Goal: Information Seeking & Learning: Check status

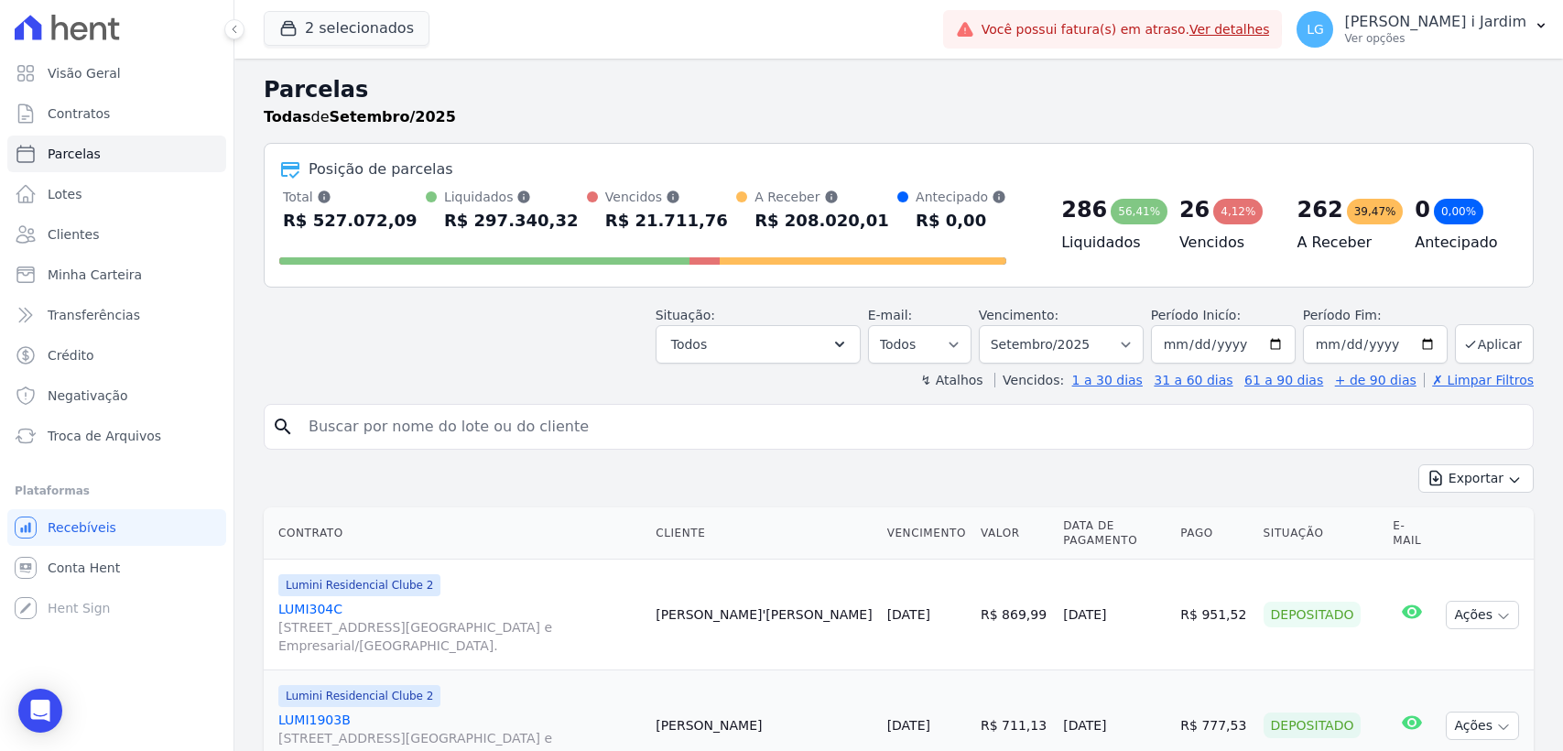
select select
click at [810, 91] on h2 "Parcelas" at bounding box center [899, 89] width 1270 height 33
click at [139, 61] on link "Visão Geral" at bounding box center [116, 73] width 219 height 37
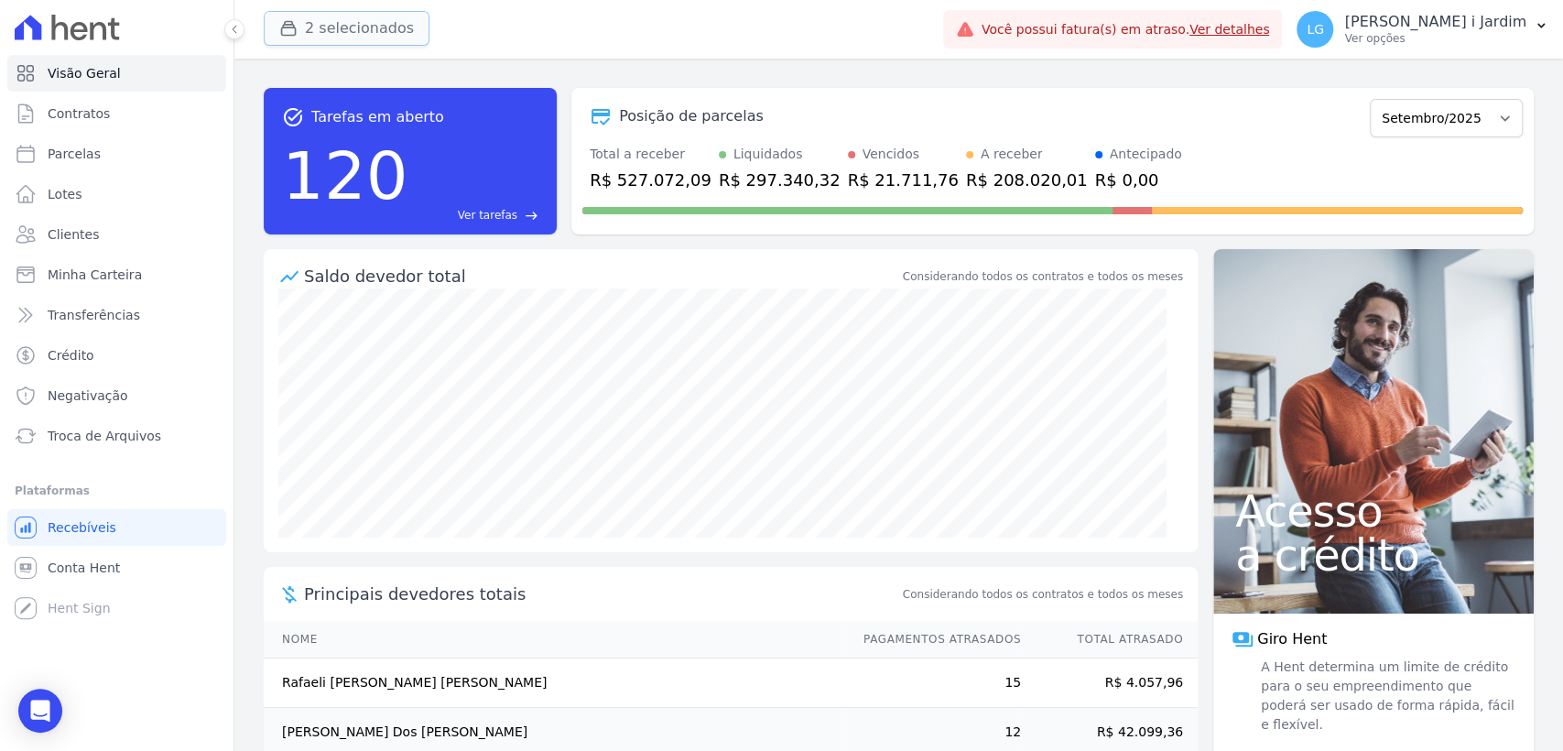
click at [381, 33] on button "2 selecionados" at bounding box center [347, 28] width 166 height 35
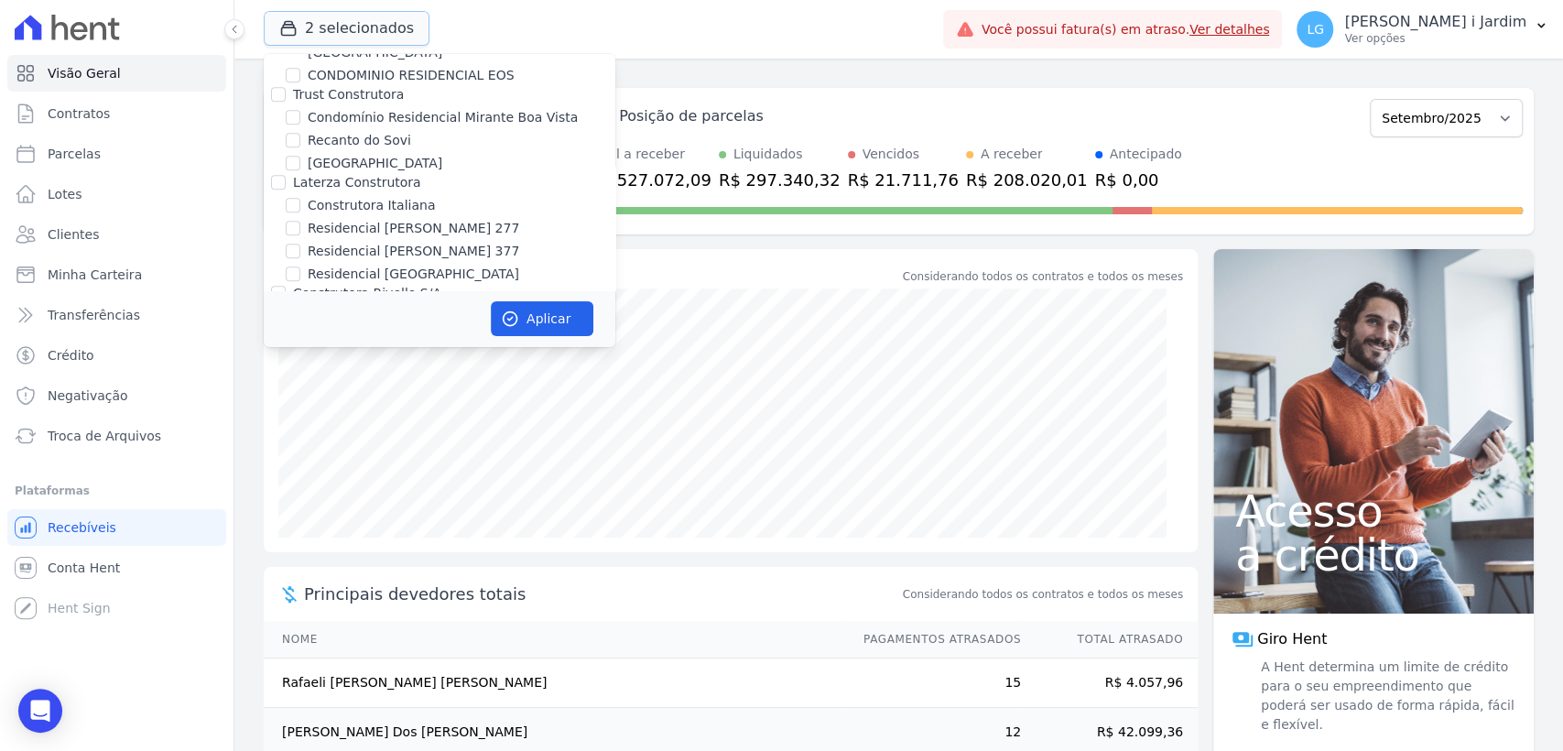
scroll to position [1058, 0]
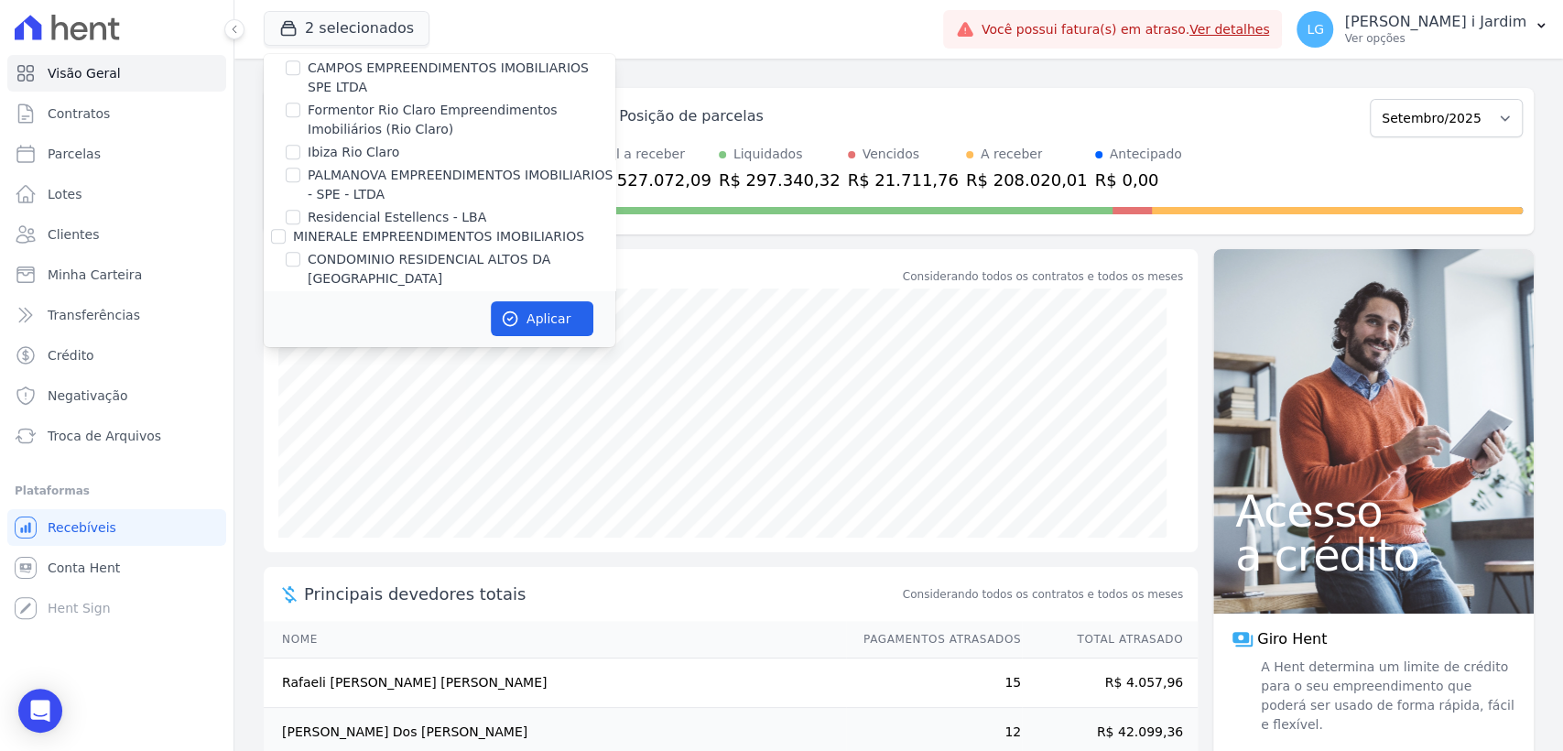
click at [745, 114] on div "Posição de parcelas" at bounding box center [691, 116] width 145 height 22
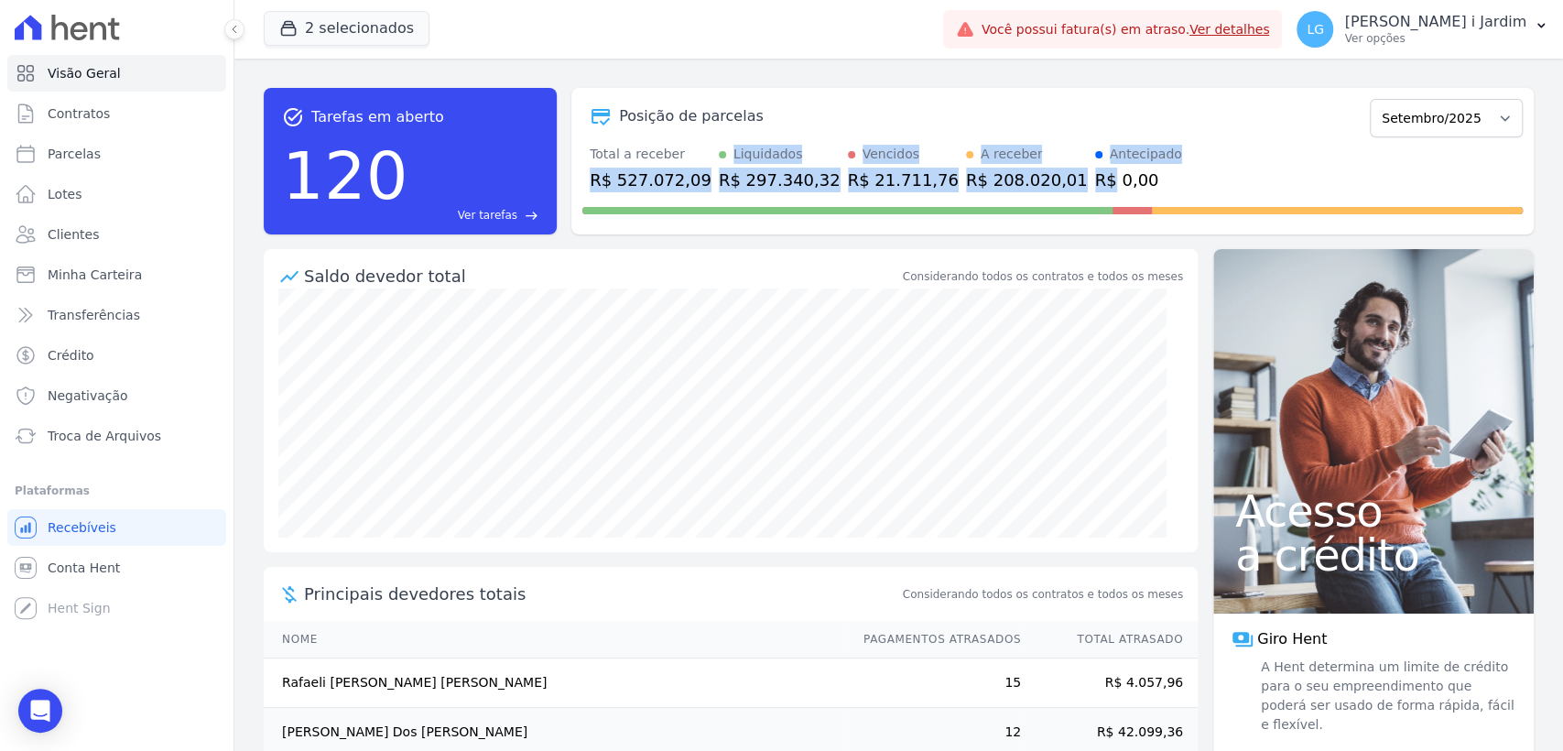
drag, startPoint x: 603, startPoint y: 192, endPoint x: 1098, endPoint y: 166, distance: 496.1
click at [1039, 168] on div "Total a receber R$ 527.072,09 Liquidados R$ 297.340,32 Vencidos R$ 21.711,76 A …" at bounding box center [1052, 169] width 940 height 48
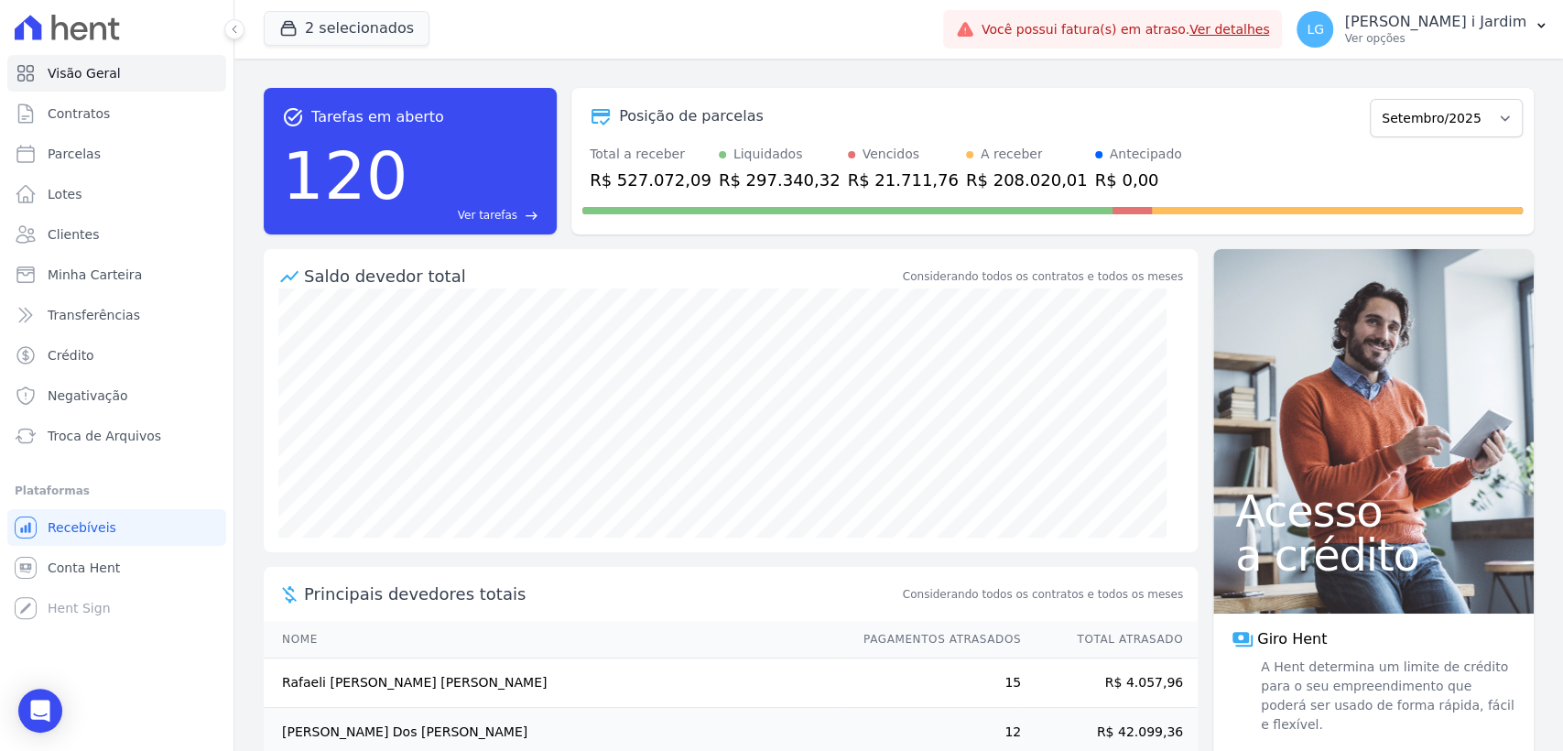
click at [1099, 166] on div "Total a receber R$ 527.072,09 Liquidados R$ 297.340,32 Vencidos R$ 21.711,76 A …" at bounding box center [1052, 169] width 940 height 48
click at [126, 161] on link "Parcelas" at bounding box center [116, 154] width 219 height 37
select select
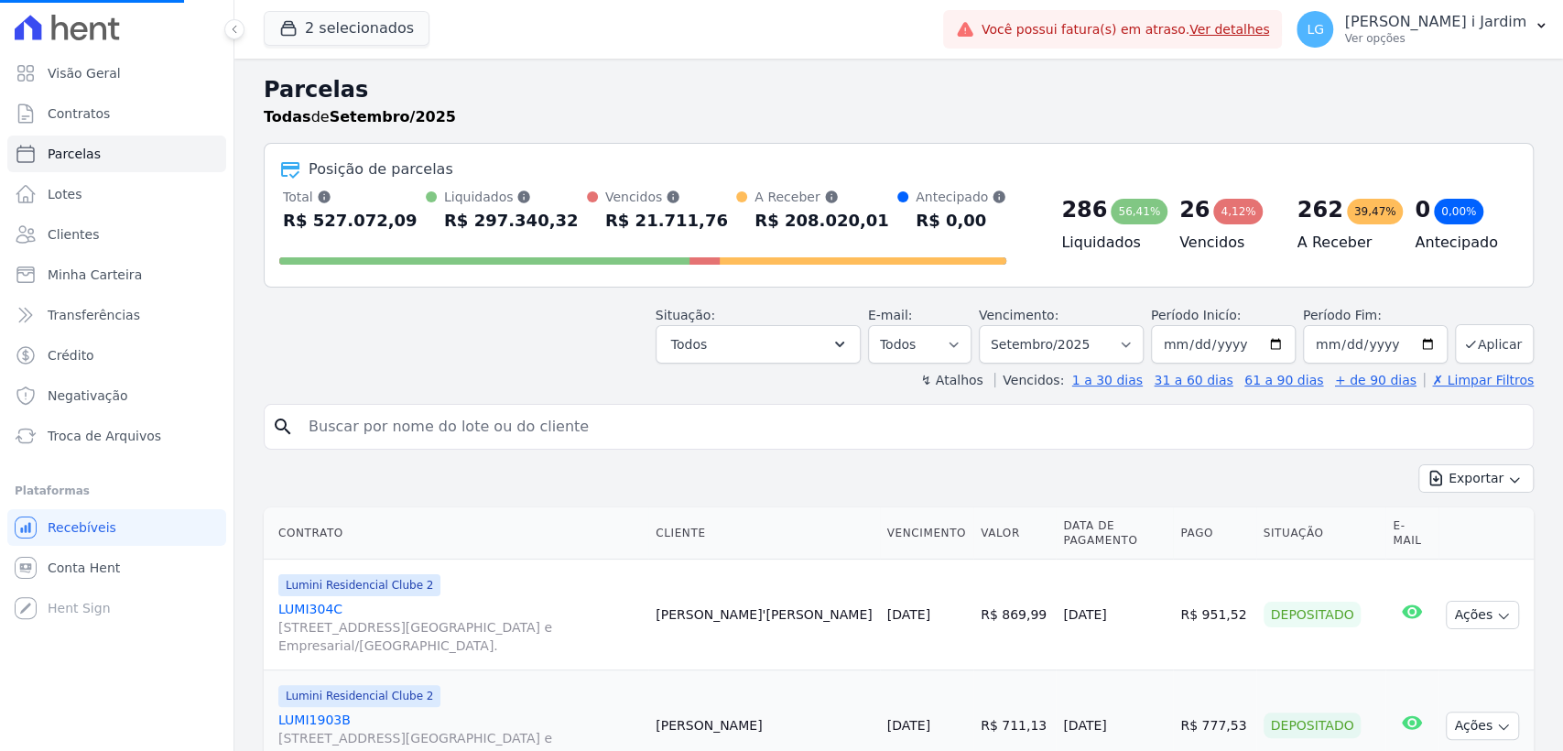
select select
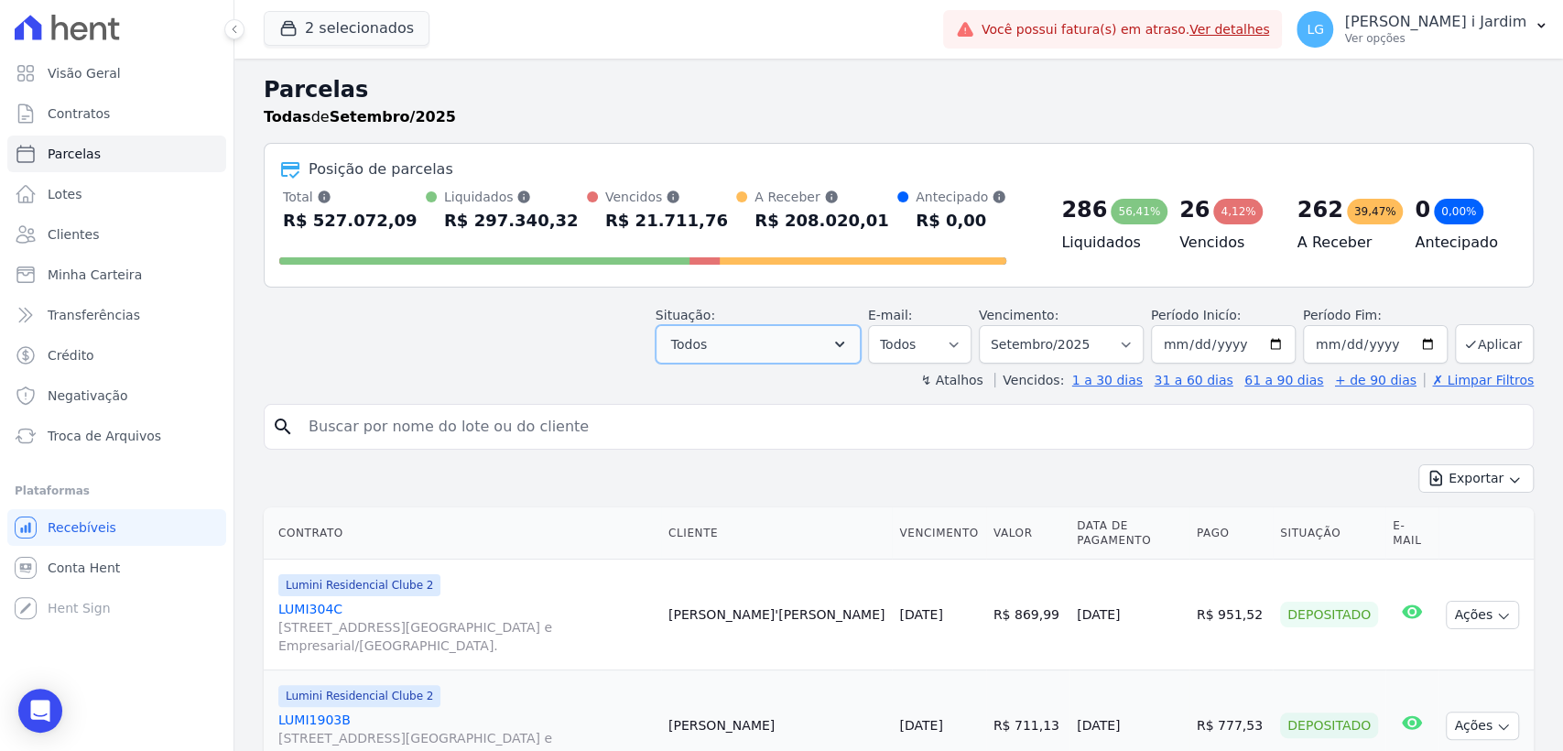
click at [837, 344] on button "Todos" at bounding box center [758, 344] width 205 height 38
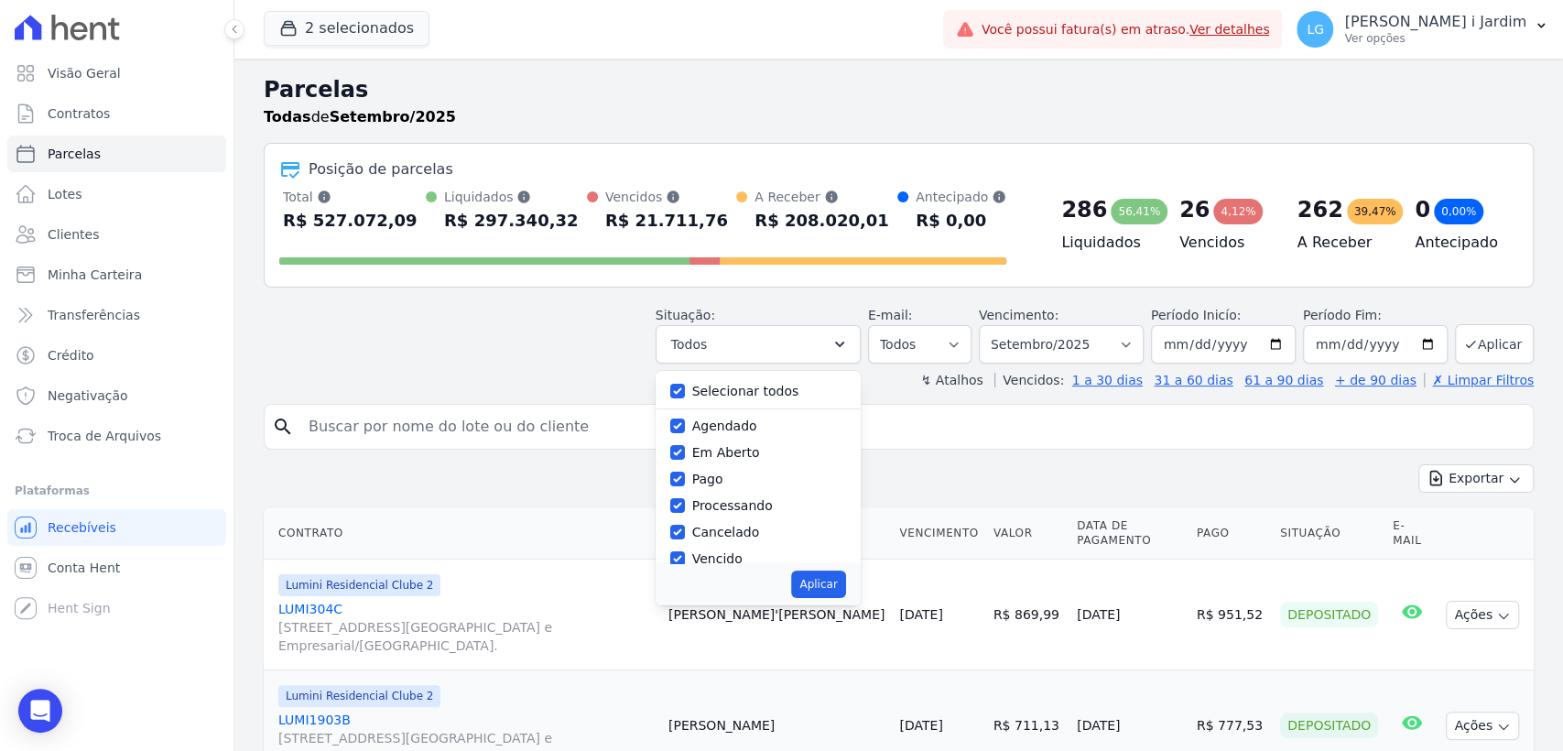
click at [740, 407] on div "Selecionar todos Agendado Em Aberto Pago Processando Cancelado Vencido Transfer…" at bounding box center [758, 467] width 205 height 192
drag, startPoint x: 750, startPoint y: 390, endPoint x: 734, endPoint y: 455, distance: 66.9
click at [750, 390] on label "Selecionar todos" at bounding box center [745, 391] width 107 height 15
click at [685, 390] on input "Selecionar todos" at bounding box center [677, 391] width 15 height 15
checkbox input "false"
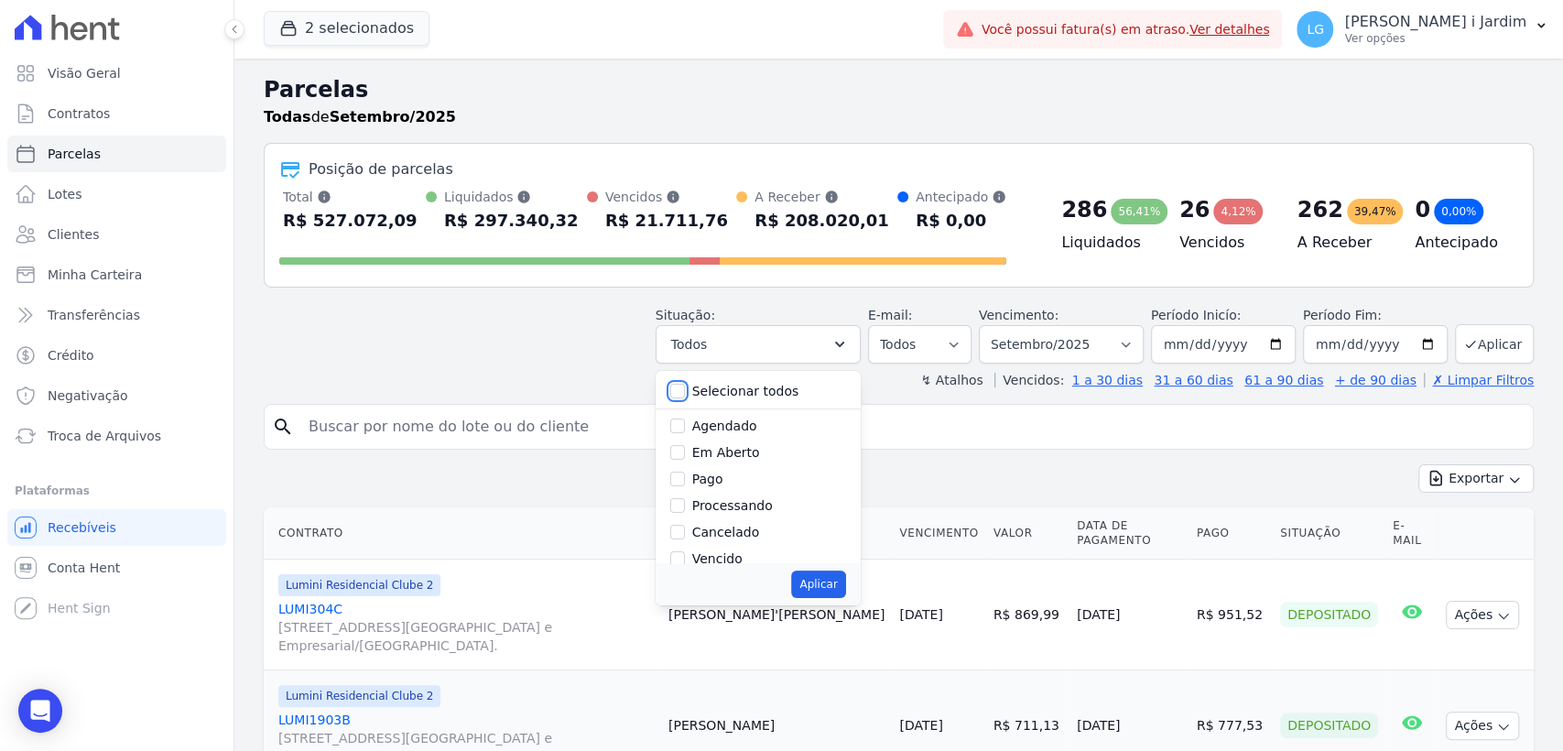
checkbox input "false"
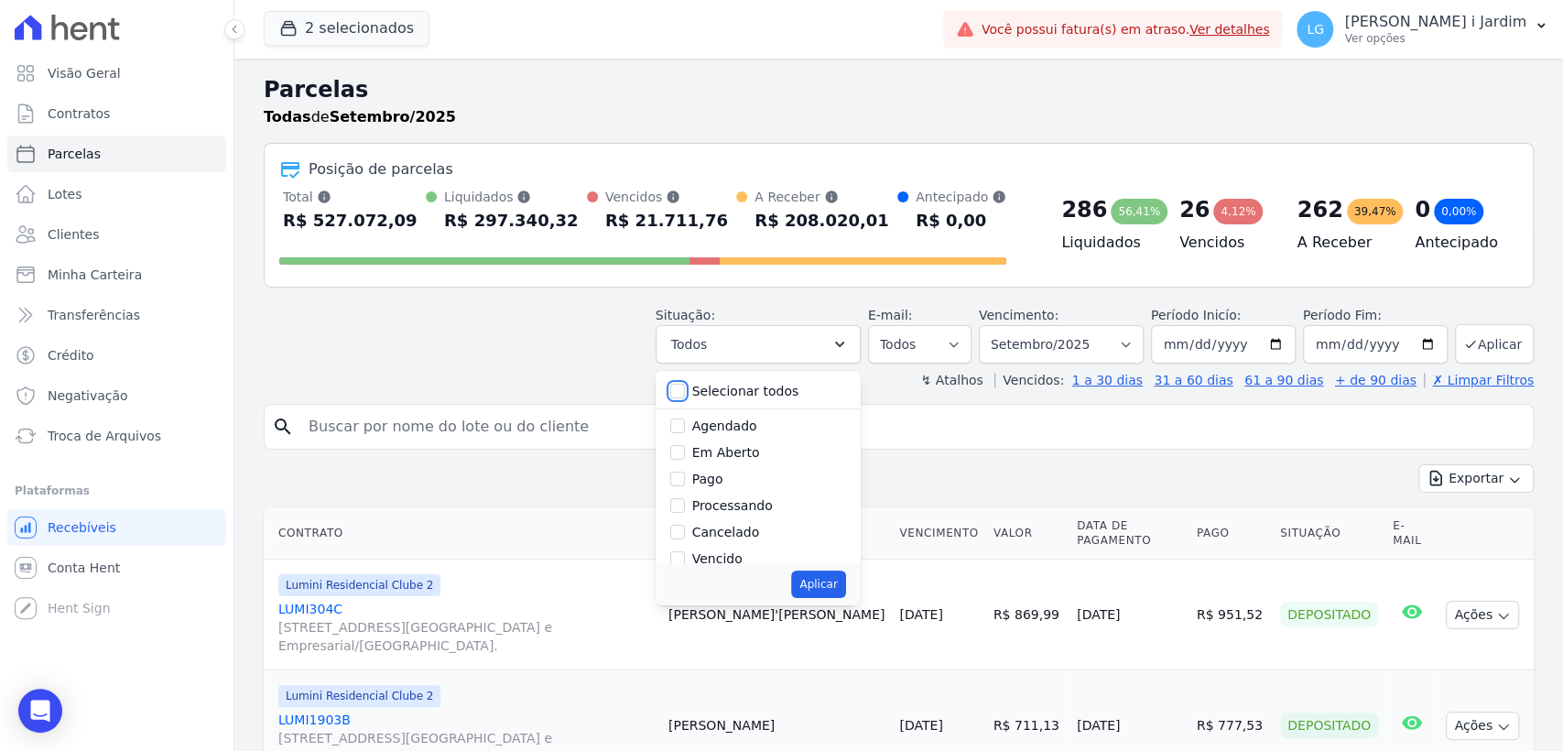
checkbox input "false"
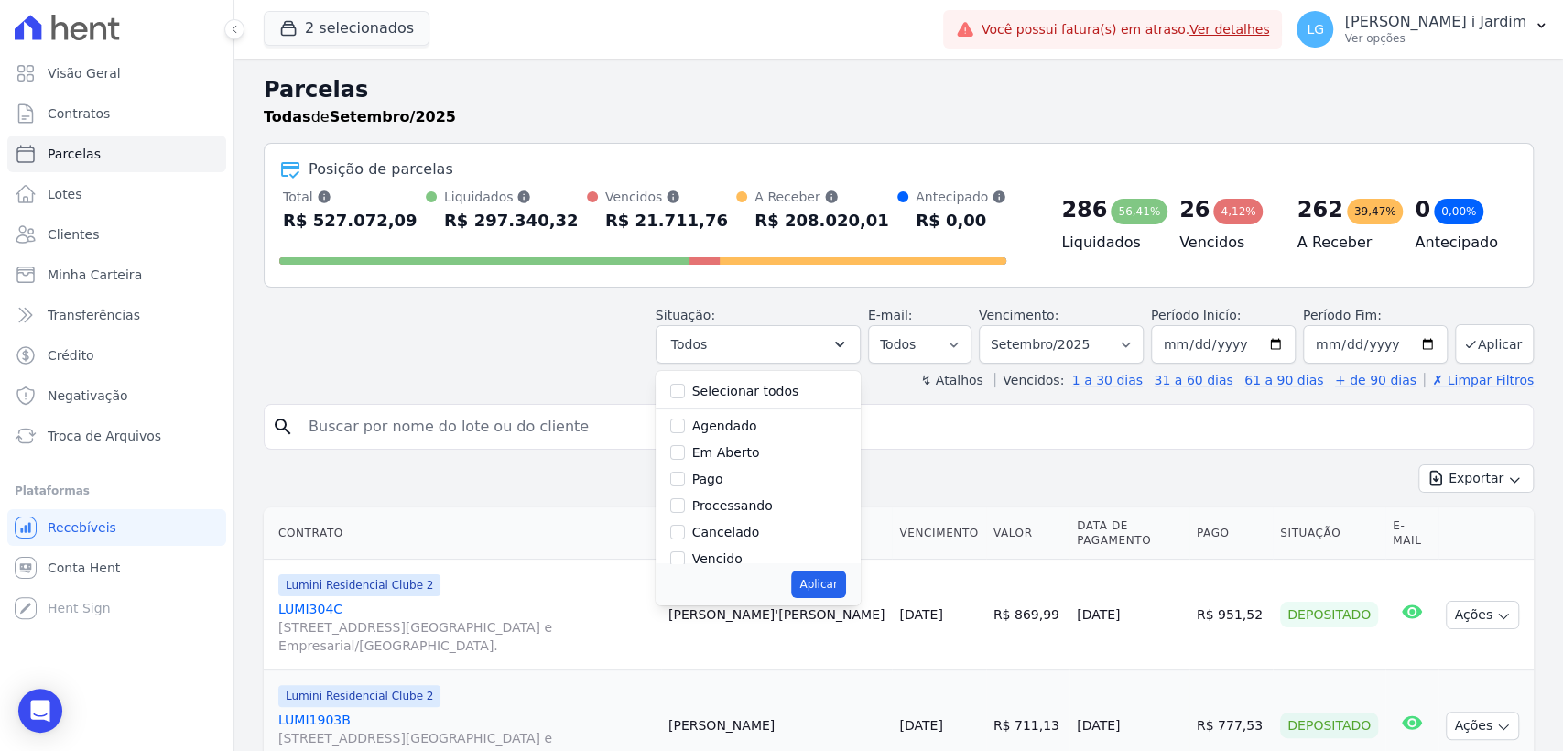
click at [739, 449] on label "Em Aberto" at bounding box center [726, 452] width 68 height 15
click at [685, 449] on input "Em Aberto" at bounding box center [677, 452] width 15 height 15
checkbox input "true"
click at [832, 573] on button "Aplicar" at bounding box center [818, 584] width 54 height 27
select select "pending"
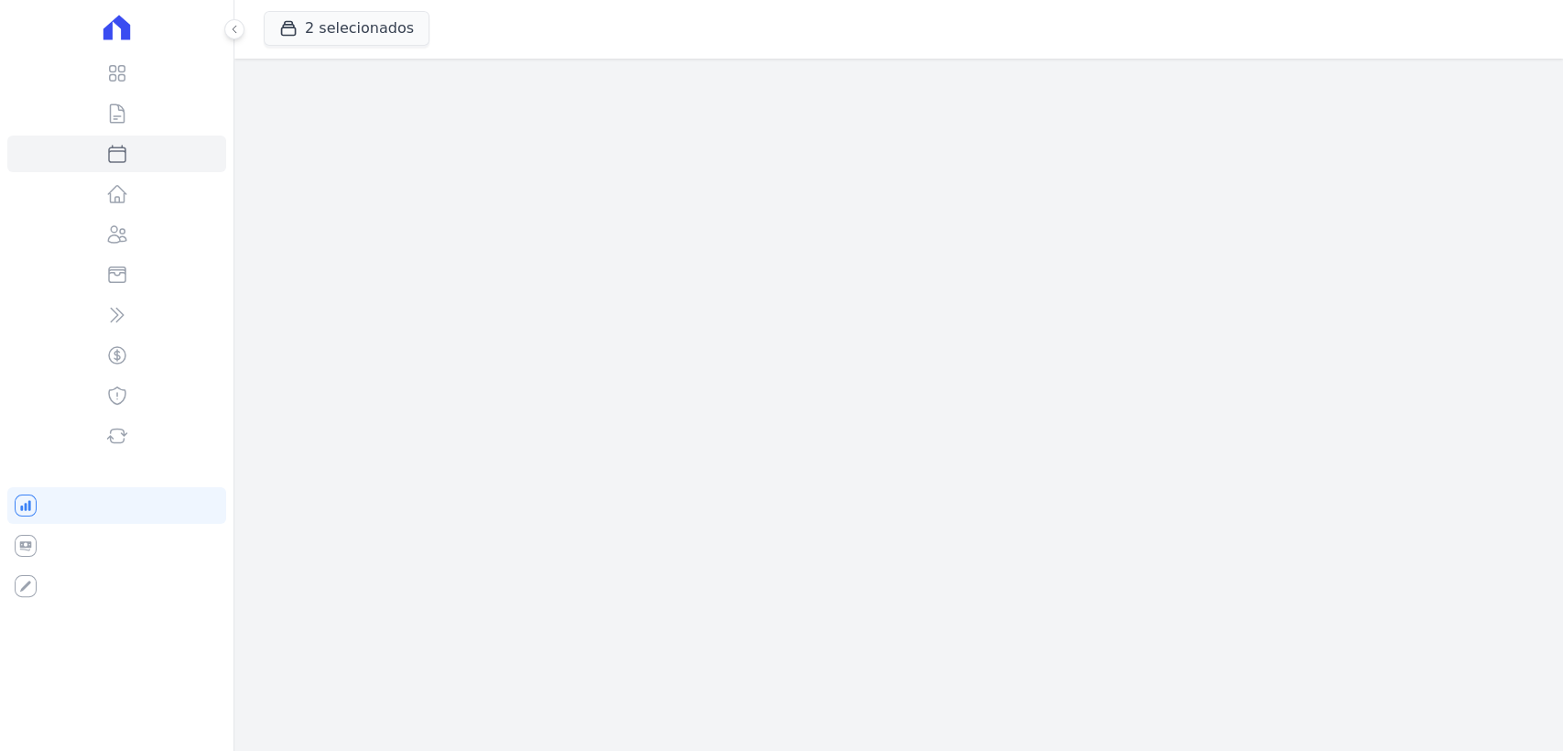
select select
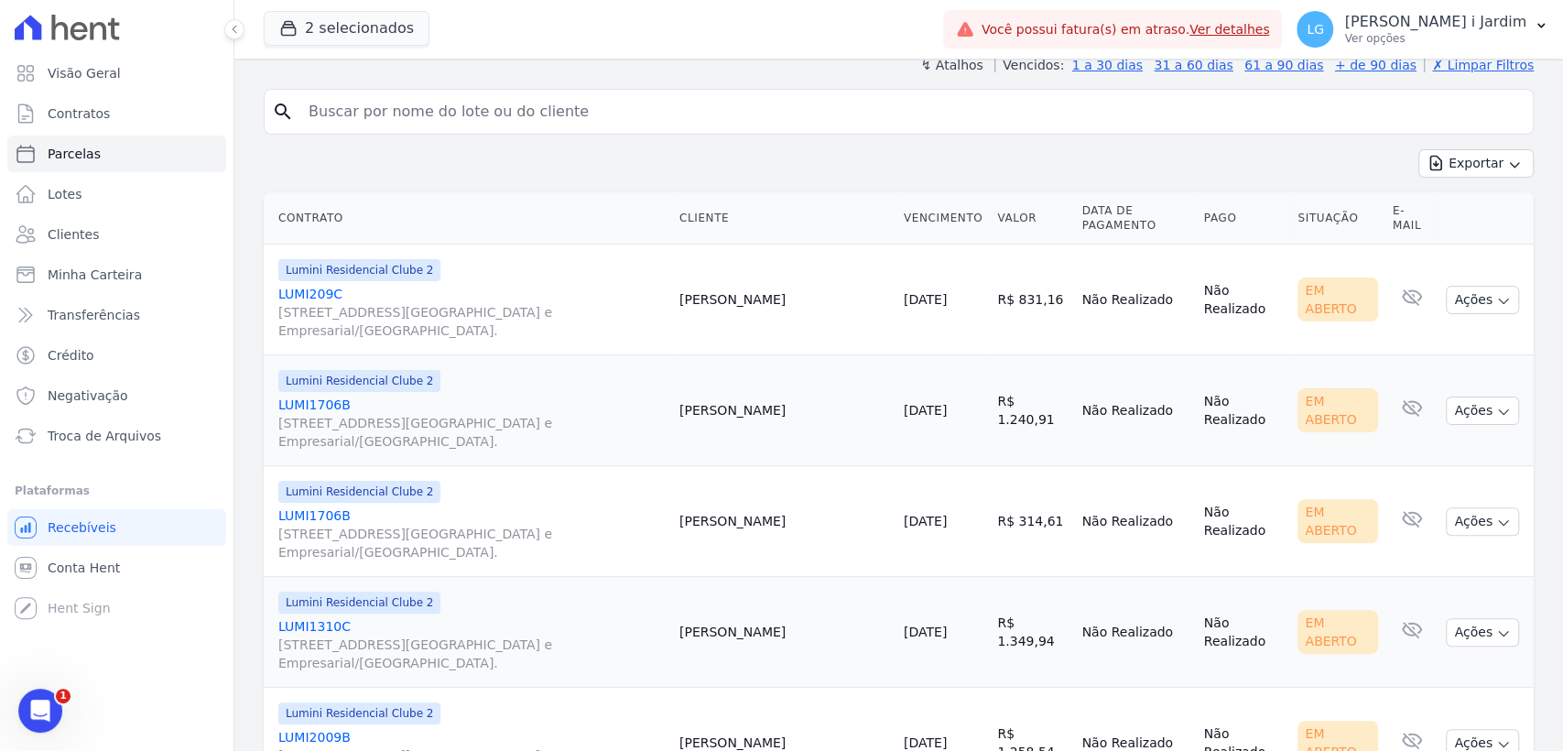
scroll to position [102, 0]
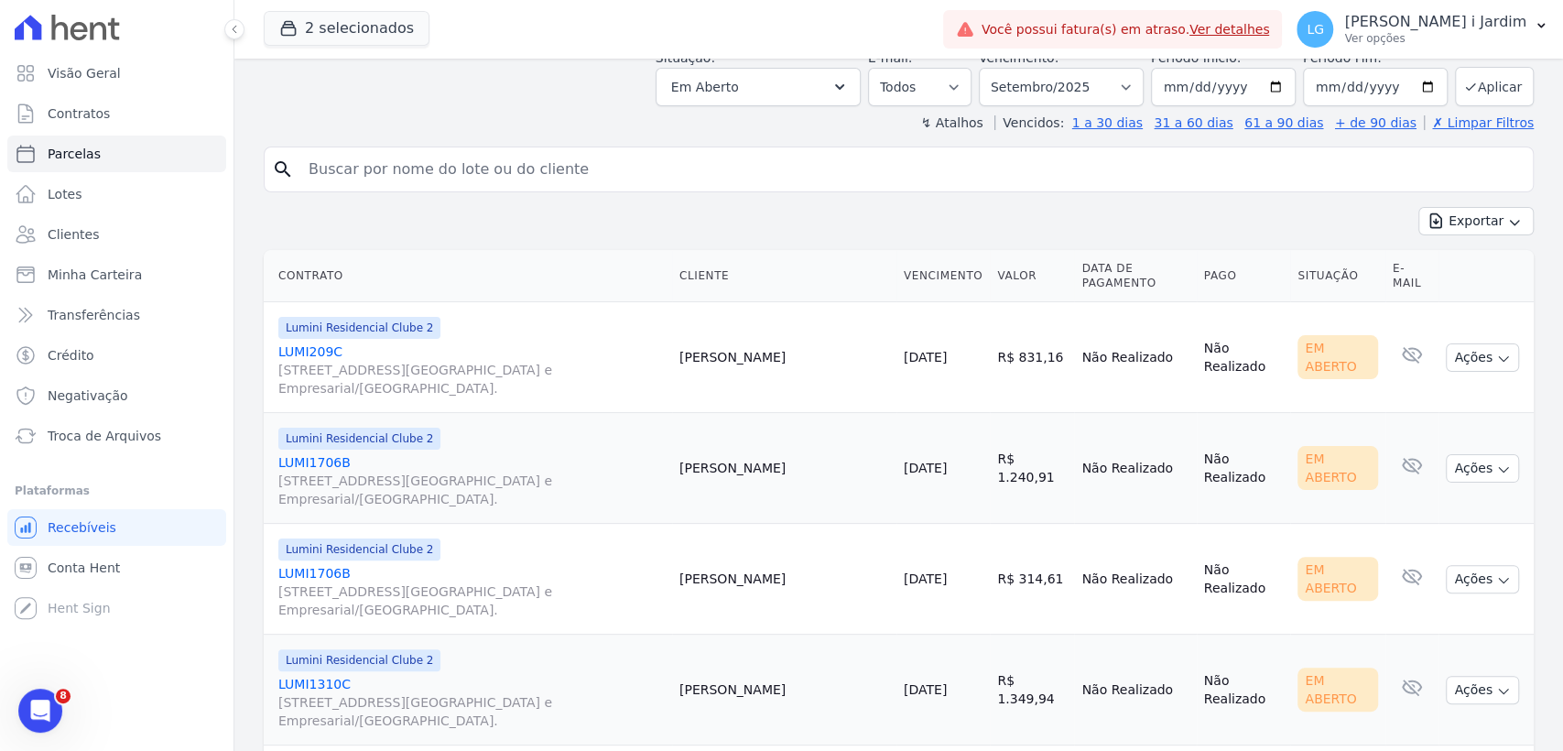
drag, startPoint x: 834, startPoint y: 353, endPoint x: 769, endPoint y: 355, distance: 65.0
click at [769, 355] on td "Erica Silva" at bounding box center [784, 357] width 224 height 111
drag, startPoint x: 672, startPoint y: 366, endPoint x: 626, endPoint y: 384, distance: 49.0
click at [665, 366] on span "Alameda Rio Negro, 503, Sala 207, Alphaville Centro Industrial e Empresarial/Al…" at bounding box center [471, 379] width 386 height 37
click at [325, 348] on link "LUMI209C Alameda Rio Negro, 503, Sala 207, Alphaville Centro Industrial e Empre…" at bounding box center [471, 369] width 386 height 55
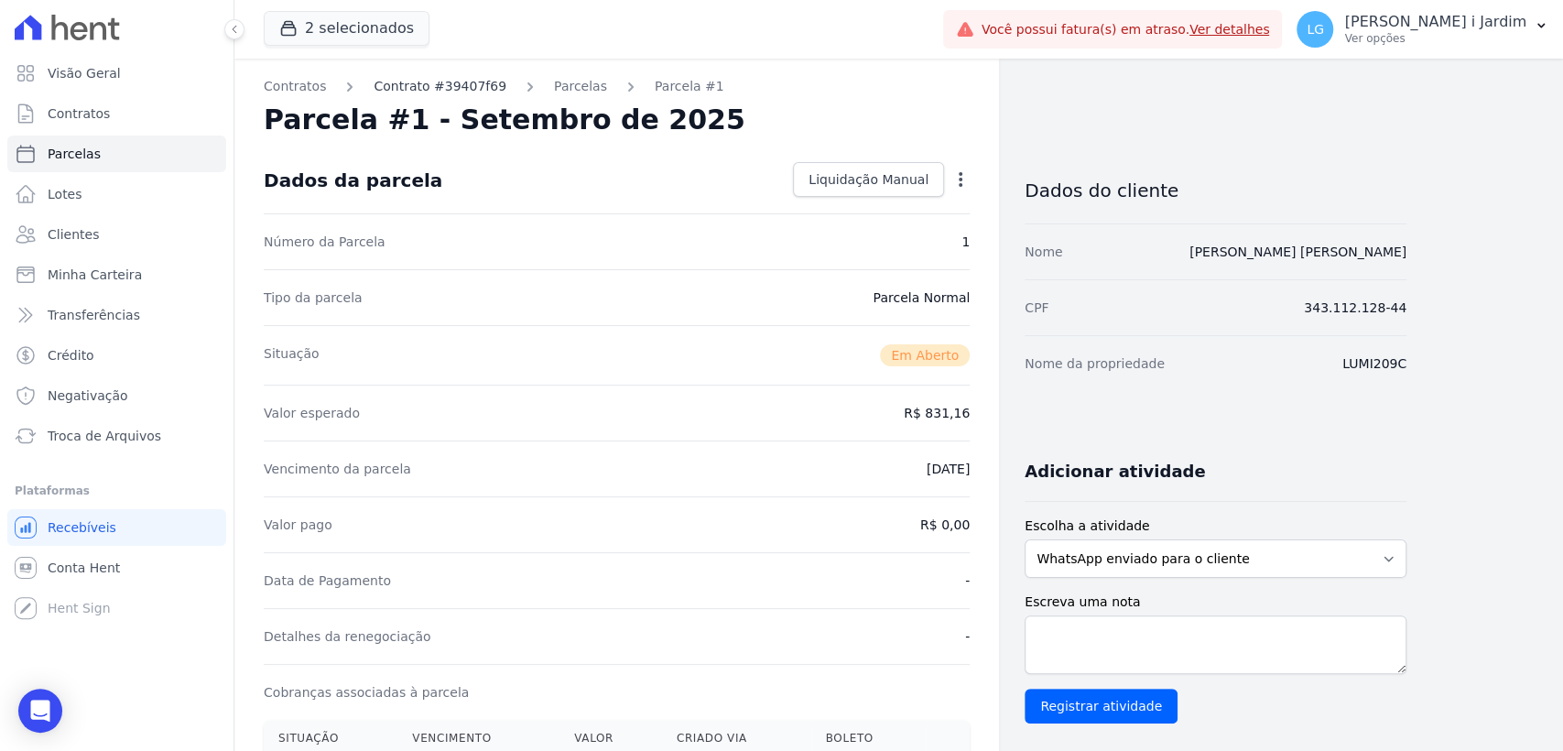
click at [442, 86] on link "Contrato #39407f69" at bounding box center [440, 86] width 133 height 19
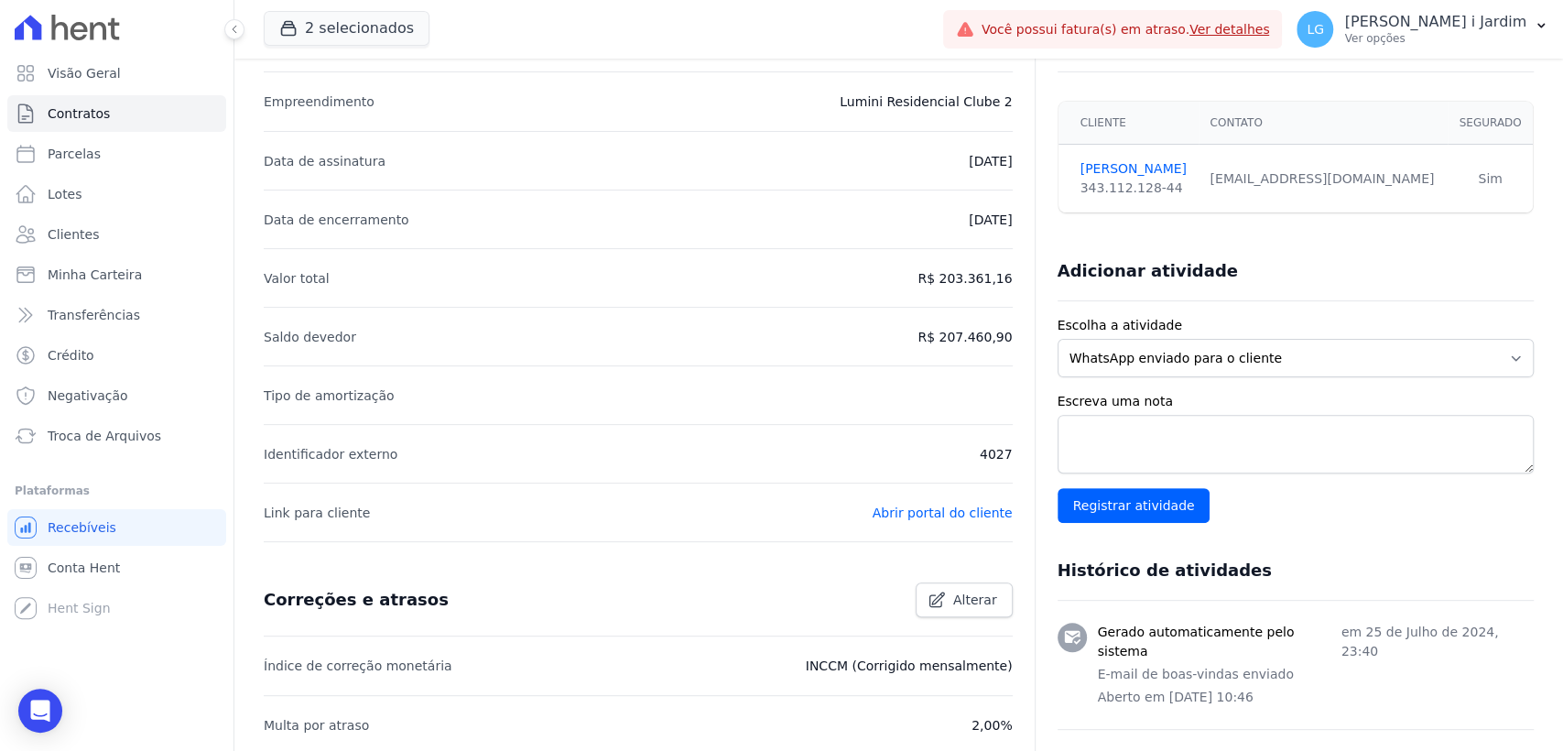
scroll to position [407, 0]
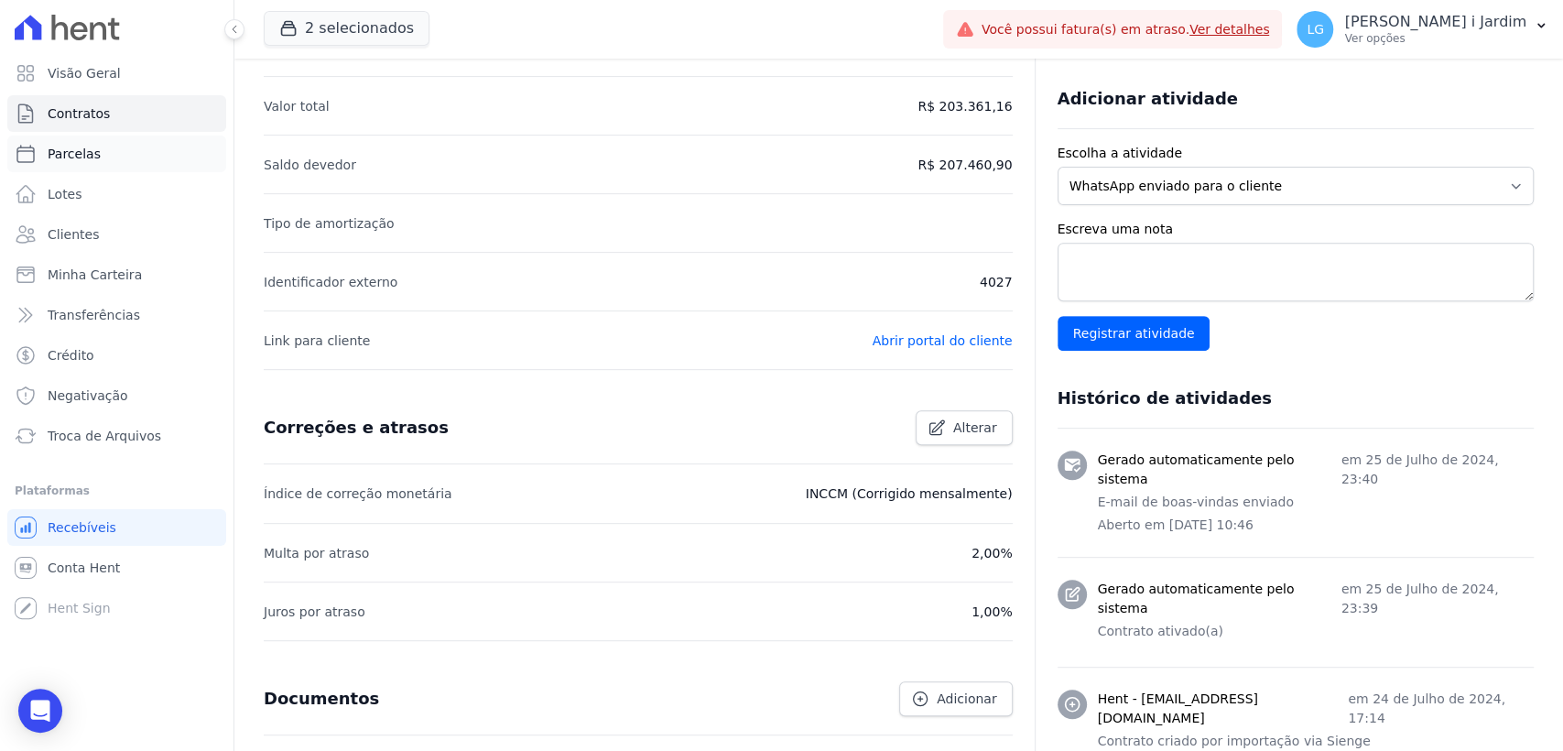
click at [117, 163] on link "Parcelas" at bounding box center [116, 154] width 219 height 37
select select
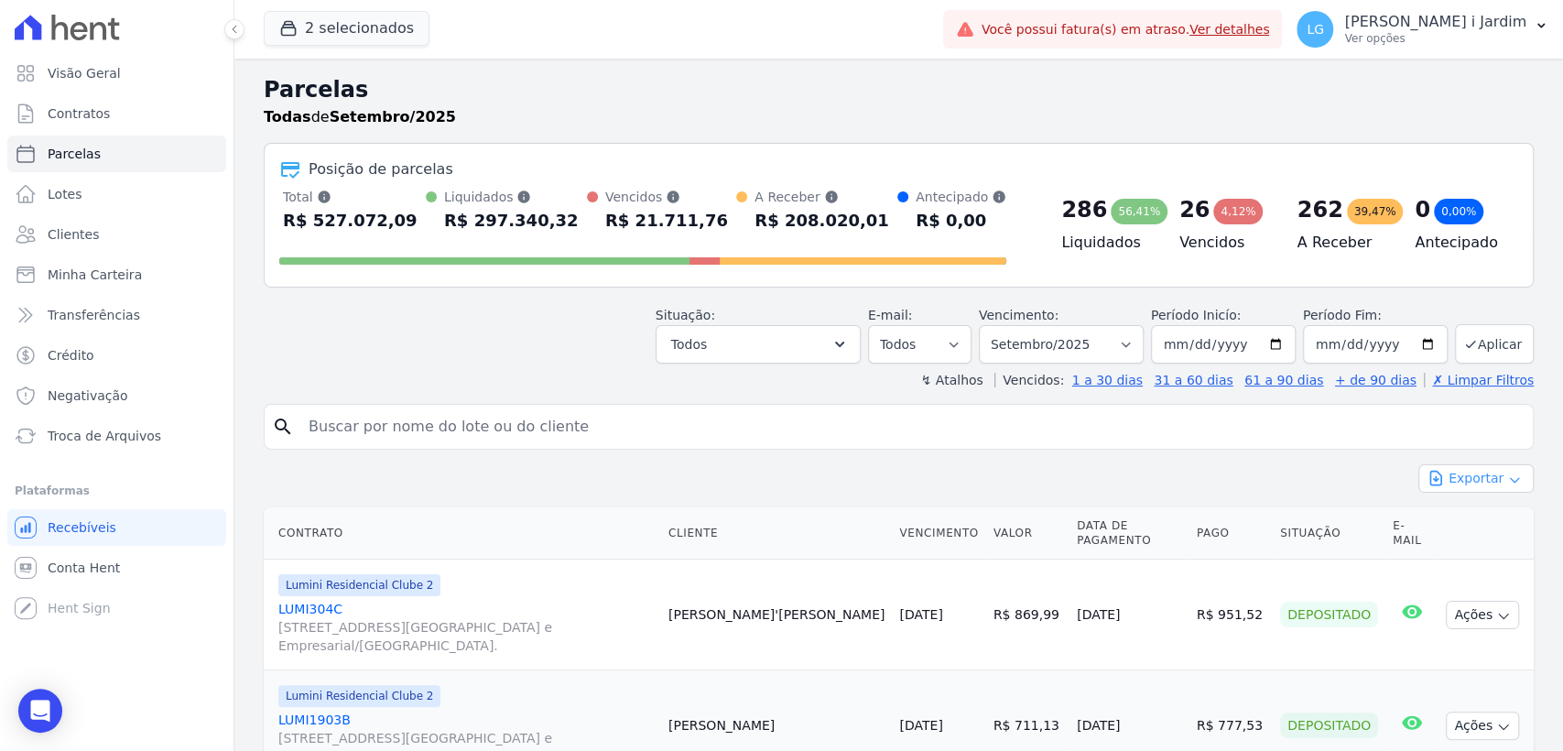
click at [1458, 478] on button "Exportar" at bounding box center [1475, 478] width 115 height 28
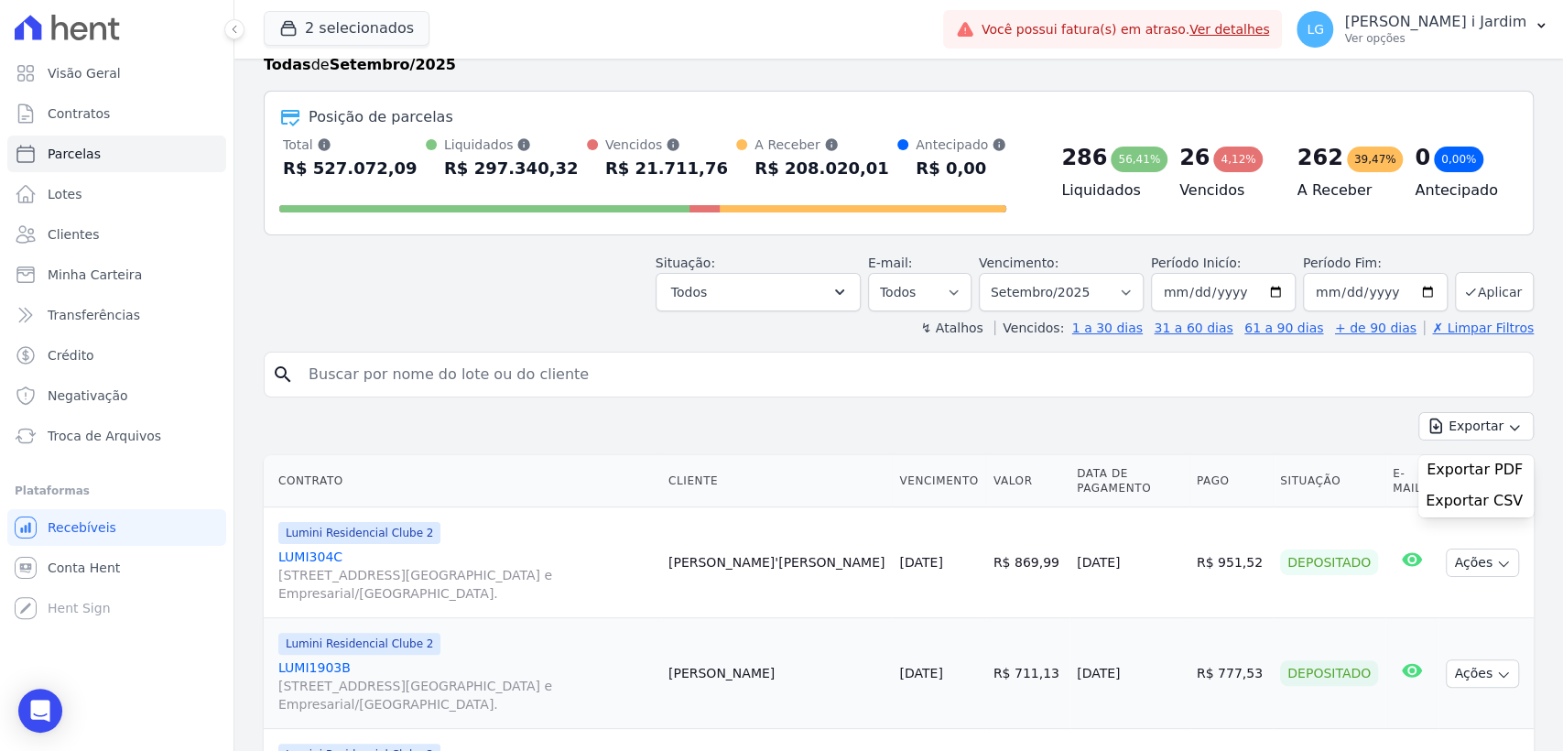
scroll to position [102, 0]
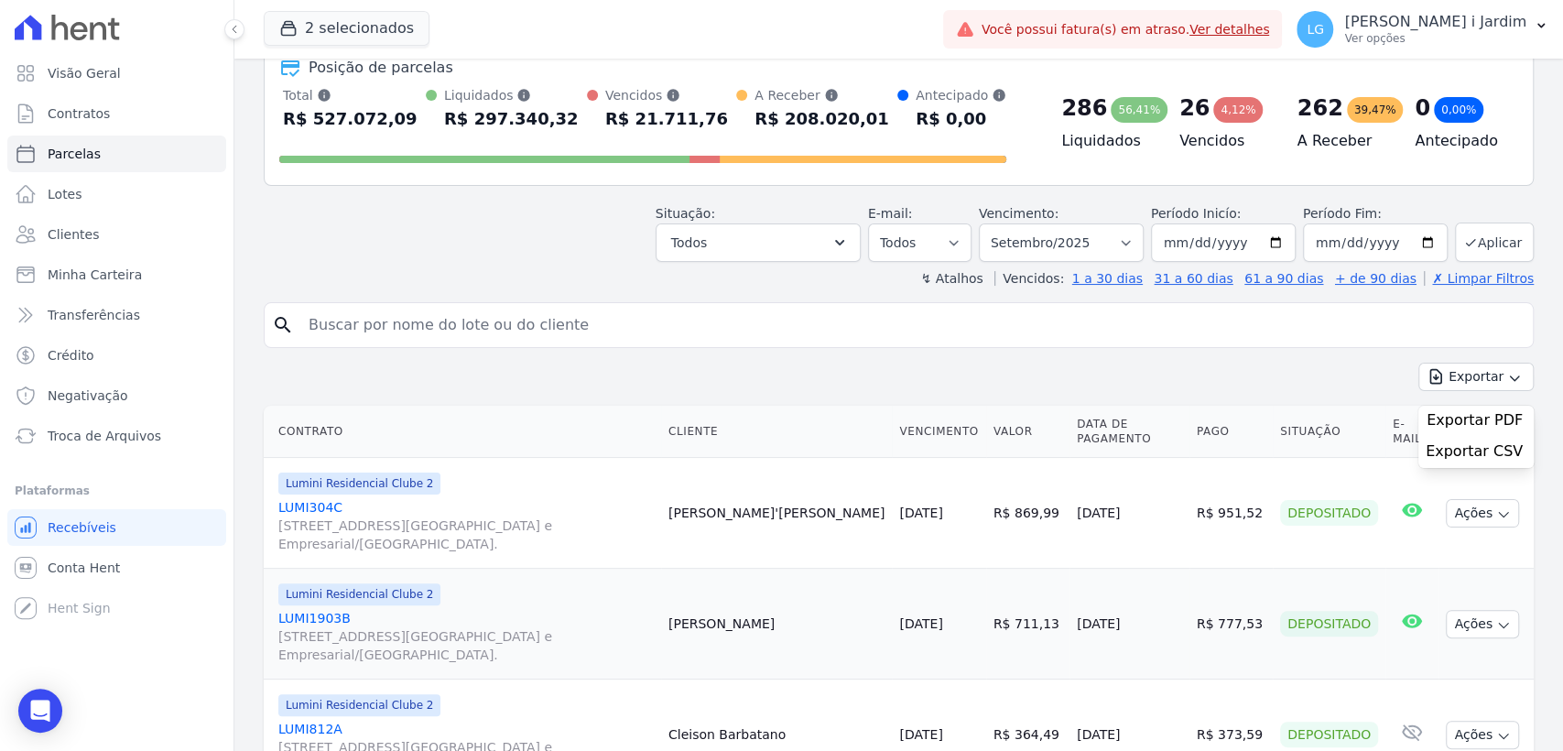
drag, startPoint x: 850, startPoint y: 548, endPoint x: 767, endPoint y: 495, distance: 97.6
click at [767, 495] on td "Guilherme Sant'ana" at bounding box center [776, 513] width 231 height 111
click at [654, 495] on div "Lumini Residencial Clube 2 LUMI304C Alameda Rio Negro, 503, Sala 207, Alphavill…" at bounding box center [465, 513] width 375 height 81
click at [661, 498] on td "Lumini Residencial Clube 2 LUMI304C Alameda Rio Negro, 503, Sala 207, Alphavill…" at bounding box center [462, 513] width 397 height 111
drag, startPoint x: 828, startPoint y: 520, endPoint x: 763, endPoint y: 497, distance: 68.9
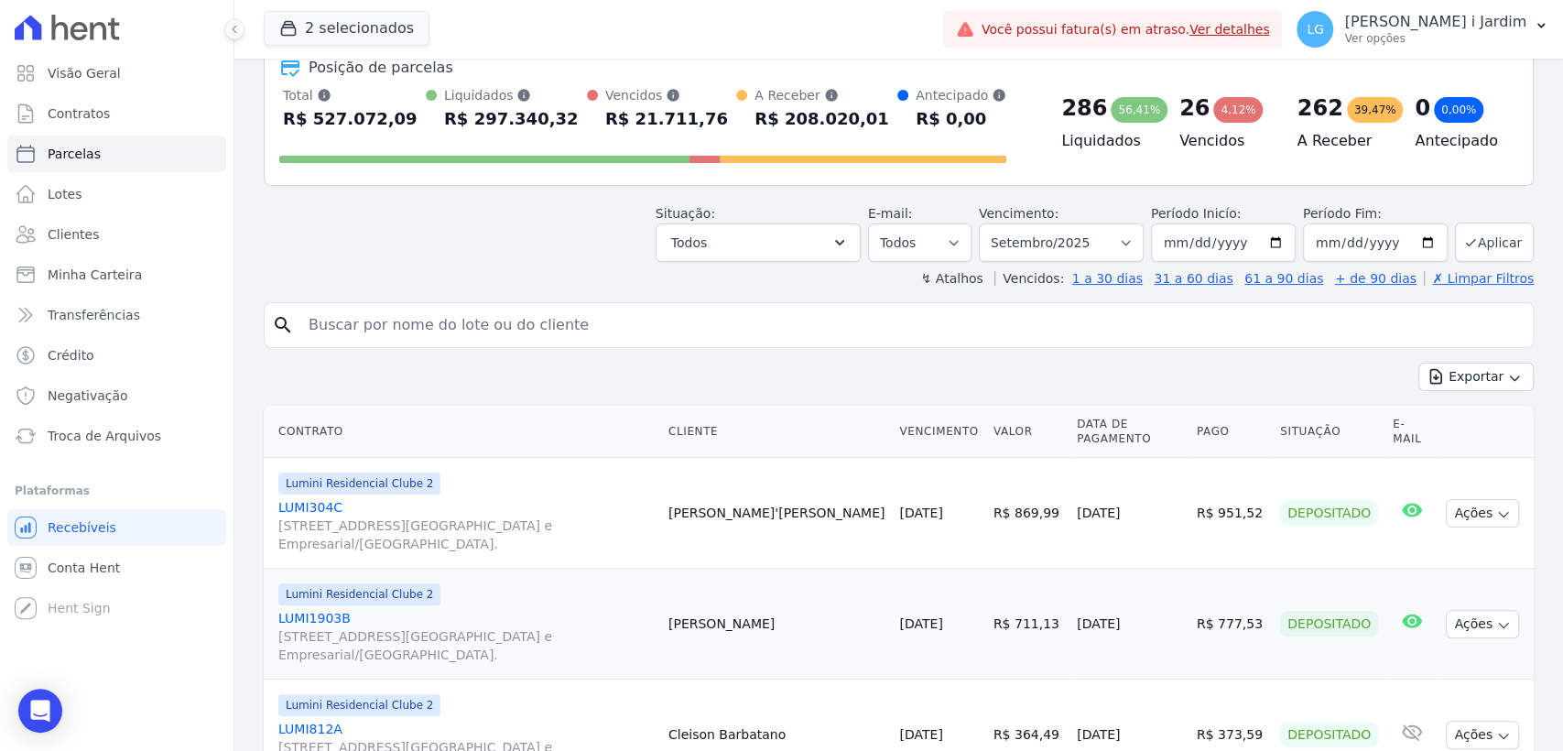
click at [763, 497] on td "Guilherme Sant'ana" at bounding box center [776, 513] width 231 height 111
drag, startPoint x: 756, startPoint y: 648, endPoint x: 822, endPoint y: 647, distance: 66.0
click at [822, 647] on tr "Lumini Residencial Clube 2 LUMI1903B Alameda Rio Negro, 503, Sala 207, Alphavil…" at bounding box center [899, 624] width 1270 height 111
click at [825, 663] on td "Pablo Passos" at bounding box center [776, 624] width 231 height 111
drag, startPoint x: 344, startPoint y: 430, endPoint x: 277, endPoint y: 430, distance: 67.8
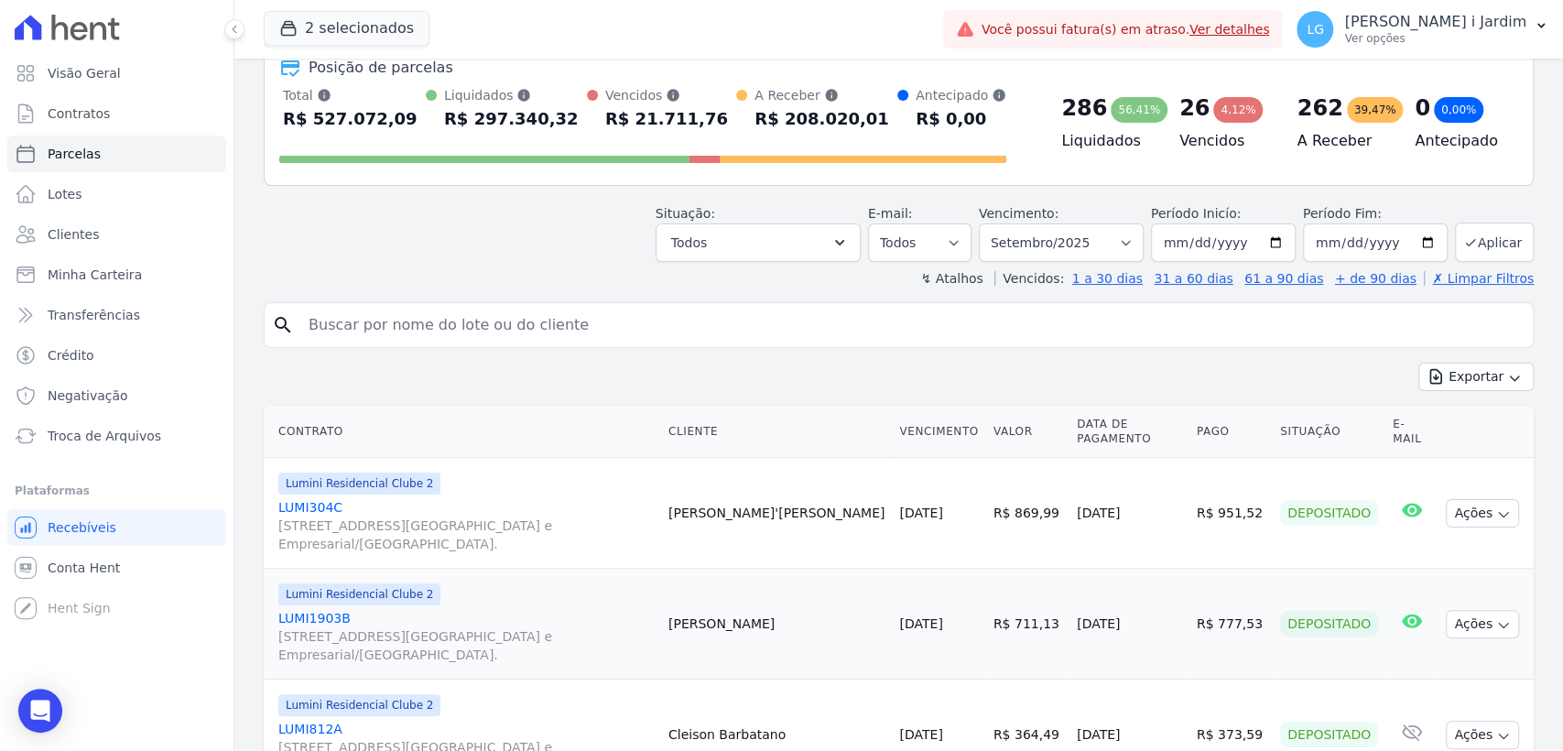
click at [277, 430] on th "Contrato" at bounding box center [462, 432] width 397 height 52
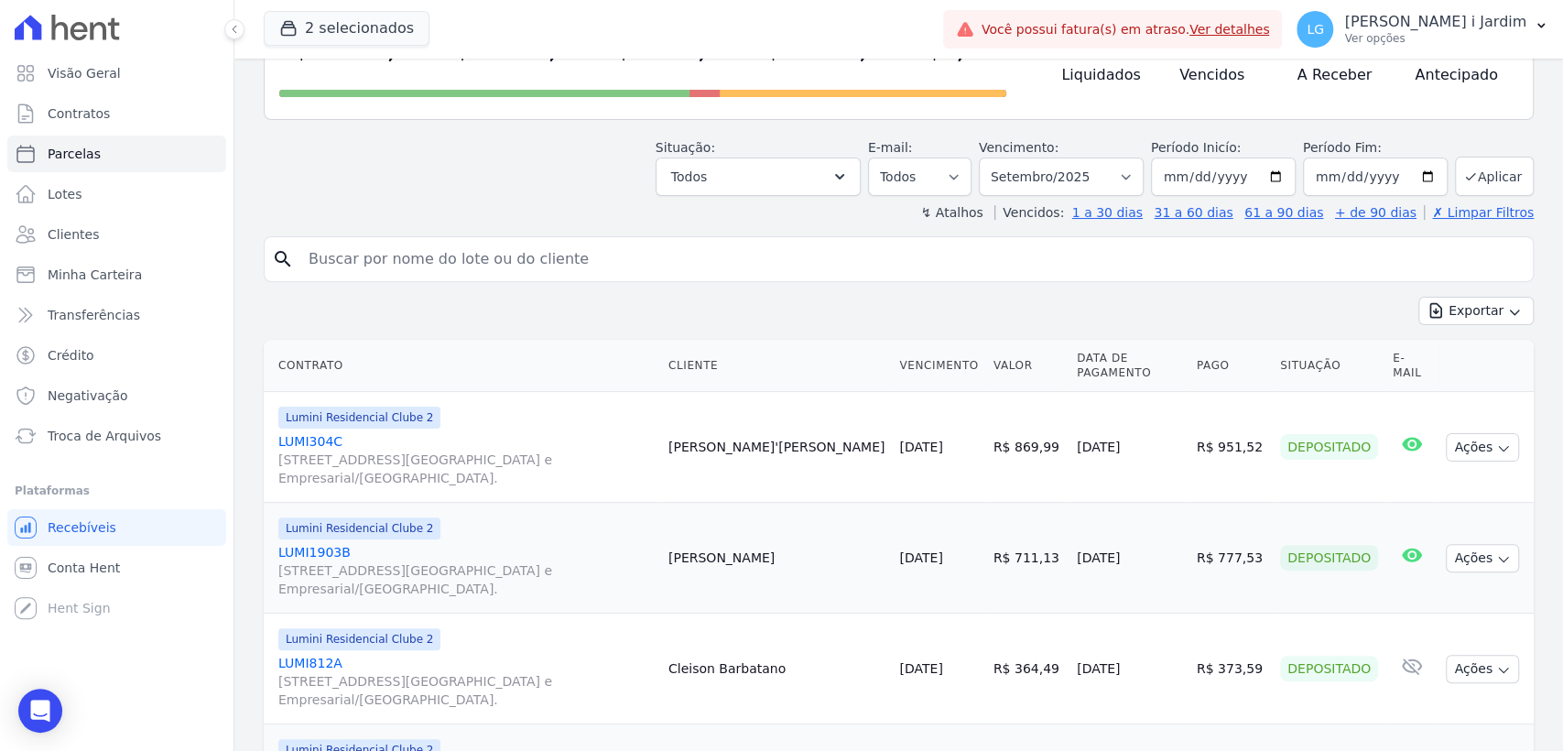
scroll to position [203, 0]
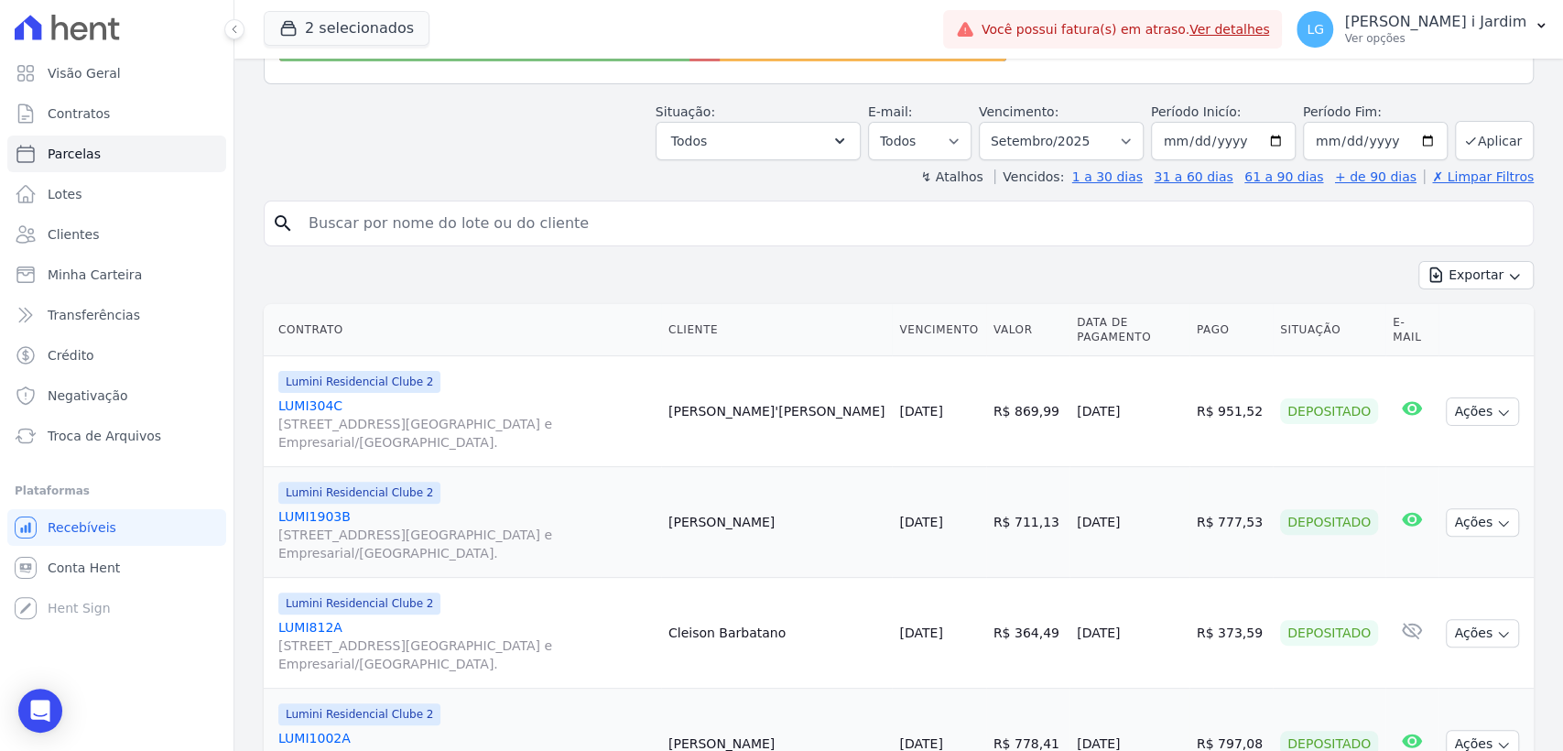
drag, startPoint x: 1305, startPoint y: 407, endPoint x: 1326, endPoint y: 408, distance: 21.1
click at [1326, 408] on div "Depositado" at bounding box center [1329, 411] width 98 height 26
click at [1291, 368] on td "Depositado" at bounding box center [1329, 411] width 113 height 111
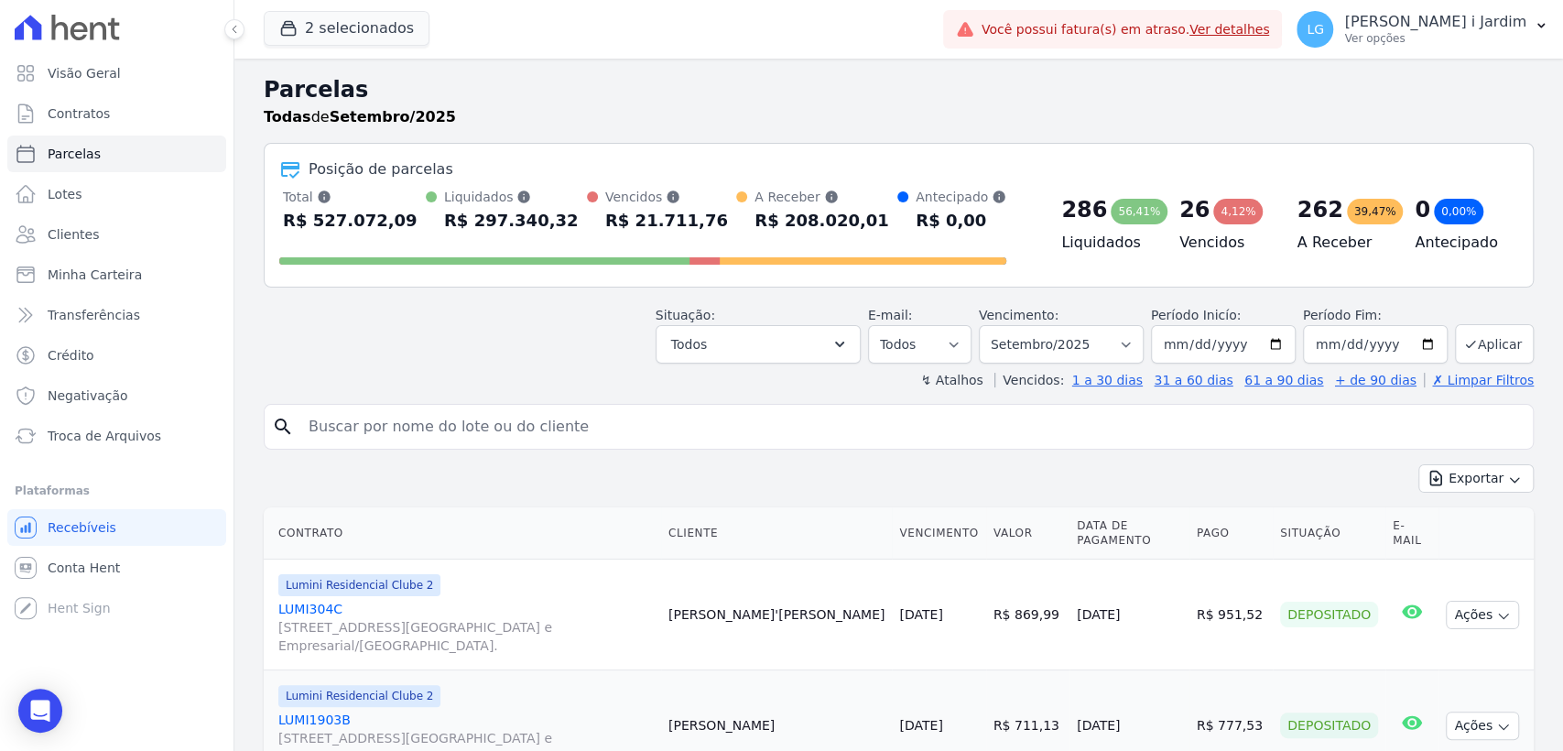
drag, startPoint x: 1062, startPoint y: 207, endPoint x: 1084, endPoint y: 201, distance: 22.9
click at [1084, 201] on div "286" at bounding box center [1084, 209] width 46 height 29
click at [1061, 242] on h4 "Liquidados" at bounding box center [1105, 243] width 89 height 22
drag, startPoint x: 1054, startPoint y: 219, endPoint x: 1098, endPoint y: 204, distance: 46.3
click at [1098, 204] on div "286 56,41%" at bounding box center [1105, 209] width 89 height 29
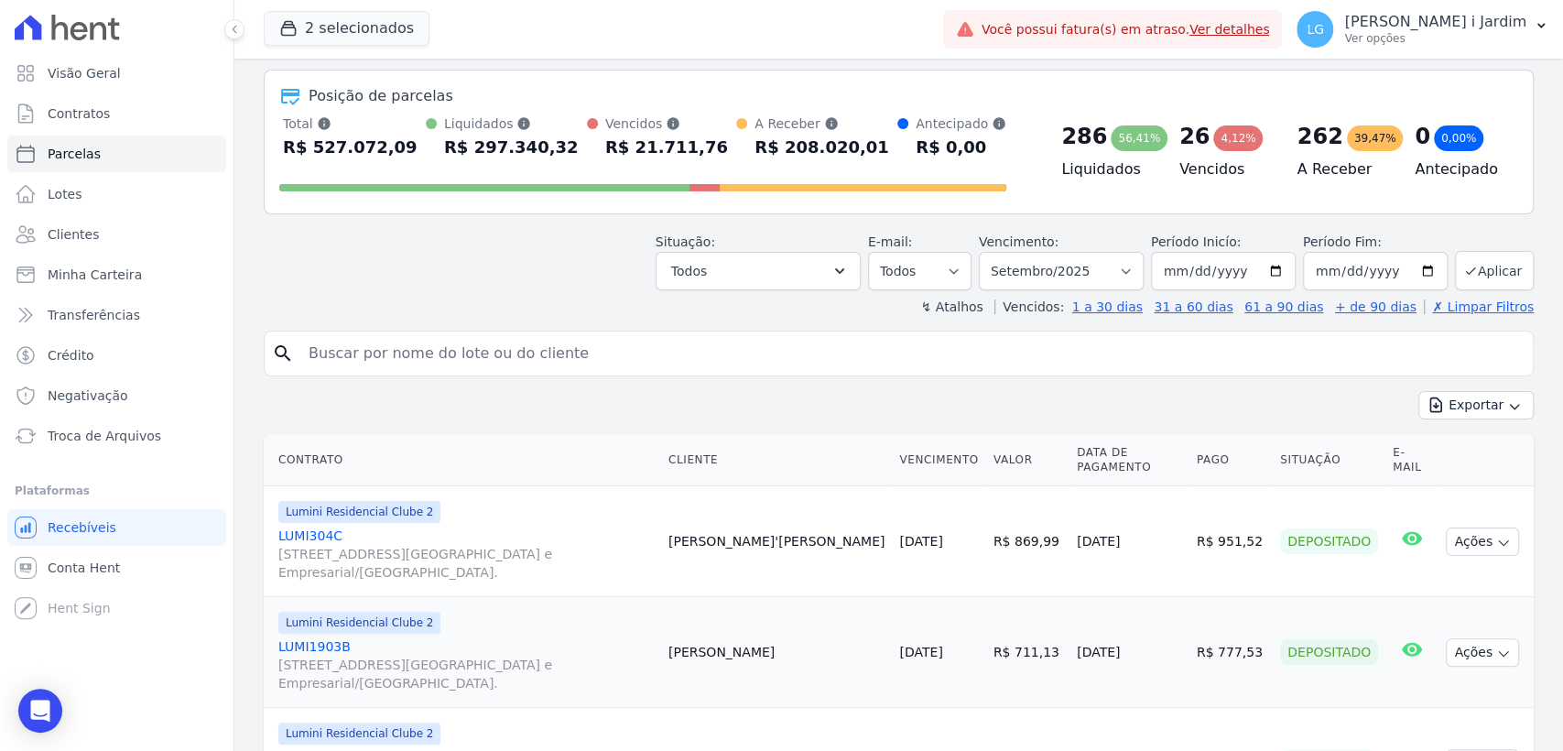
scroll to position [203, 0]
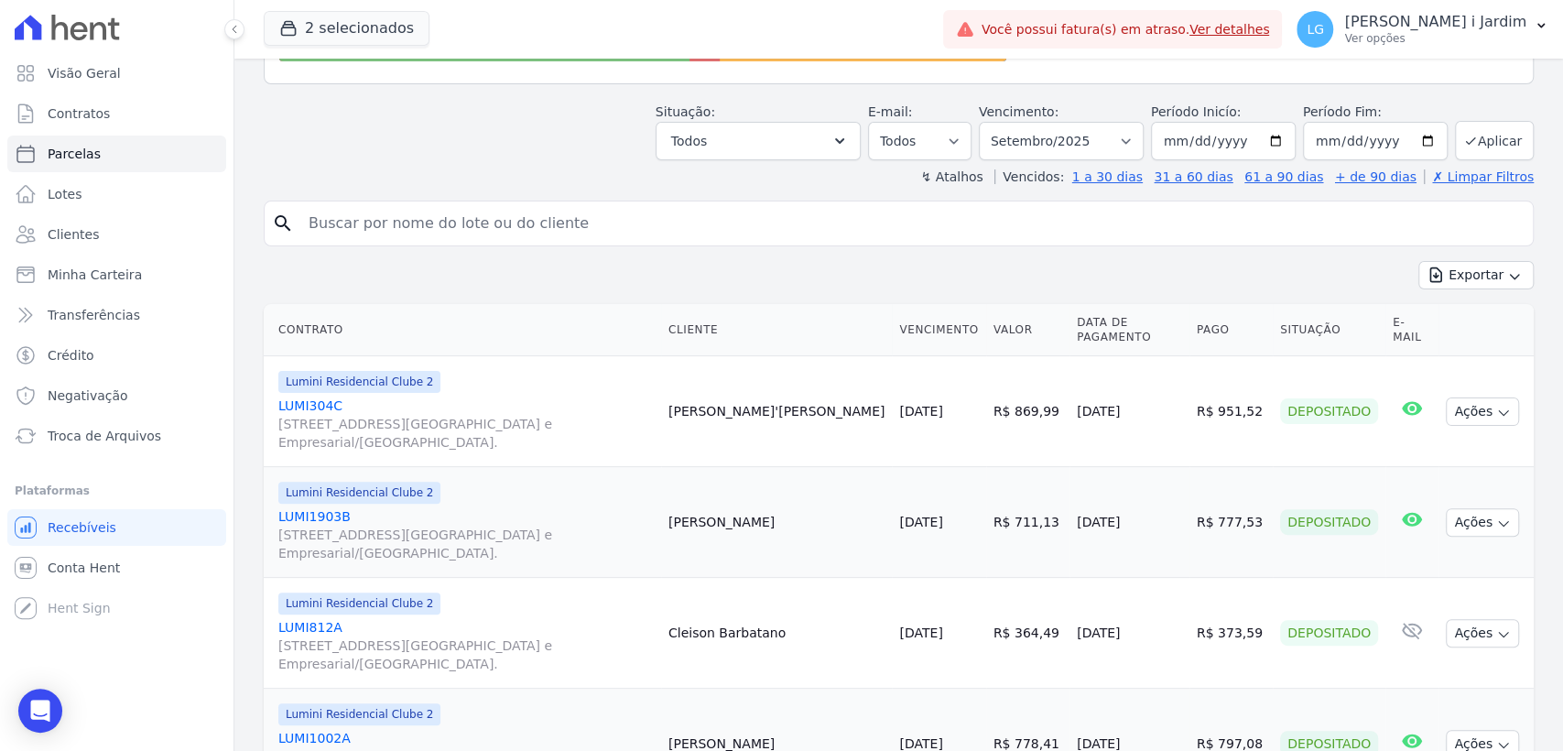
drag, startPoint x: 852, startPoint y: 418, endPoint x: 746, endPoint y: 374, distance: 114.1
click at [750, 380] on tr "Lumini Residencial Clube 2 LUMI304C Alameda Rio Negro, 503, Sala 207, Alphavill…" at bounding box center [899, 411] width 1270 height 111
click at [661, 309] on th "Contrato" at bounding box center [462, 330] width 397 height 52
click at [942, 424] on td "10/08/2025" at bounding box center [938, 411] width 93 height 111
click at [197, 75] on link "Visão Geral" at bounding box center [116, 73] width 219 height 37
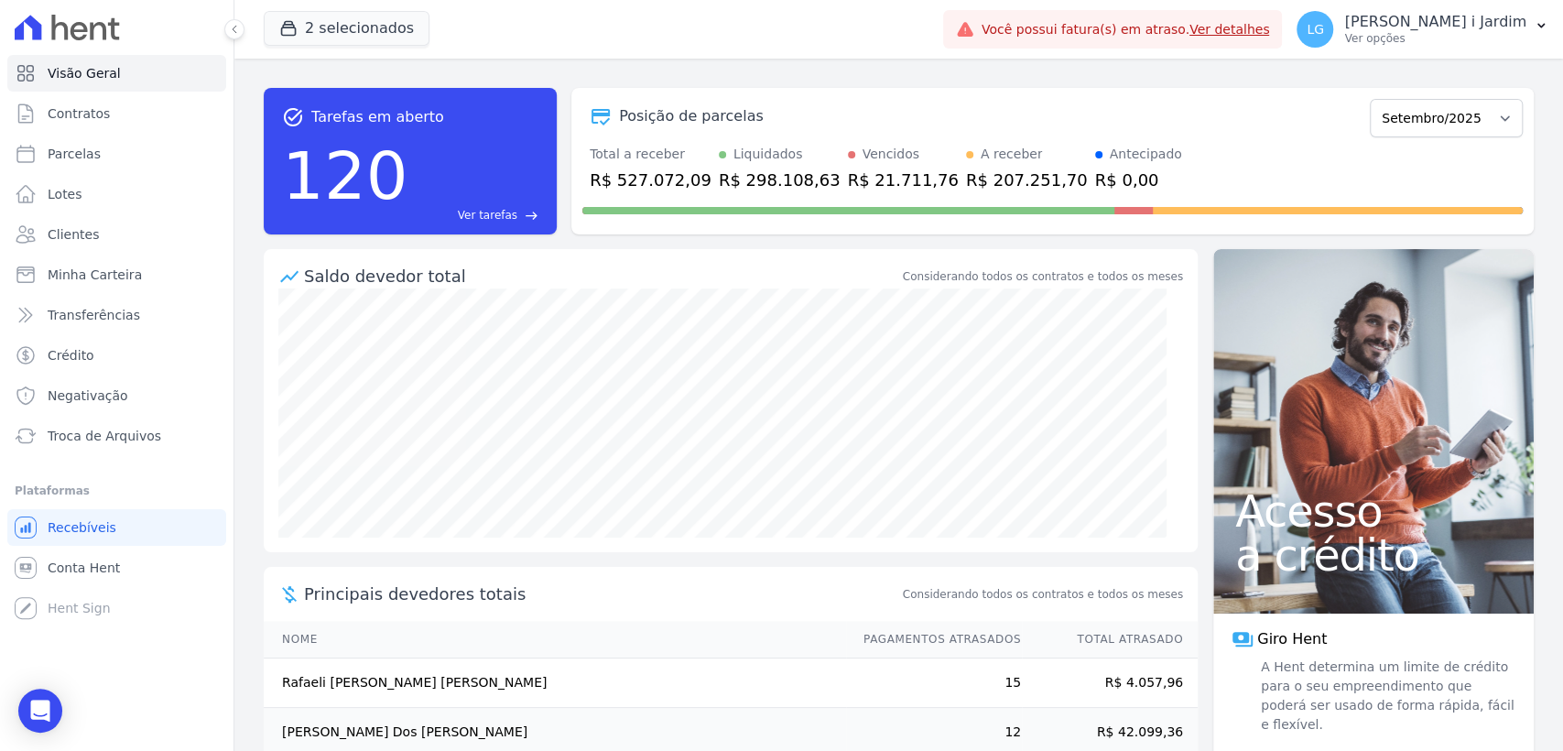
scroll to position [183, 0]
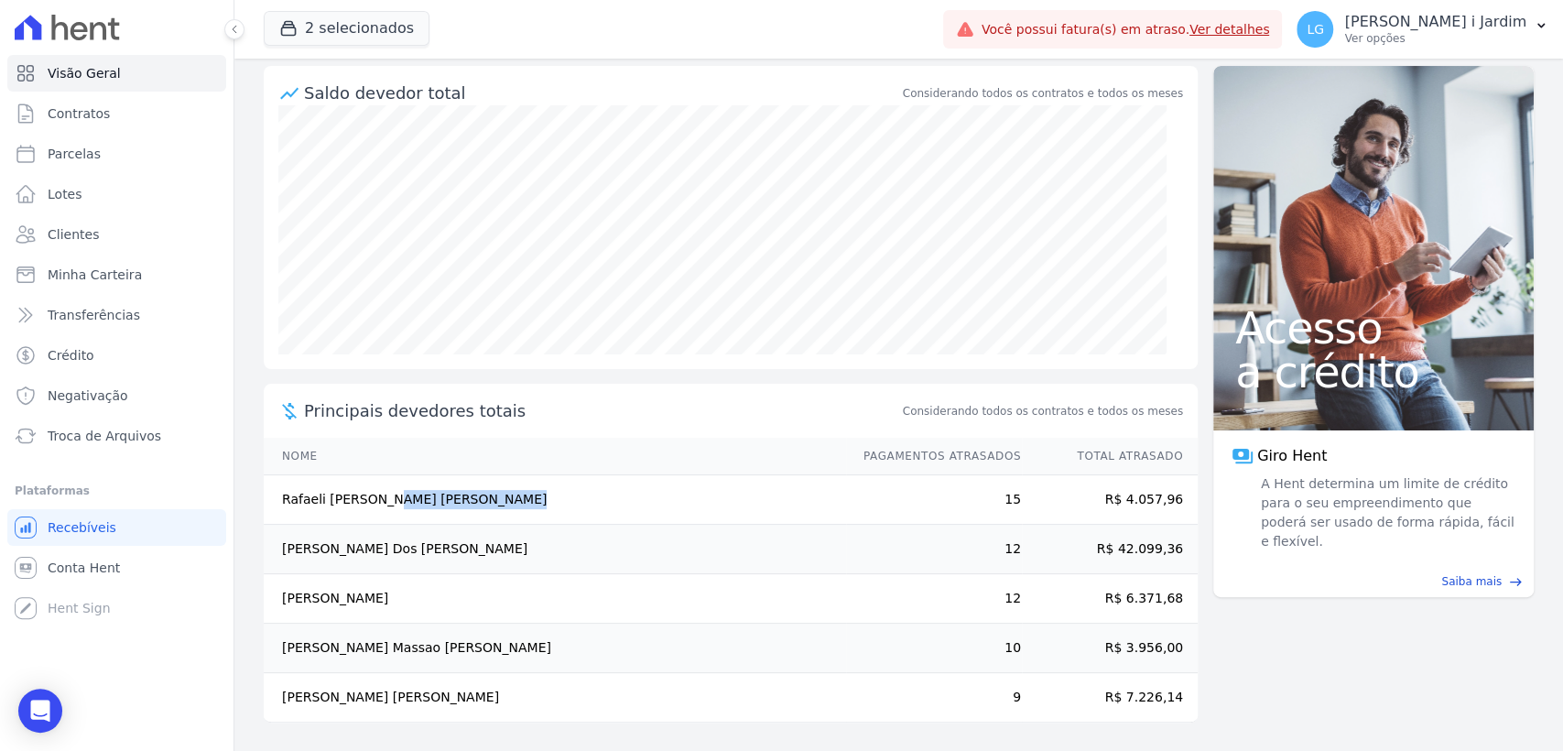
drag, startPoint x: 296, startPoint y: 505, endPoint x: 396, endPoint y: 492, distance: 100.6
click at [396, 492] on td "Rafaeli Vieira Leite" at bounding box center [555, 499] width 582 height 49
click at [429, 581] on td "Laiane Miranda Ramalho" at bounding box center [555, 598] width 582 height 49
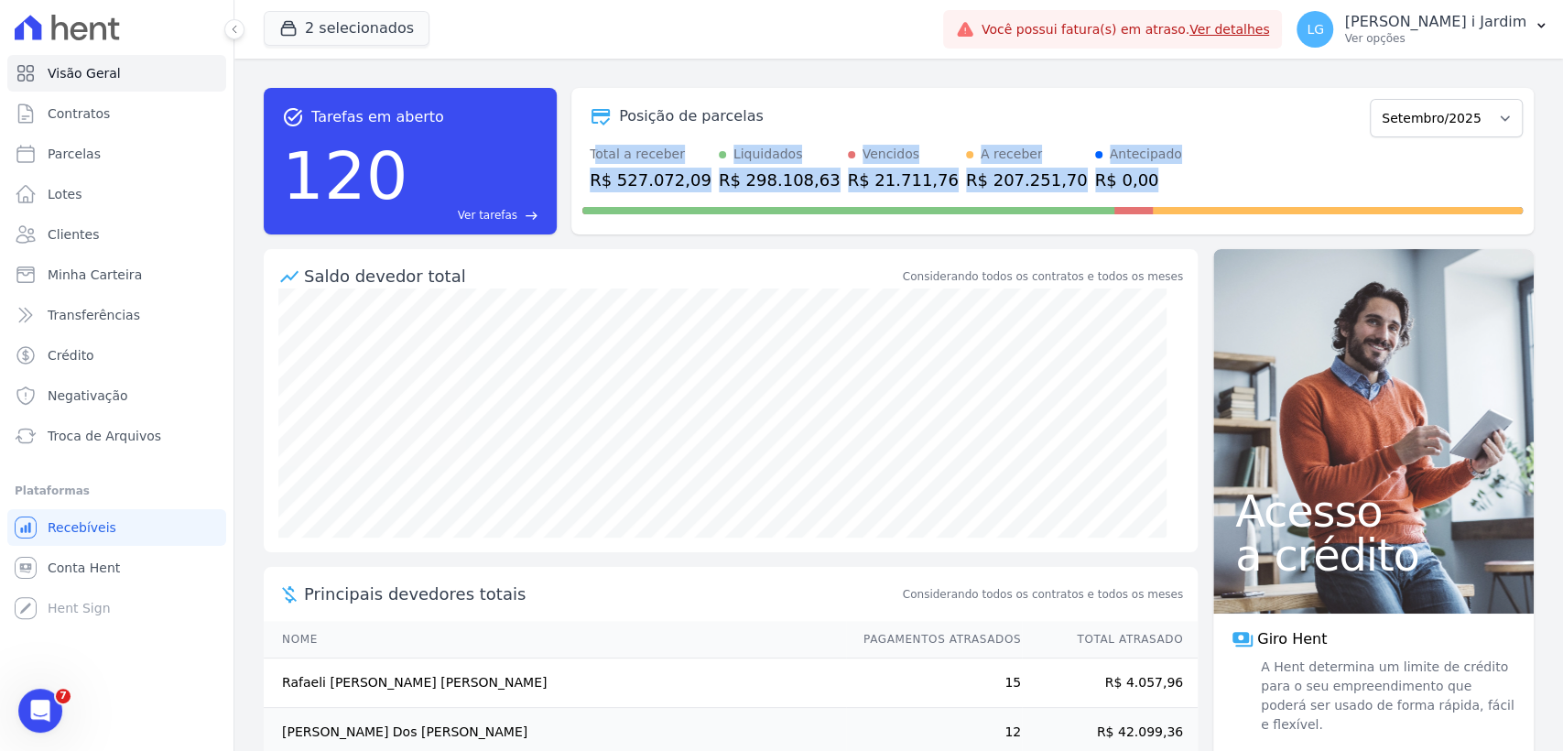
drag, startPoint x: 599, startPoint y: 154, endPoint x: 1078, endPoint y: 190, distance: 480.3
click at [1078, 190] on div "Total a receber R$ 527.072,09 Liquidados R$ 298.108,63 Vencidos R$ 21.711,76 A …" at bounding box center [1052, 169] width 940 height 48
click at [1128, 179] on div "Total a receber R$ 527.072,09 Liquidados R$ 298.108,63 Vencidos R$ 21.711,76 A …" at bounding box center [1052, 169] width 940 height 48
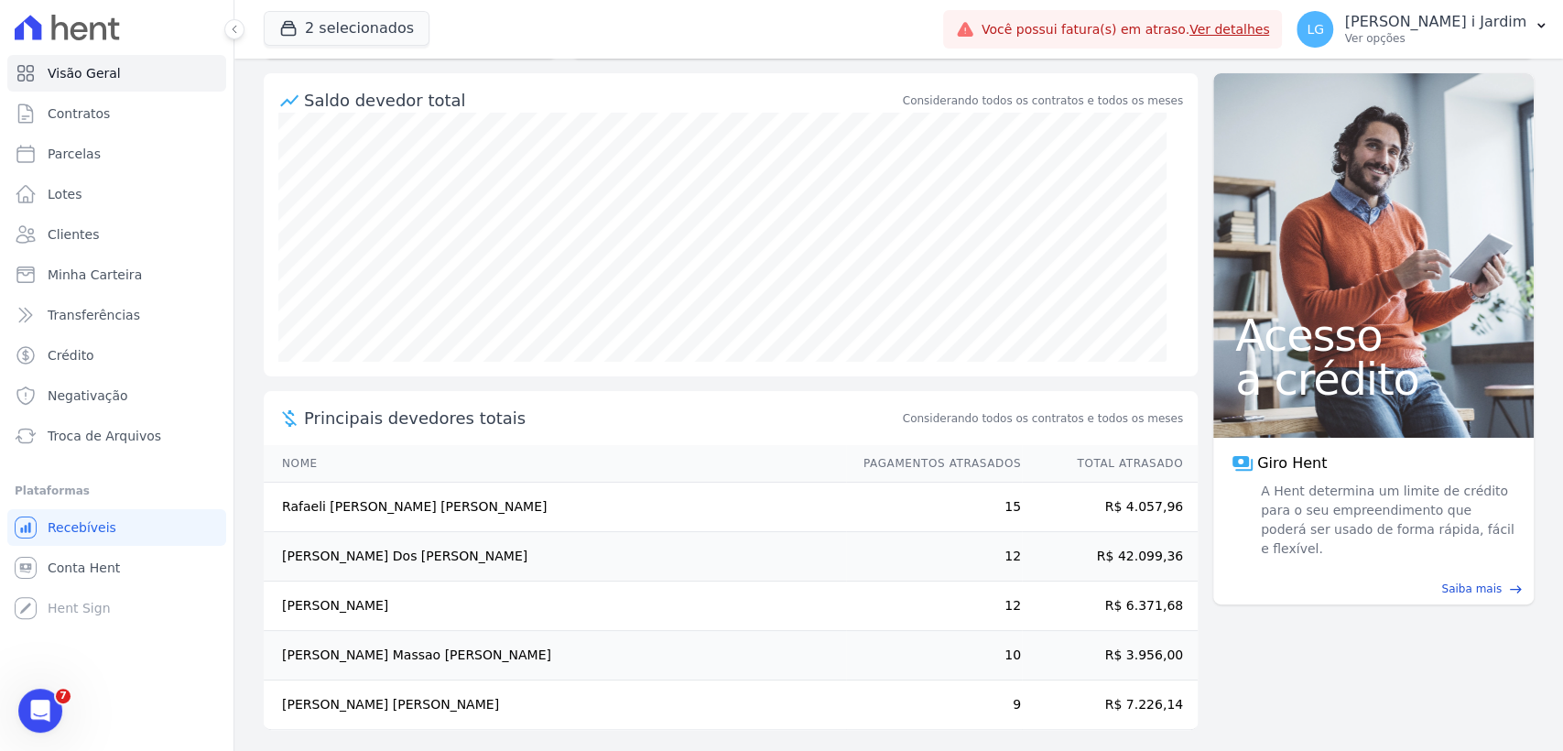
scroll to position [183, 0]
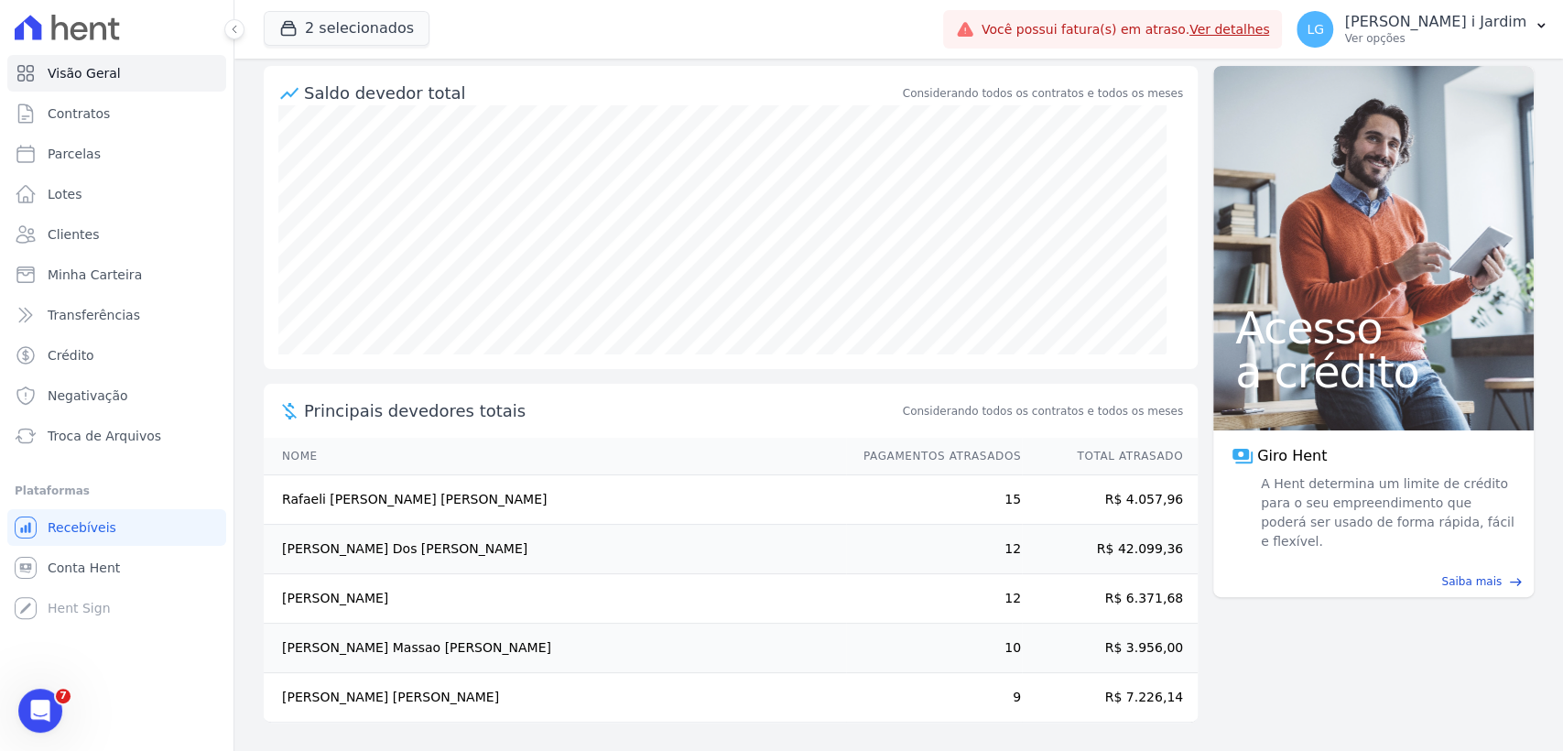
click at [582, 449] on th "Nome" at bounding box center [555, 457] width 582 height 38
click at [125, 163] on link "Parcelas" at bounding box center [116, 154] width 219 height 37
select select
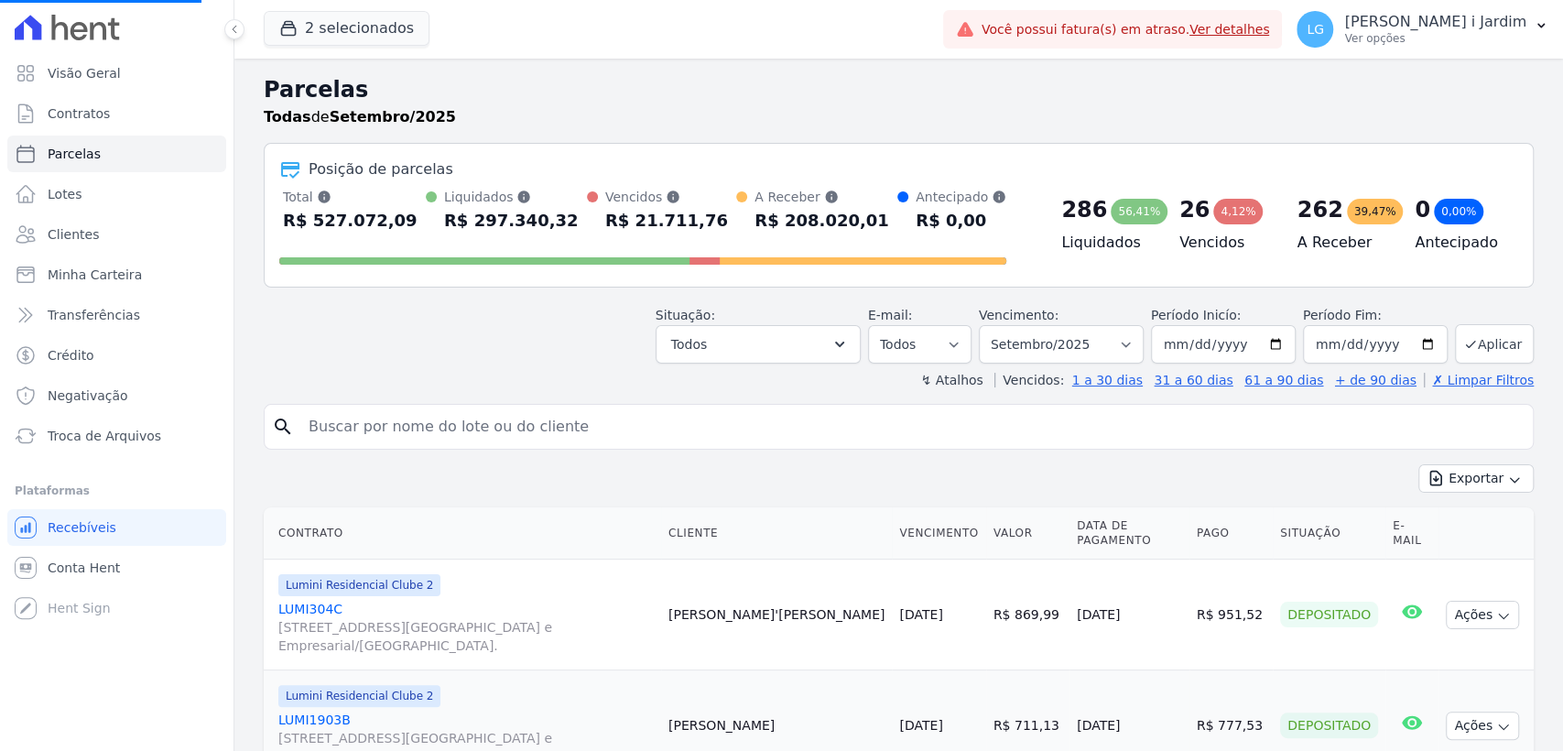
select select
click at [745, 339] on button "Todos" at bounding box center [758, 344] width 205 height 38
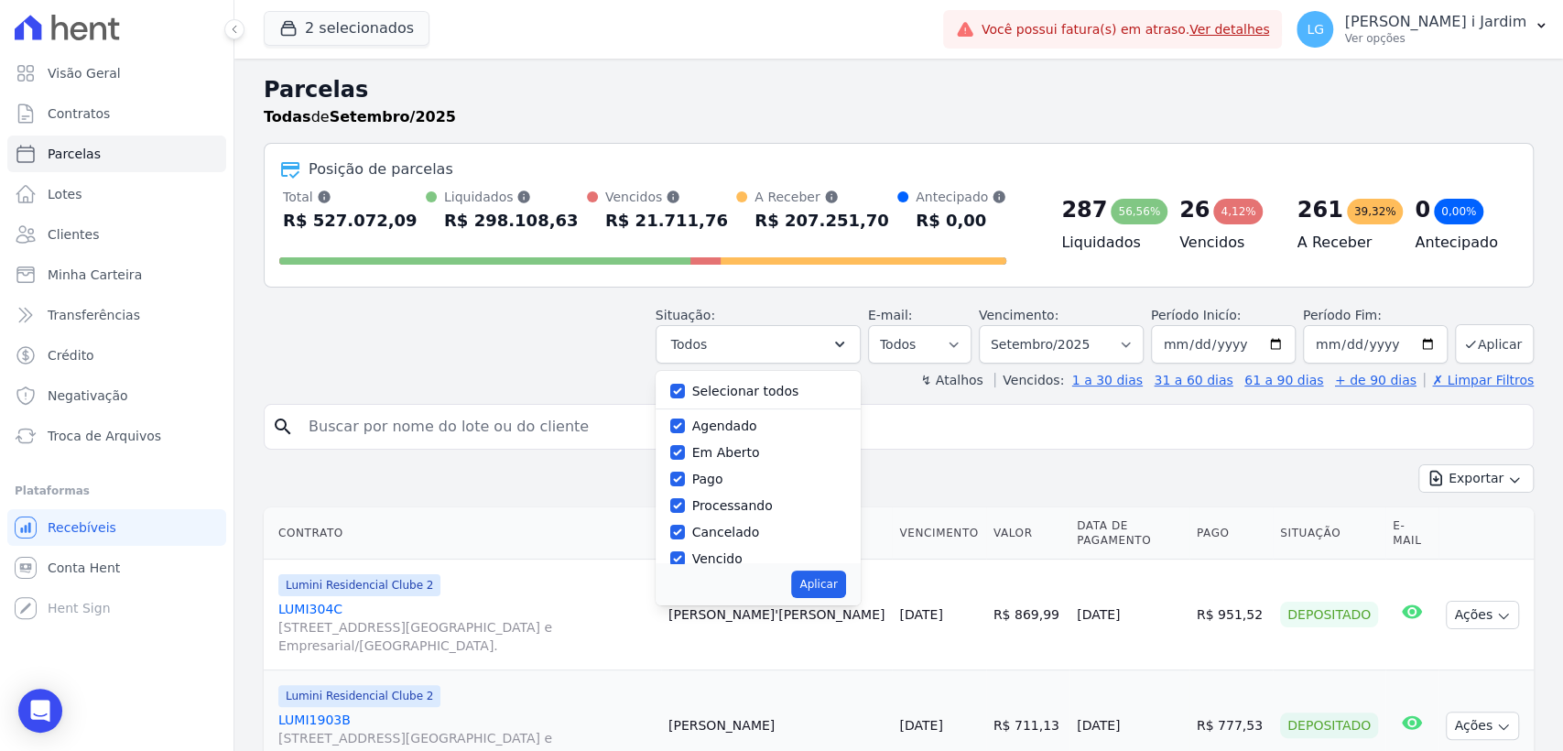
click at [440, 339] on div "Situação: Agendado Em Aberto Pago Processando Cancelado Vencido Transferindo De…" at bounding box center [899, 331] width 1270 height 65
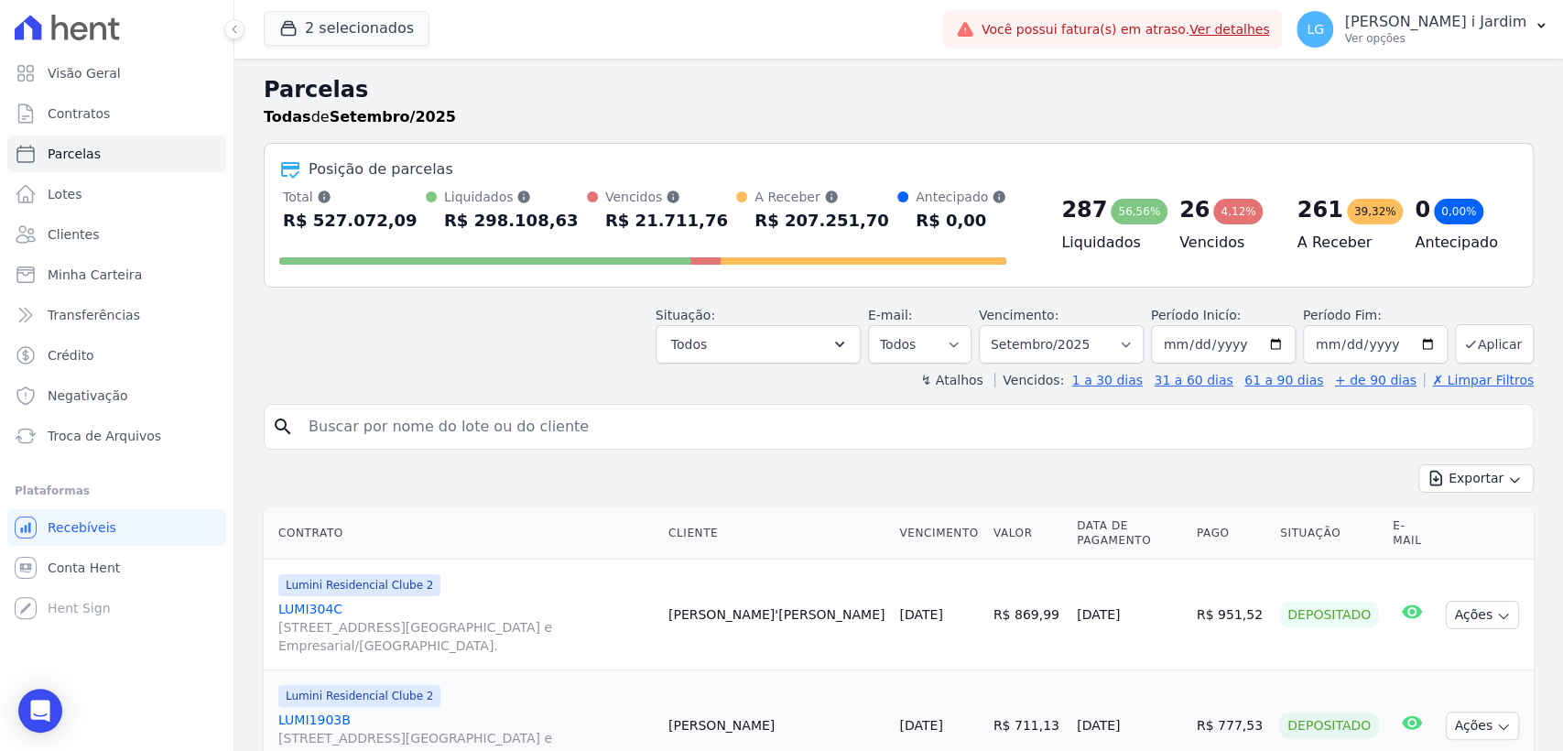
click at [440, 338] on div "Situação: Agendado Em Aberto Pago Processando Cancelado Vencido Transferindo De…" at bounding box center [899, 331] width 1270 height 65
drag, startPoint x: 266, startPoint y: 97, endPoint x: 488, endPoint y: 130, distance: 224.1
click at [488, 130] on div "Parcelas Todas de Setembro/2025" at bounding box center [899, 108] width 1270 height 70
click at [549, 101] on h2 "Parcelas" at bounding box center [899, 89] width 1270 height 33
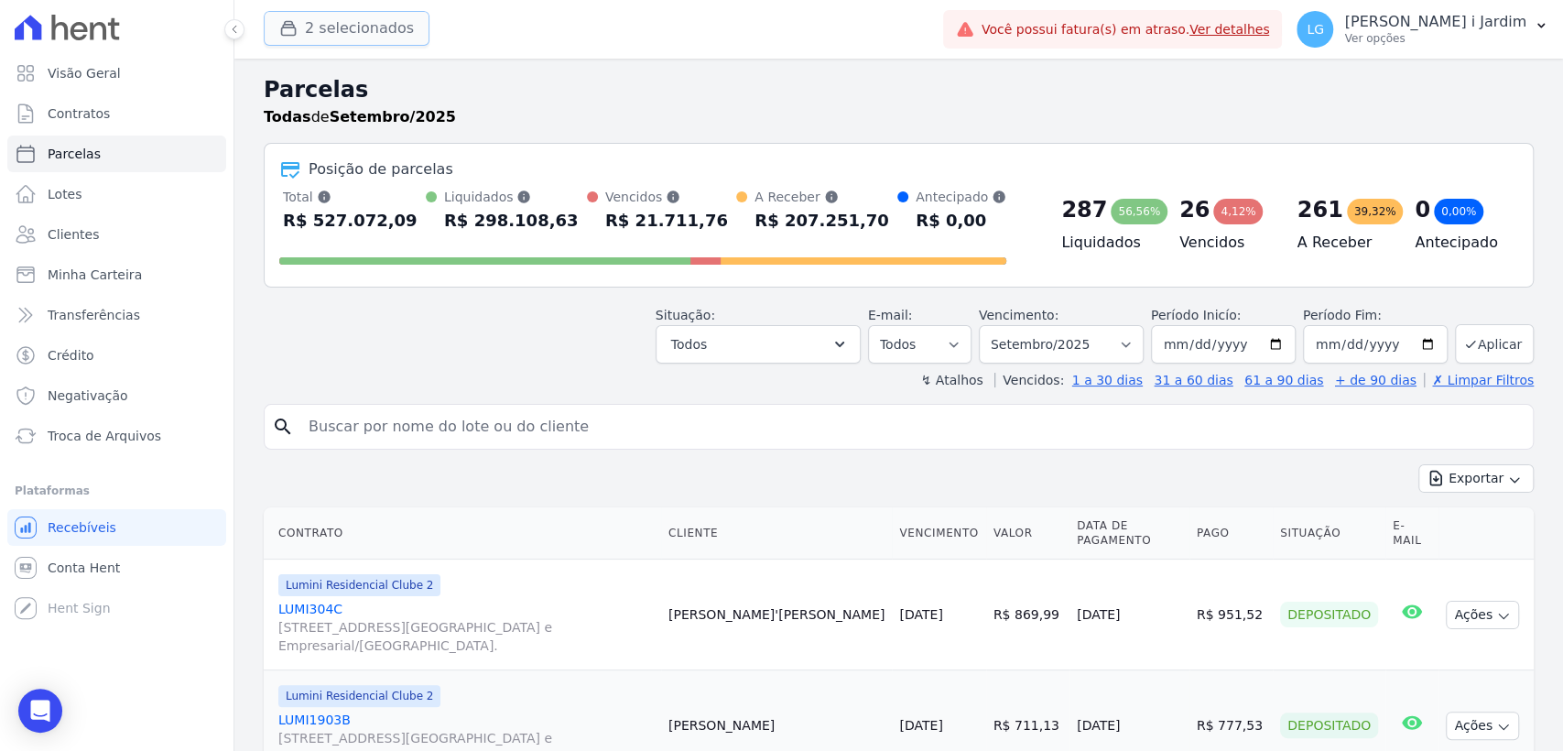
click at [349, 29] on button "2 selecionados" at bounding box center [347, 28] width 166 height 35
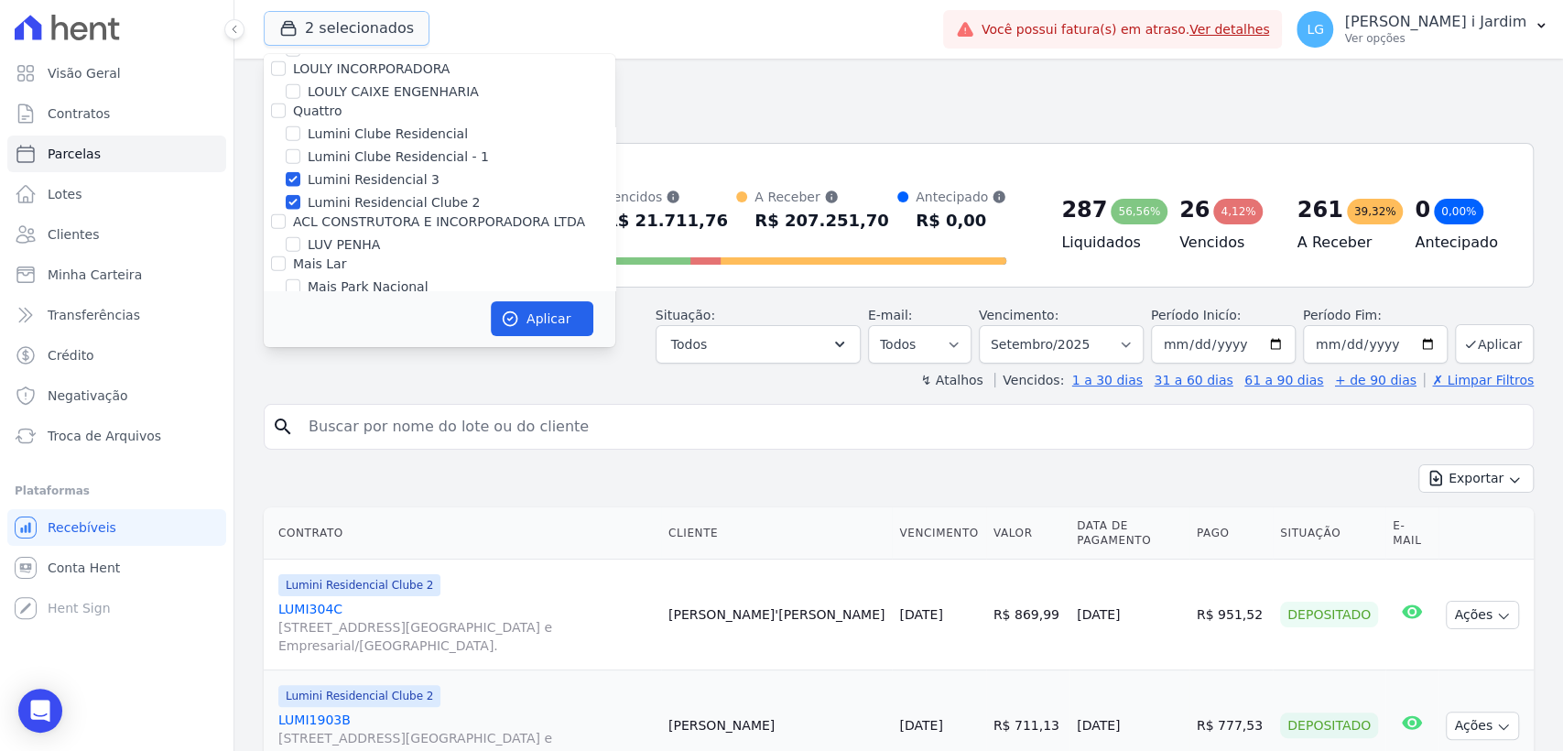
scroll to position [2747, 0]
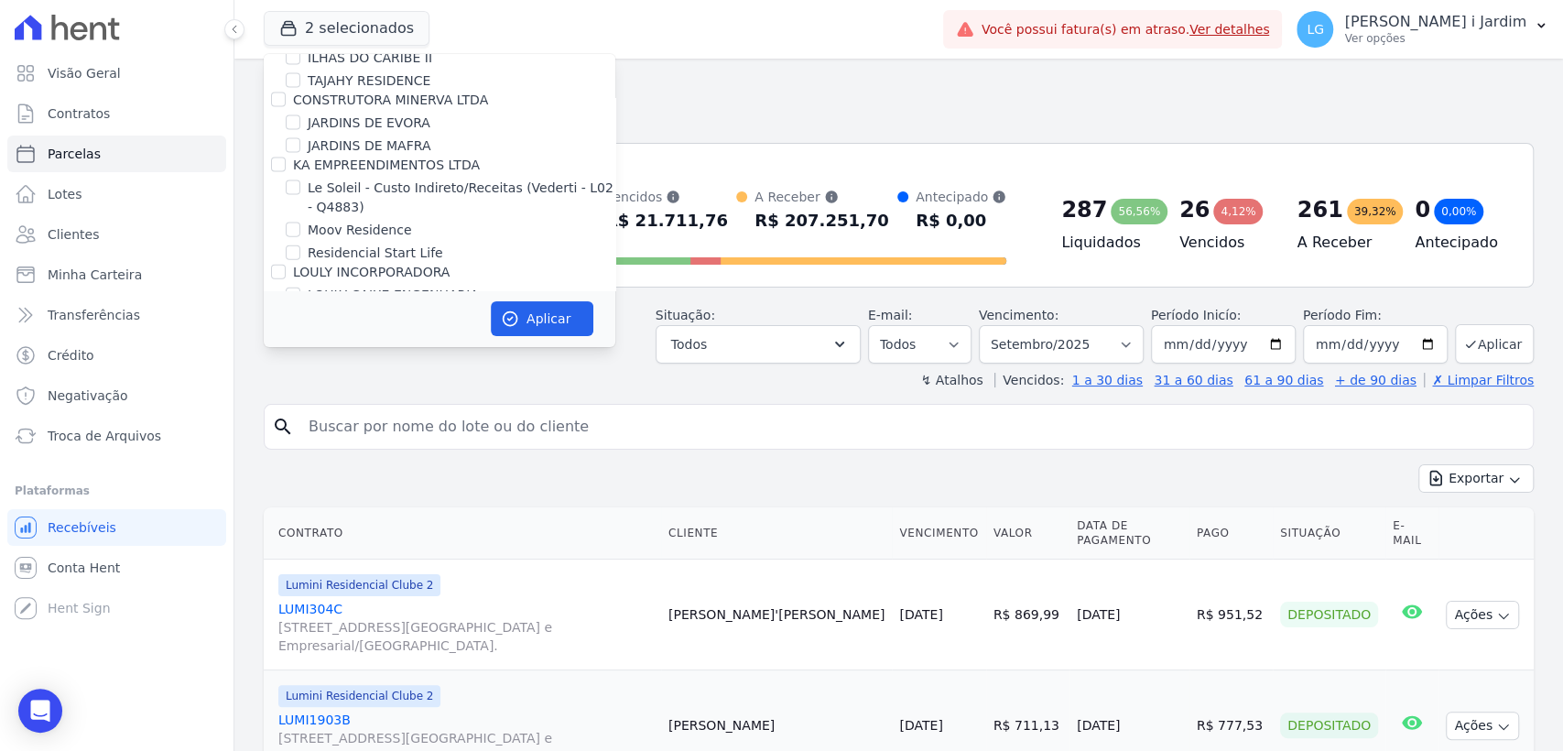
click at [361, 374] on label "Lumini Residencial 3" at bounding box center [374, 383] width 132 height 19
click at [300, 375] on input "Lumini Residencial 3" at bounding box center [293, 382] width 15 height 15
checkbox input "false"
click at [366, 397] on label "Lumini Residencial Clube 2" at bounding box center [394, 406] width 172 height 19
click at [300, 398] on input "Lumini Residencial Clube 2" at bounding box center [293, 405] width 15 height 15
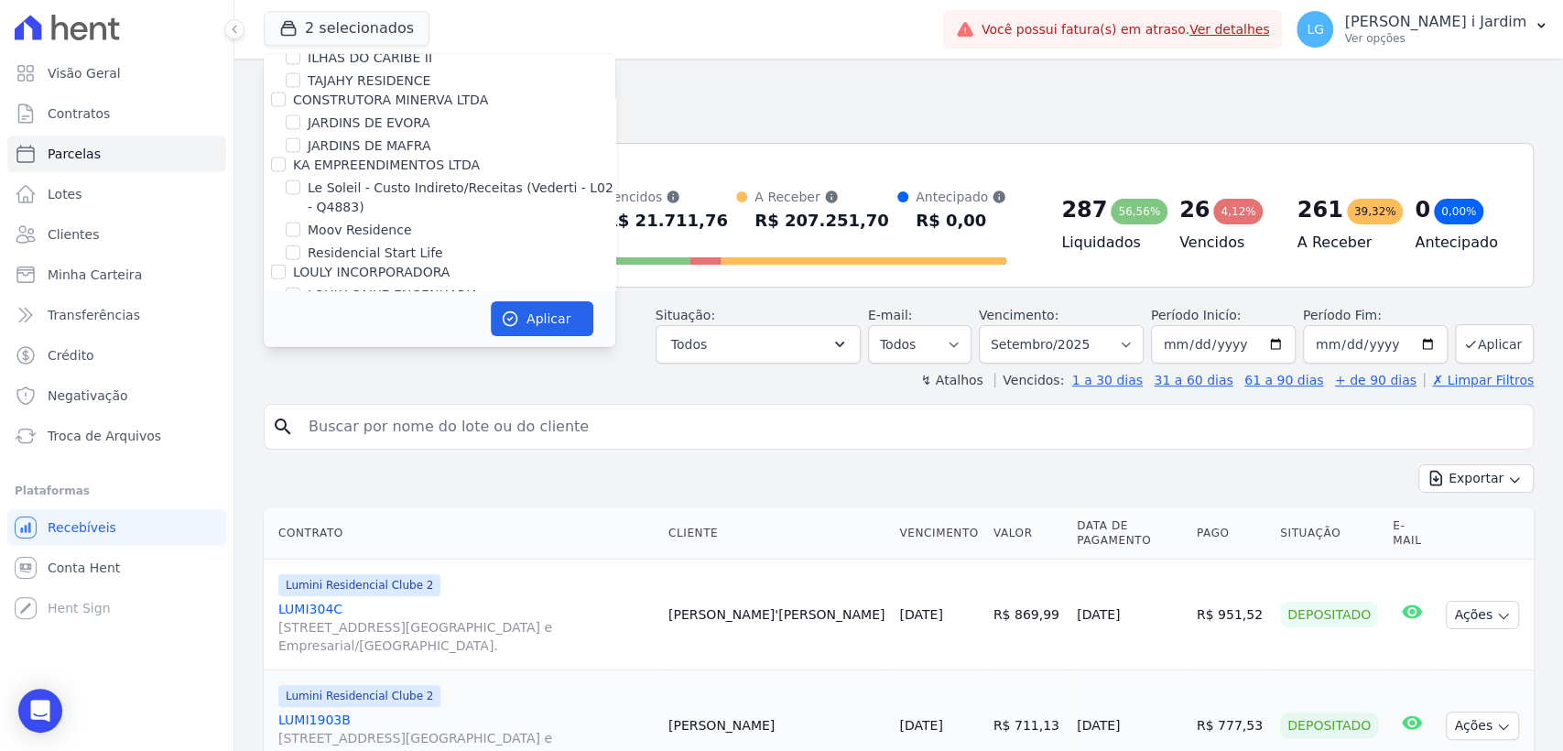
checkbox input "false"
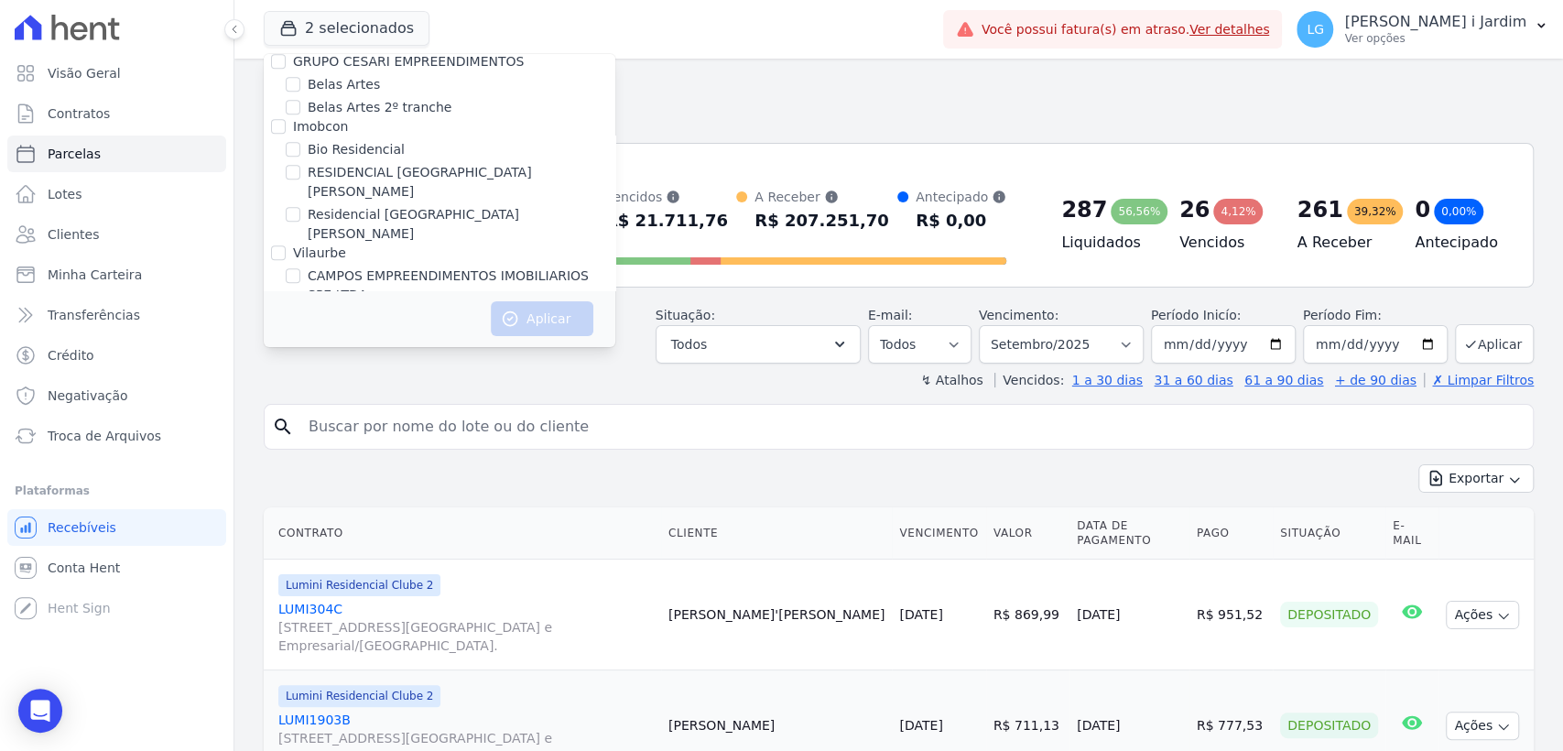
scroll to position [147, 0]
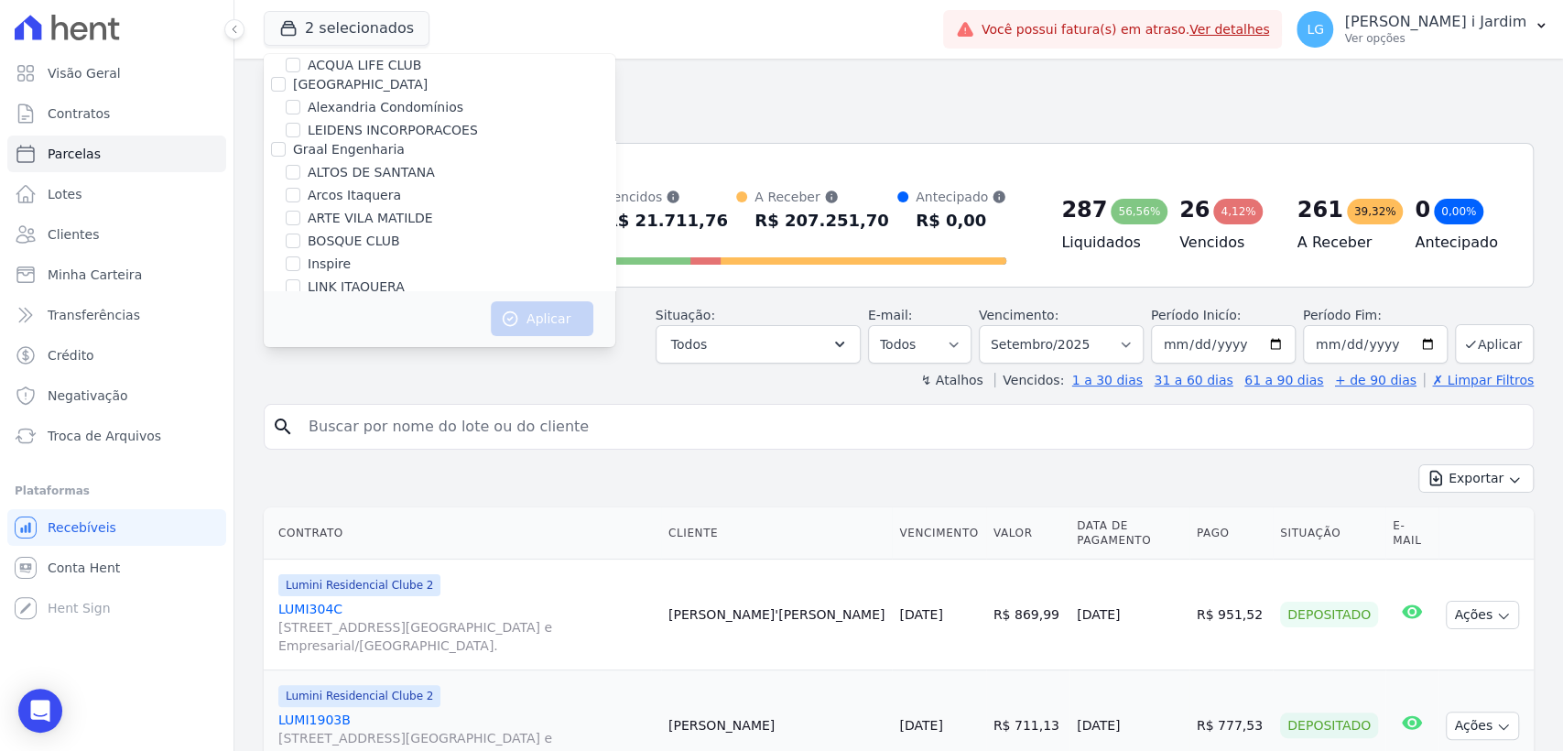
click at [364, 176] on label "ALTOS DE SANTANA" at bounding box center [371, 172] width 127 height 19
click at [300, 176] on input "ALTOS DE SANTANA" at bounding box center [293, 172] width 15 height 15
checkbox input "true"
click at [562, 325] on button "Aplicar" at bounding box center [542, 318] width 103 height 35
select select
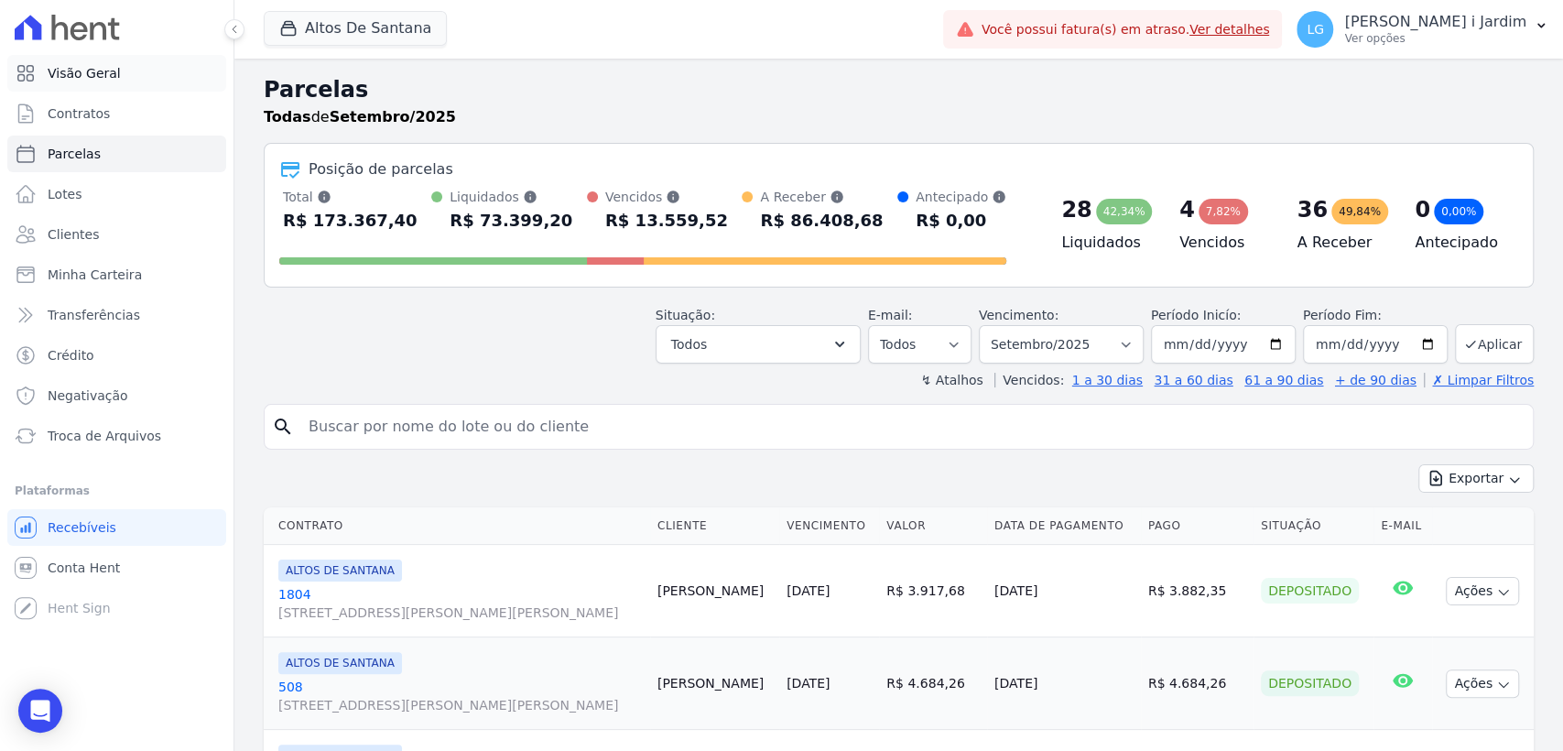
click at [135, 57] on link "Visão Geral" at bounding box center [116, 73] width 219 height 37
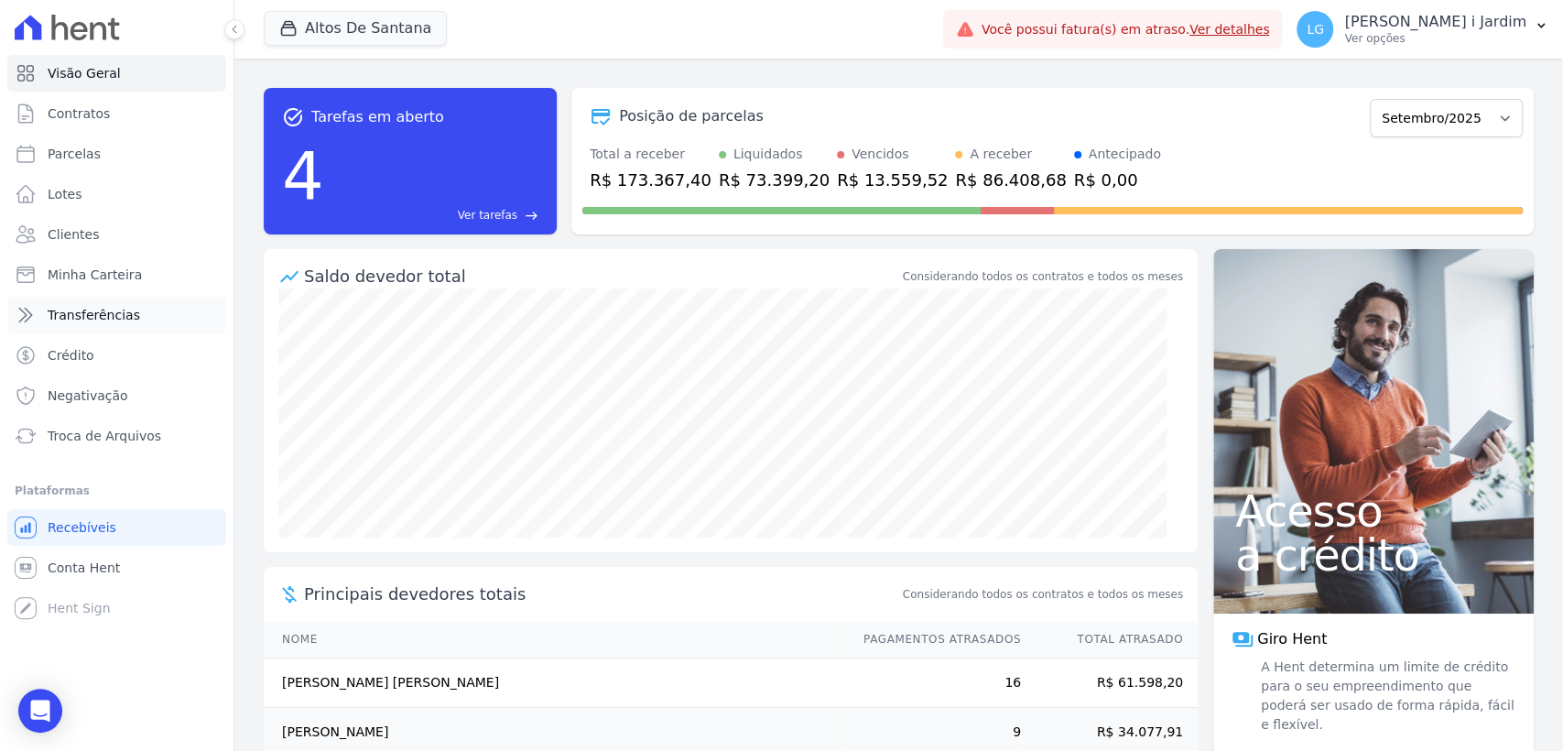
click at [129, 308] on span "Transferências" at bounding box center [94, 315] width 92 height 18
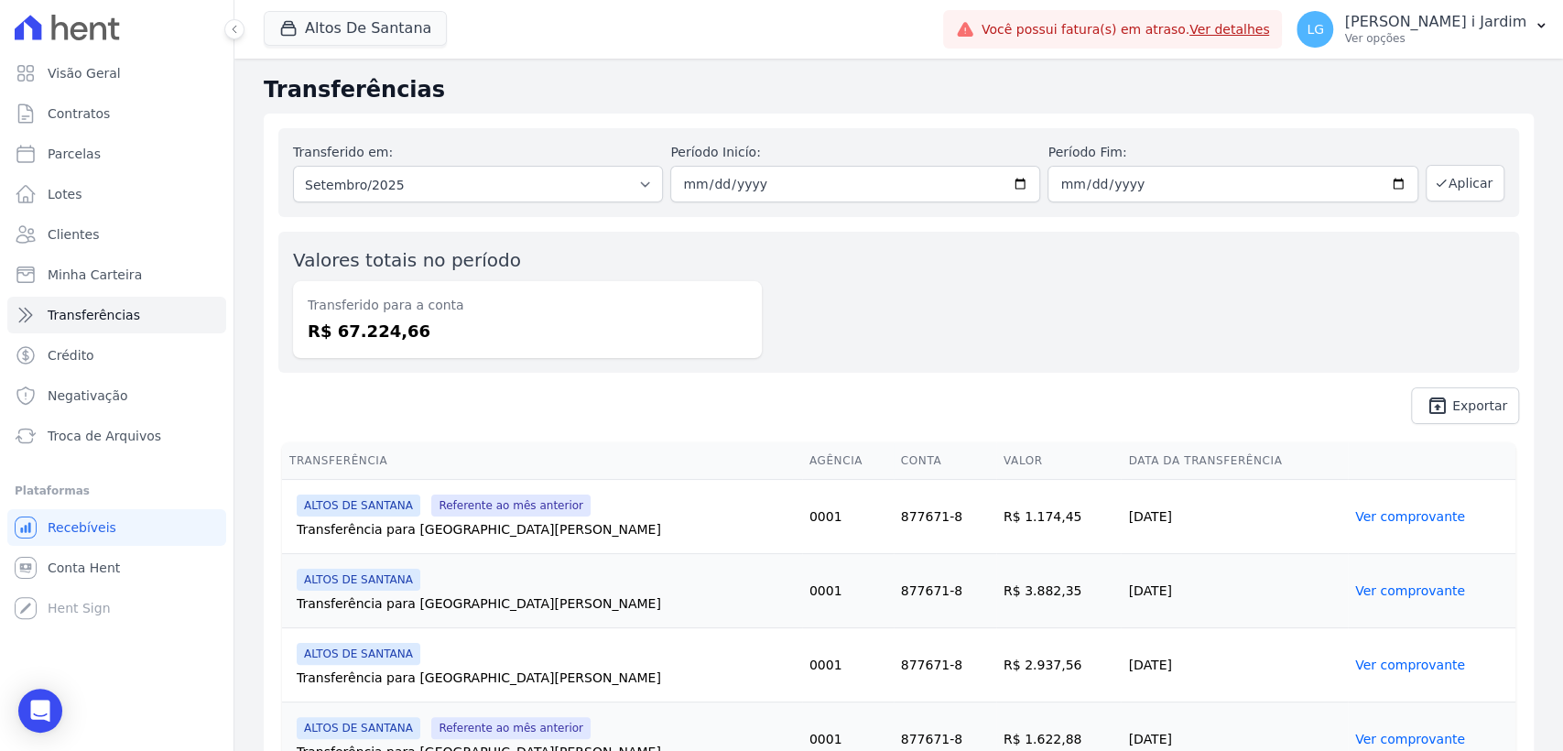
click at [366, 321] on dd "R$ 67.224,66" at bounding box center [528, 331] width 440 height 25
click at [366, 320] on dd "R$ 67.224,66" at bounding box center [528, 331] width 440 height 25
copy dd "67.224,66"
click at [103, 58] on link "Visão Geral" at bounding box center [116, 73] width 219 height 37
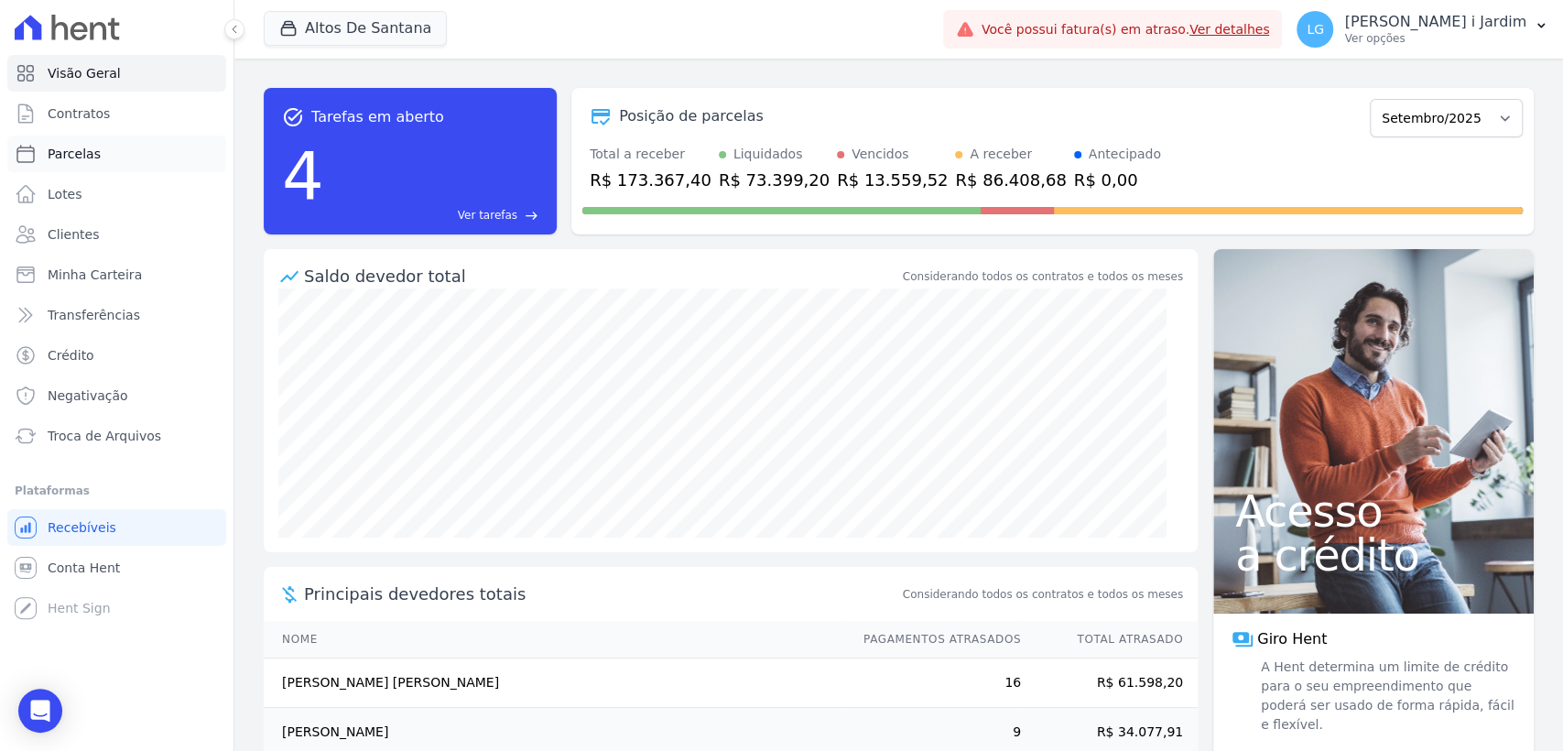
click at [60, 148] on span "Parcelas" at bounding box center [74, 154] width 53 height 18
select select
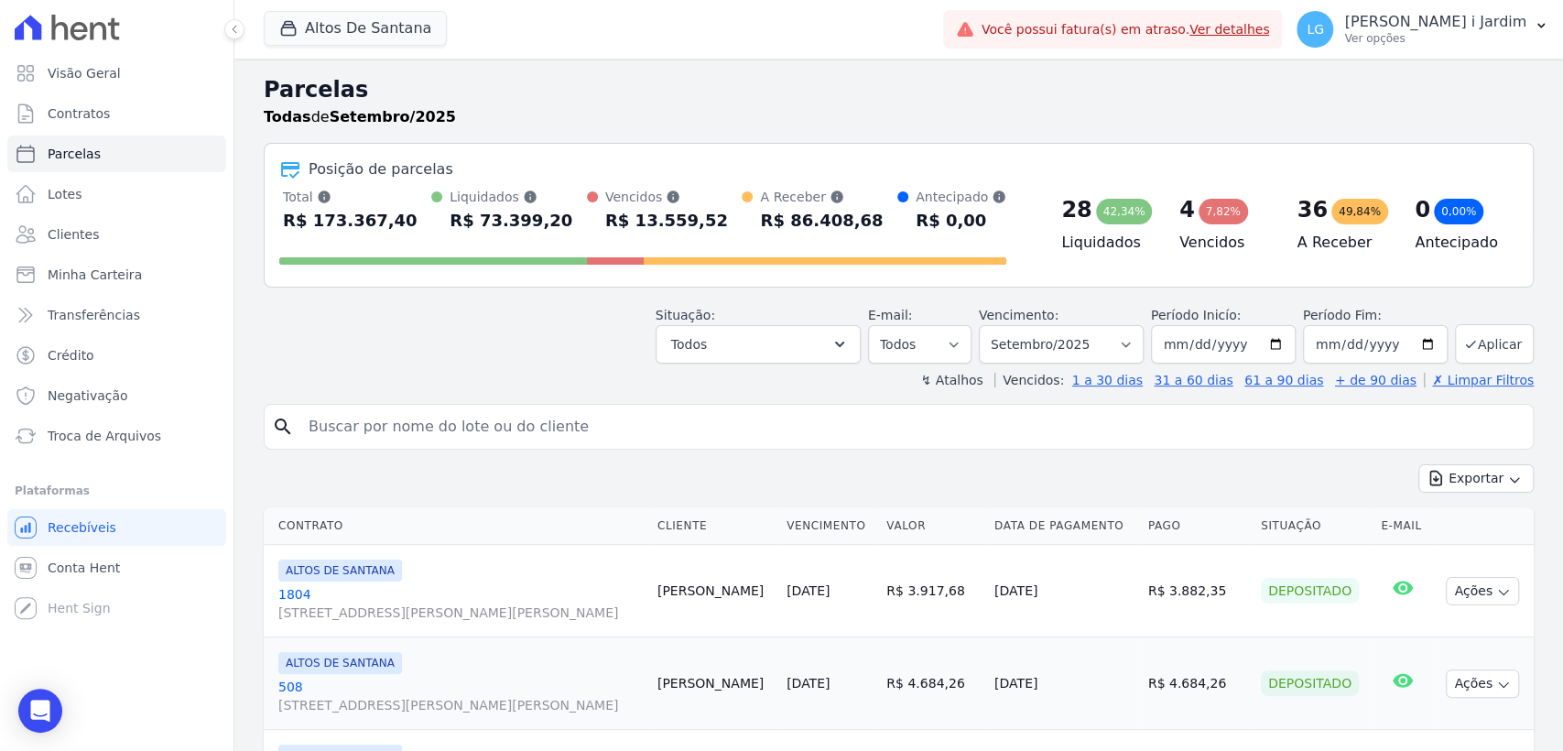
click at [755, 323] on div "Situação: Agendado Em Aberto Pago Processando Cancelado Vencido Transferindo De…" at bounding box center [758, 335] width 205 height 58
click at [769, 340] on button "Todos" at bounding box center [758, 344] width 205 height 38
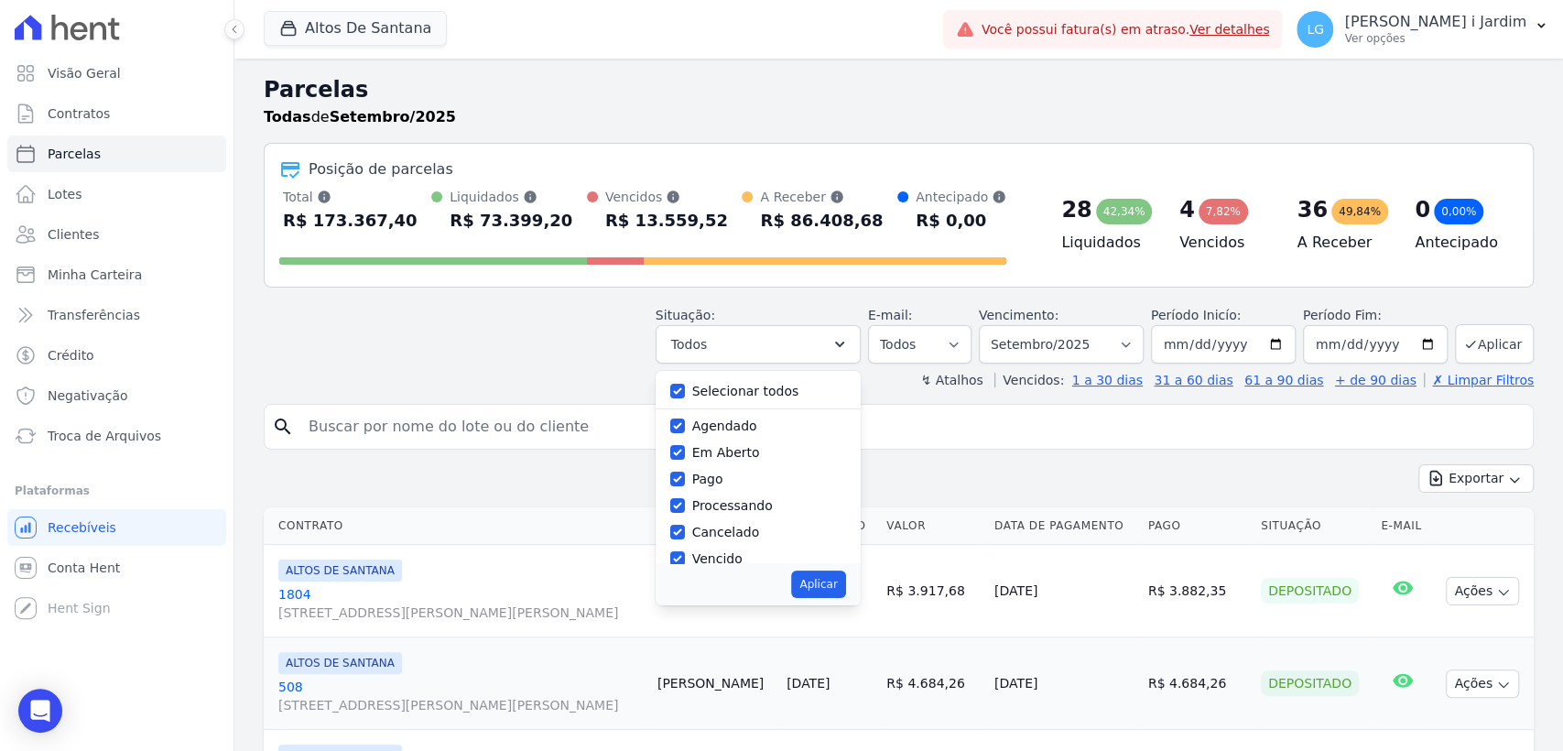
click at [733, 396] on label "Selecionar todos" at bounding box center [745, 391] width 107 height 15
click at [685, 396] on input "Selecionar todos" at bounding box center [677, 391] width 15 height 15
checkbox input "false"
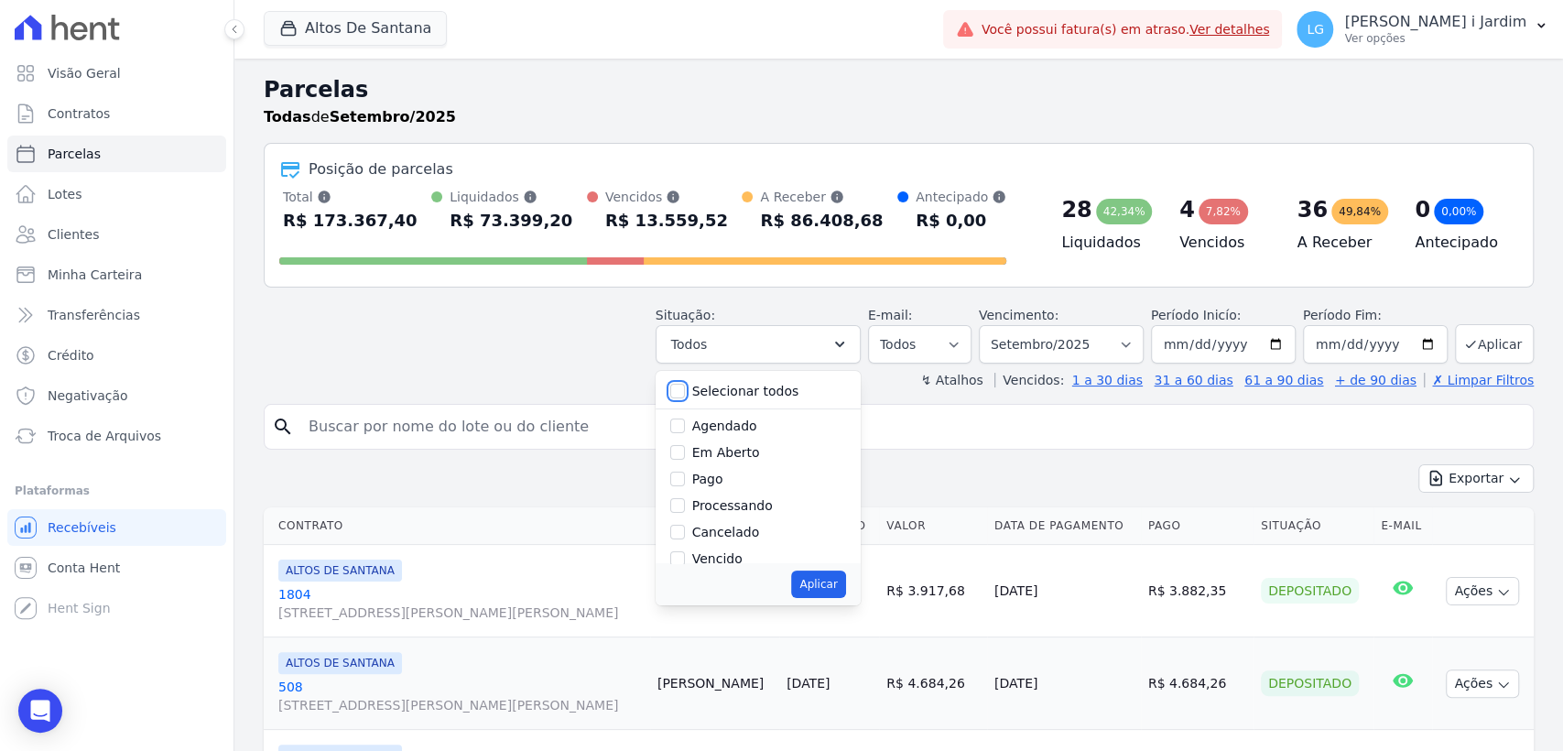
checkbox input "false"
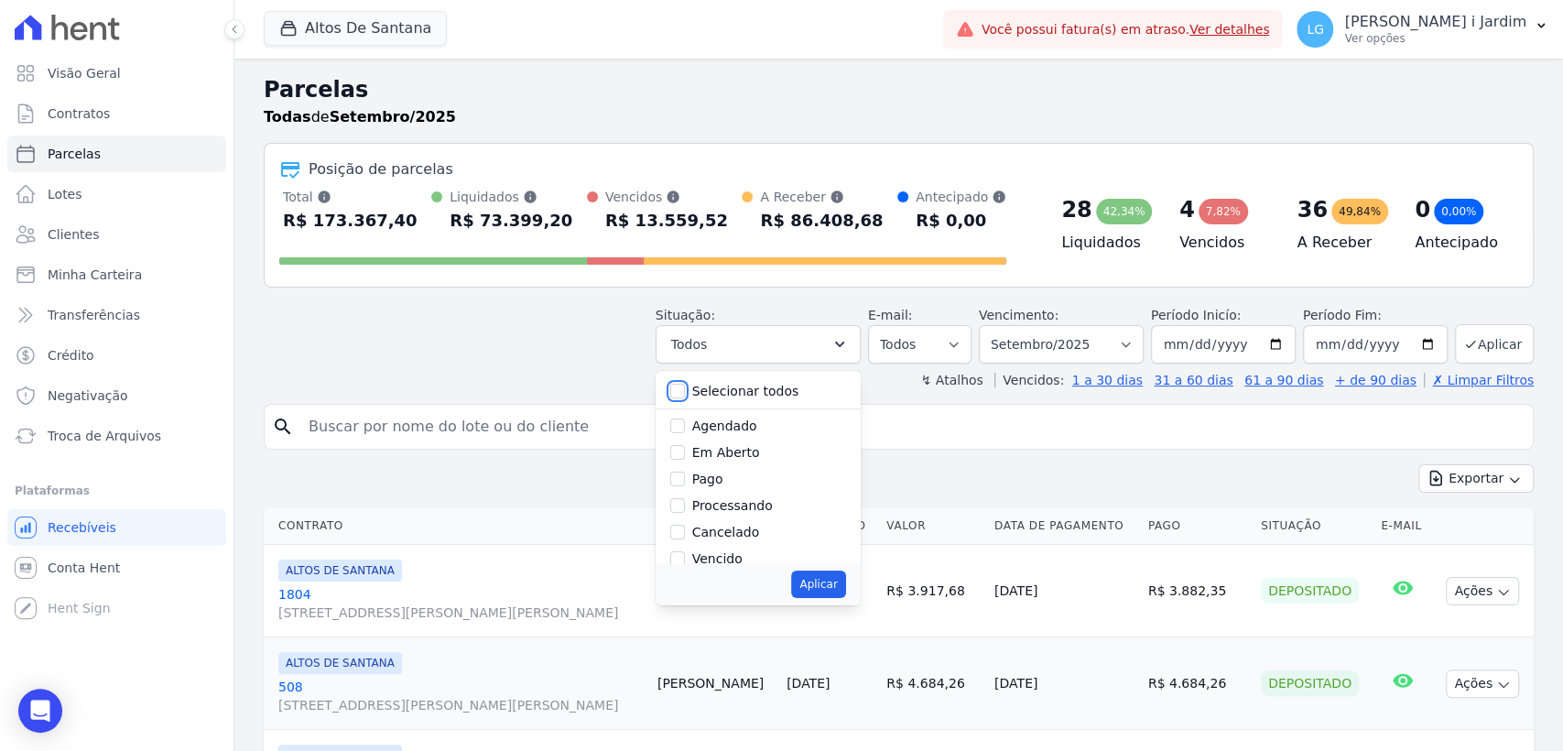
checkbox input "false"
click at [747, 456] on label "Em Aberto" at bounding box center [726, 452] width 68 height 15
click at [685, 456] on input "Em Aberto" at bounding box center [677, 452] width 15 height 15
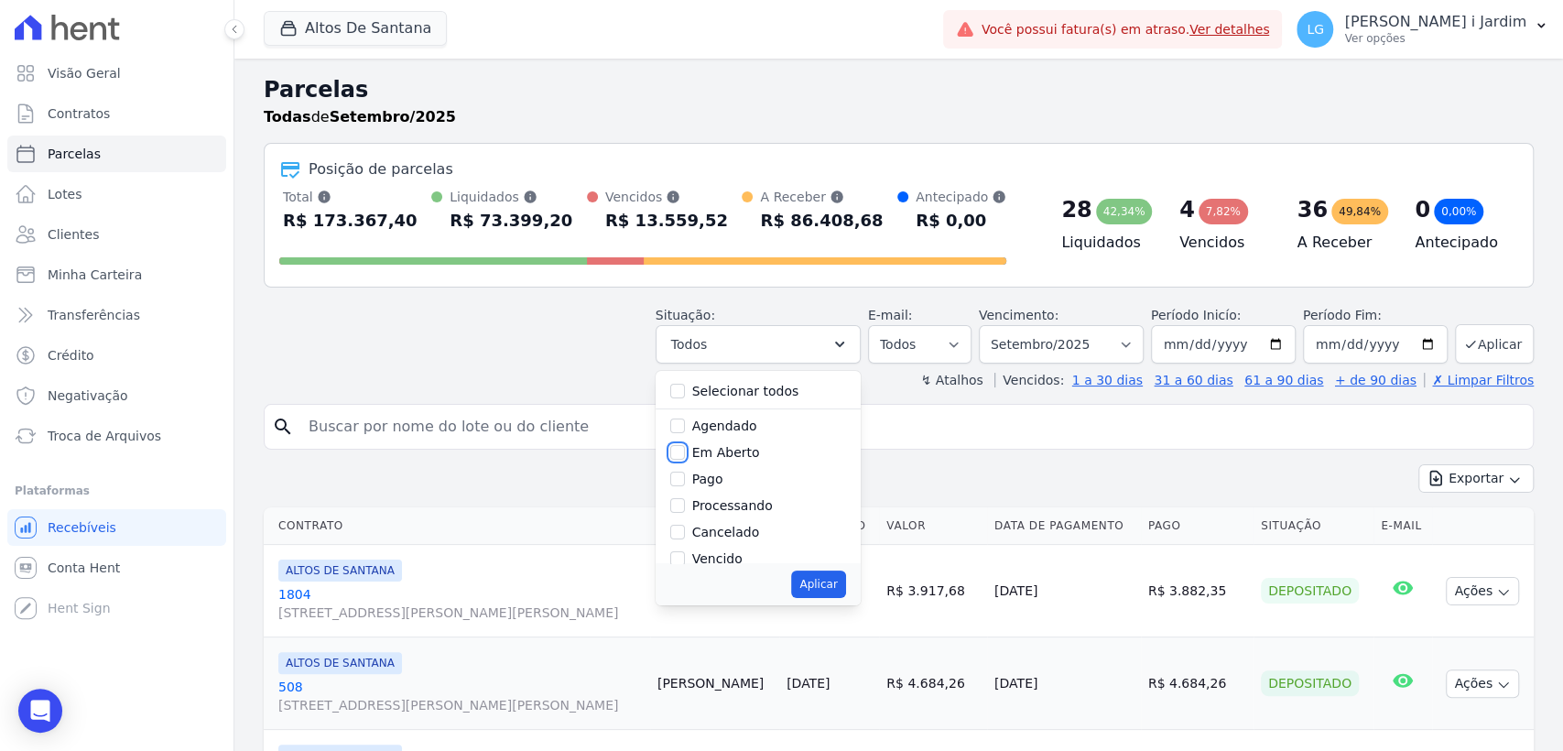
checkbox input "true"
click at [835, 592] on button "Aplicar" at bounding box center [818, 584] width 54 height 27
select select "pending"
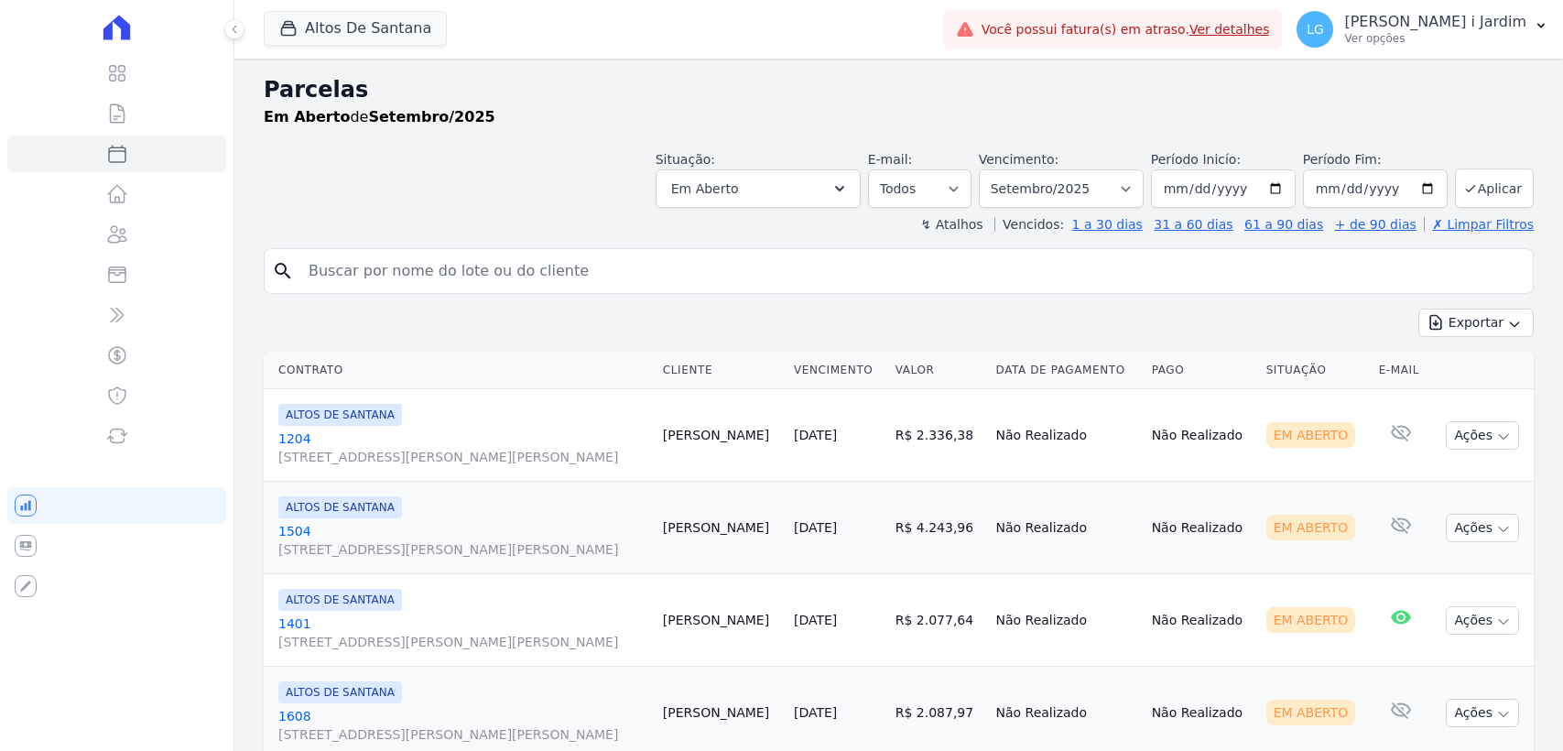
select select
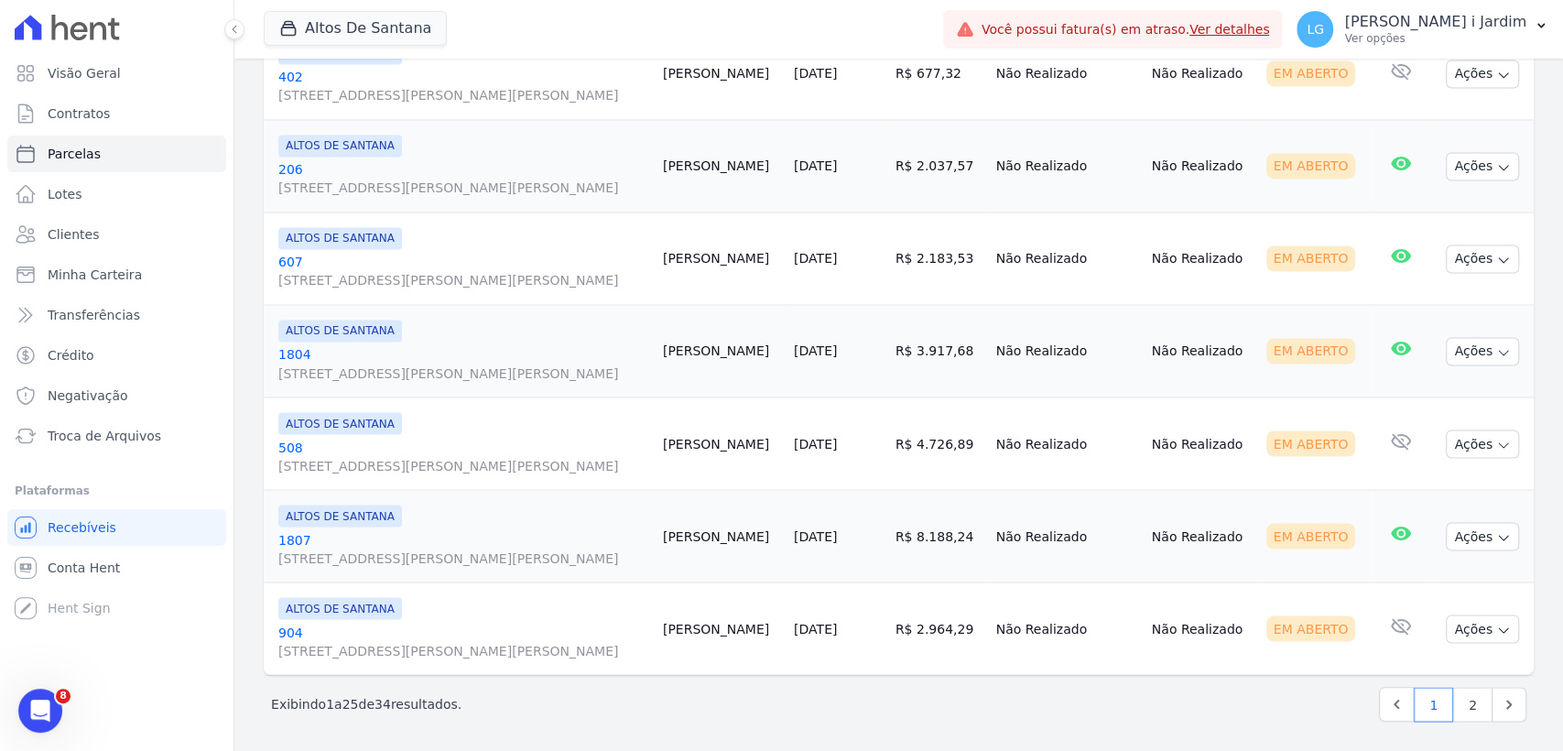
click at [1511, 700] on div "Próximo › Exibindo 1 a 25 de 34 resultados. 1 2" at bounding box center [899, 704] width 1270 height 58
click at [1504, 704] on link "Next" at bounding box center [1509, 704] width 35 height 35
select select
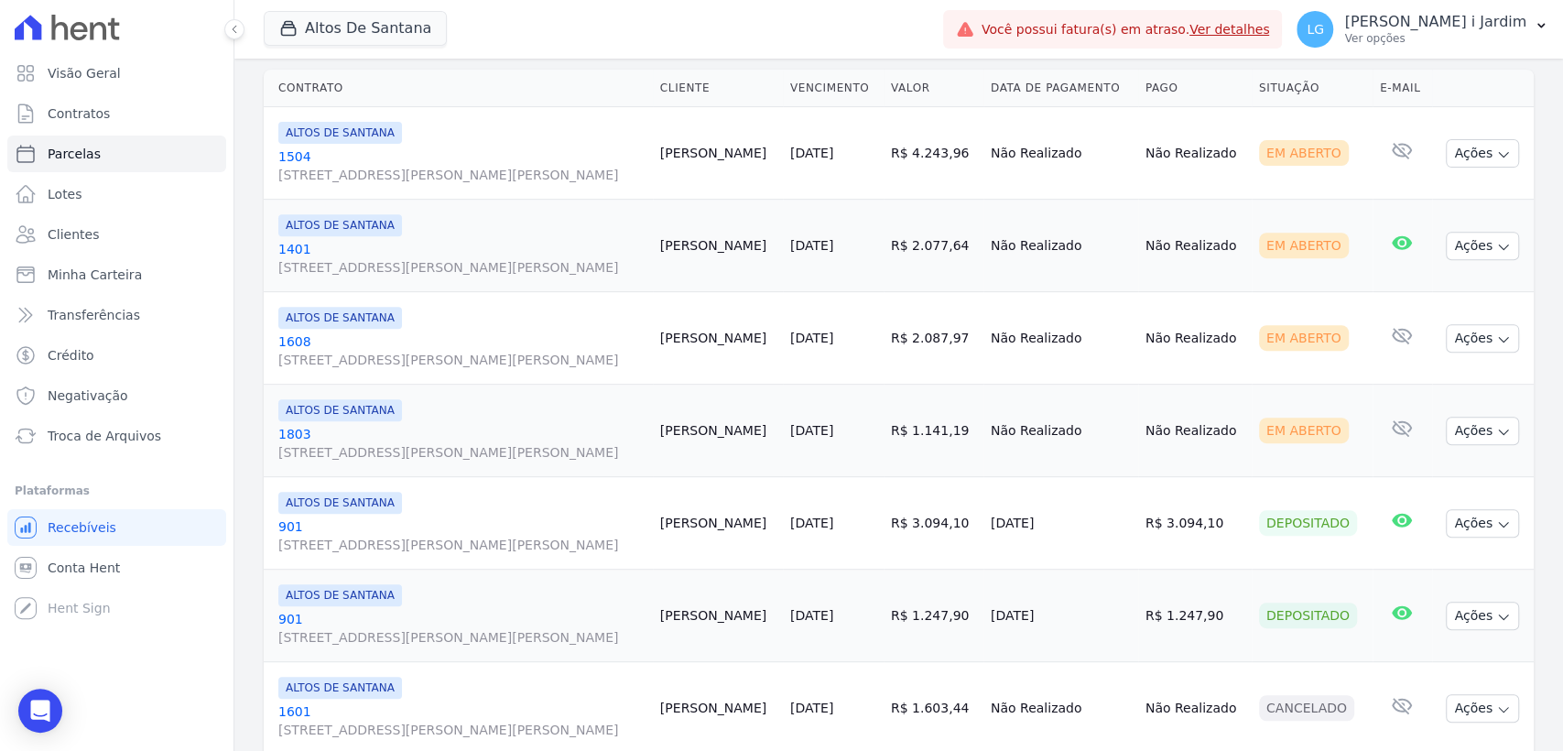
scroll to position [45, 0]
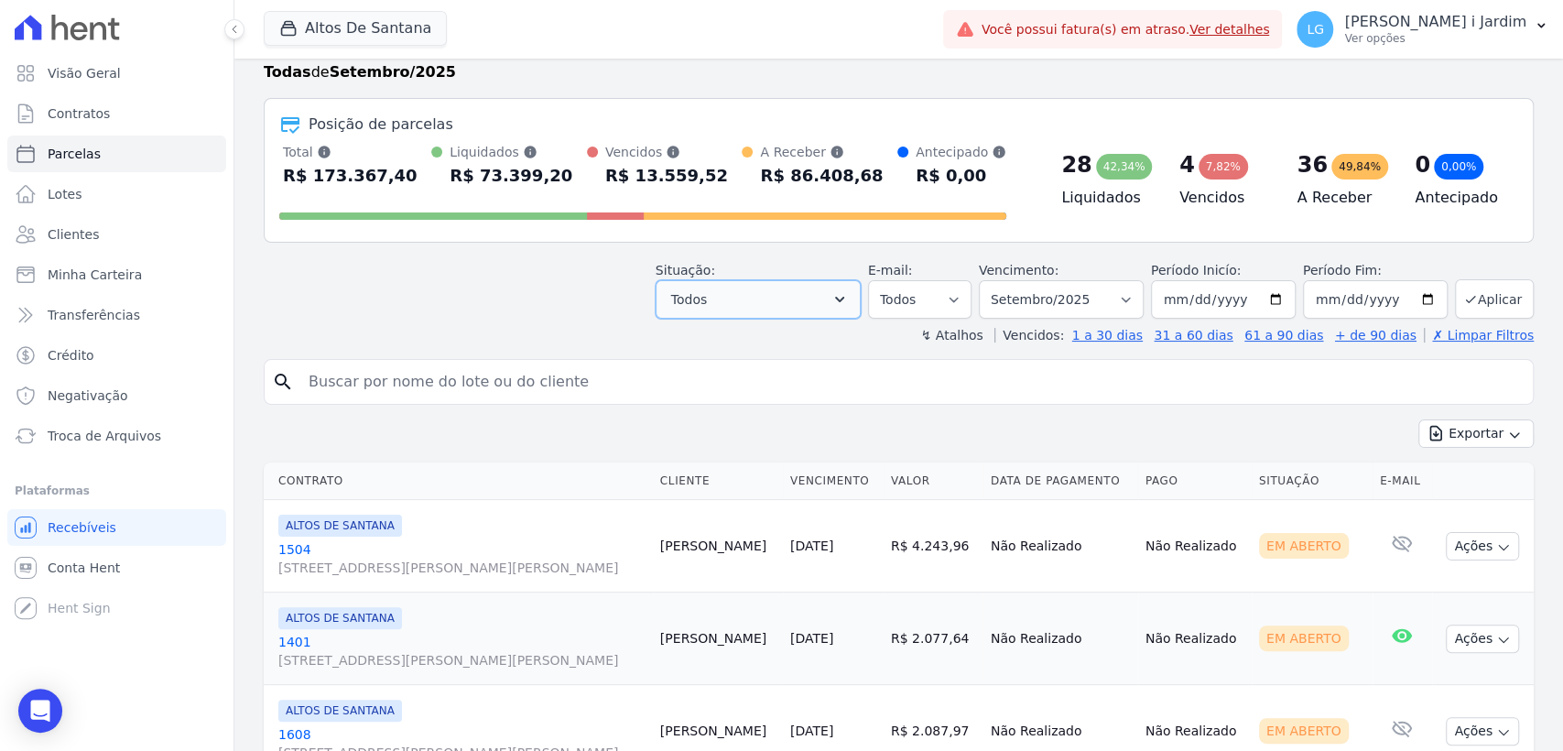
click at [811, 298] on button "Todos" at bounding box center [758, 299] width 205 height 38
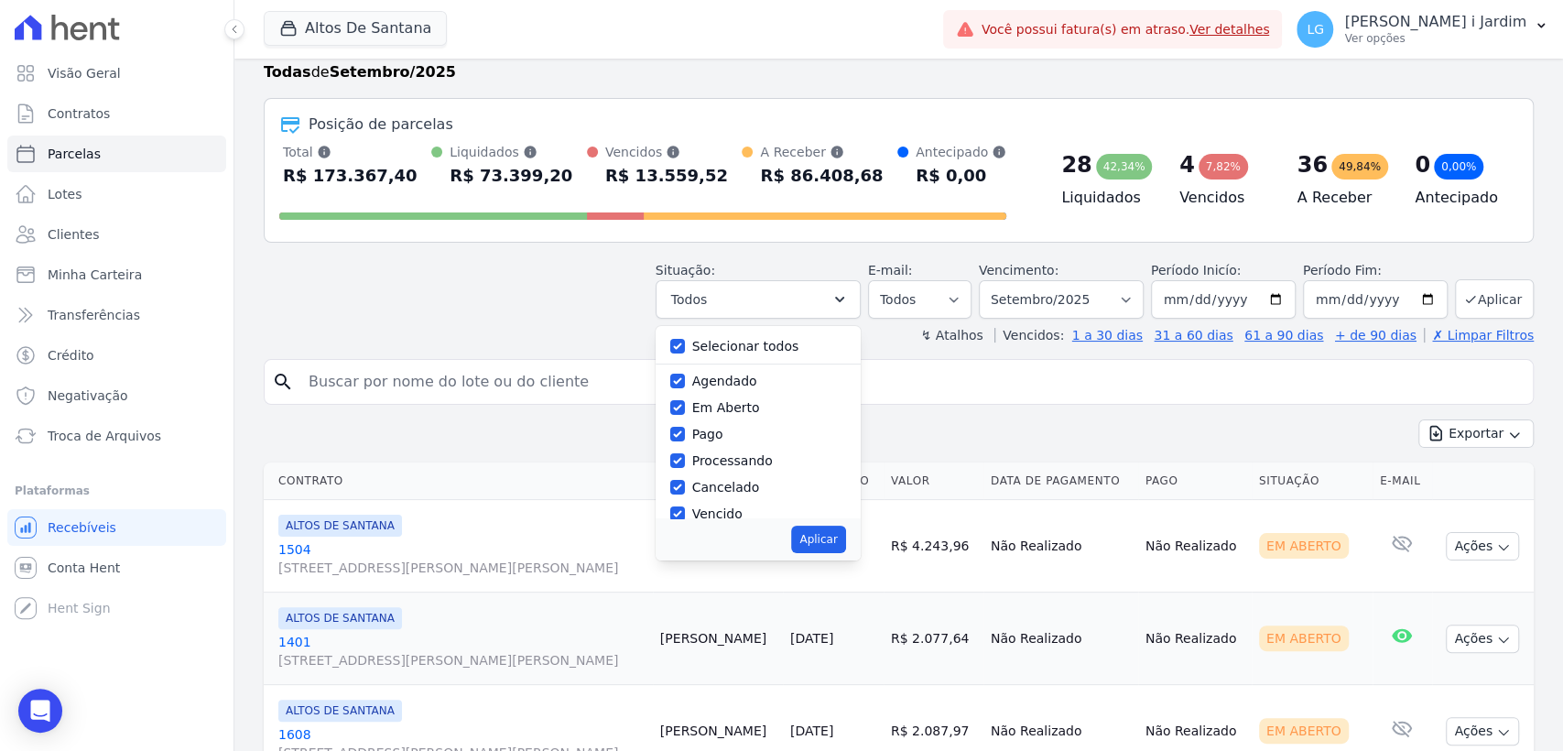
click at [777, 353] on div "Selecionar todos" at bounding box center [758, 346] width 176 height 27
click at [773, 353] on label "Selecionar todos" at bounding box center [745, 346] width 107 height 15
click at [685, 353] on input "Selecionar todos" at bounding box center [677, 346] width 15 height 15
checkbox input "false"
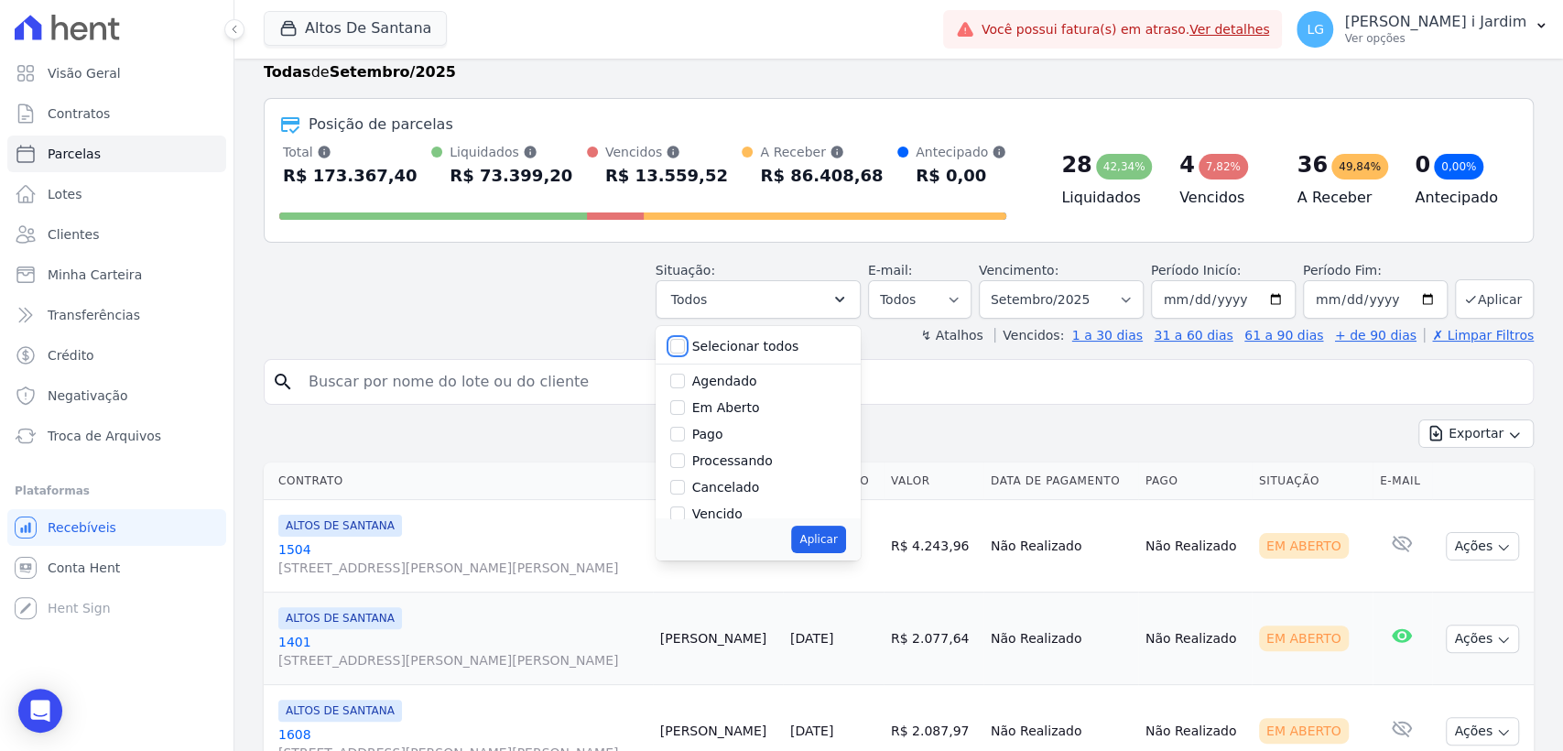
checkbox input "false"
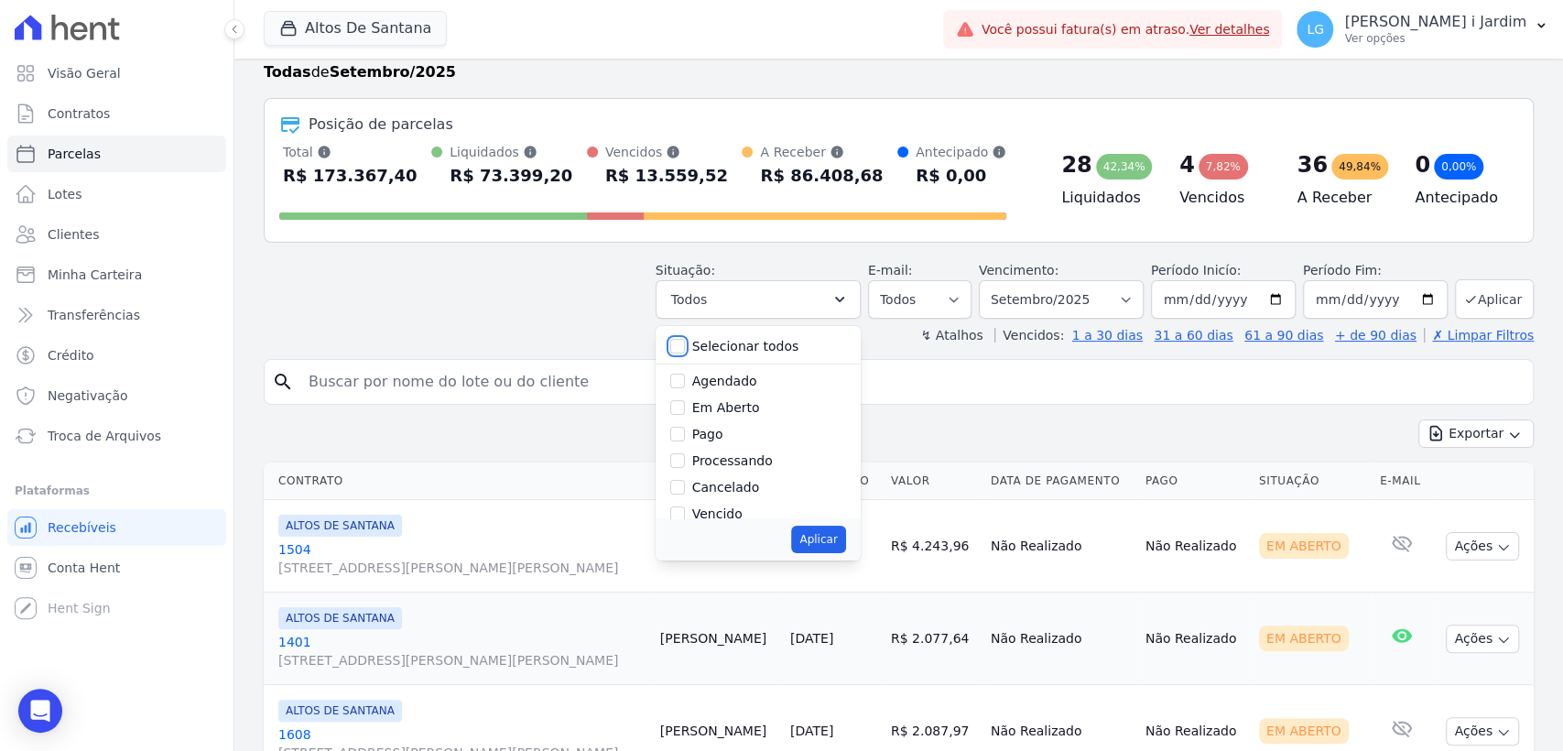
checkbox input "false"
click at [747, 407] on label "Em Aberto" at bounding box center [726, 407] width 68 height 15
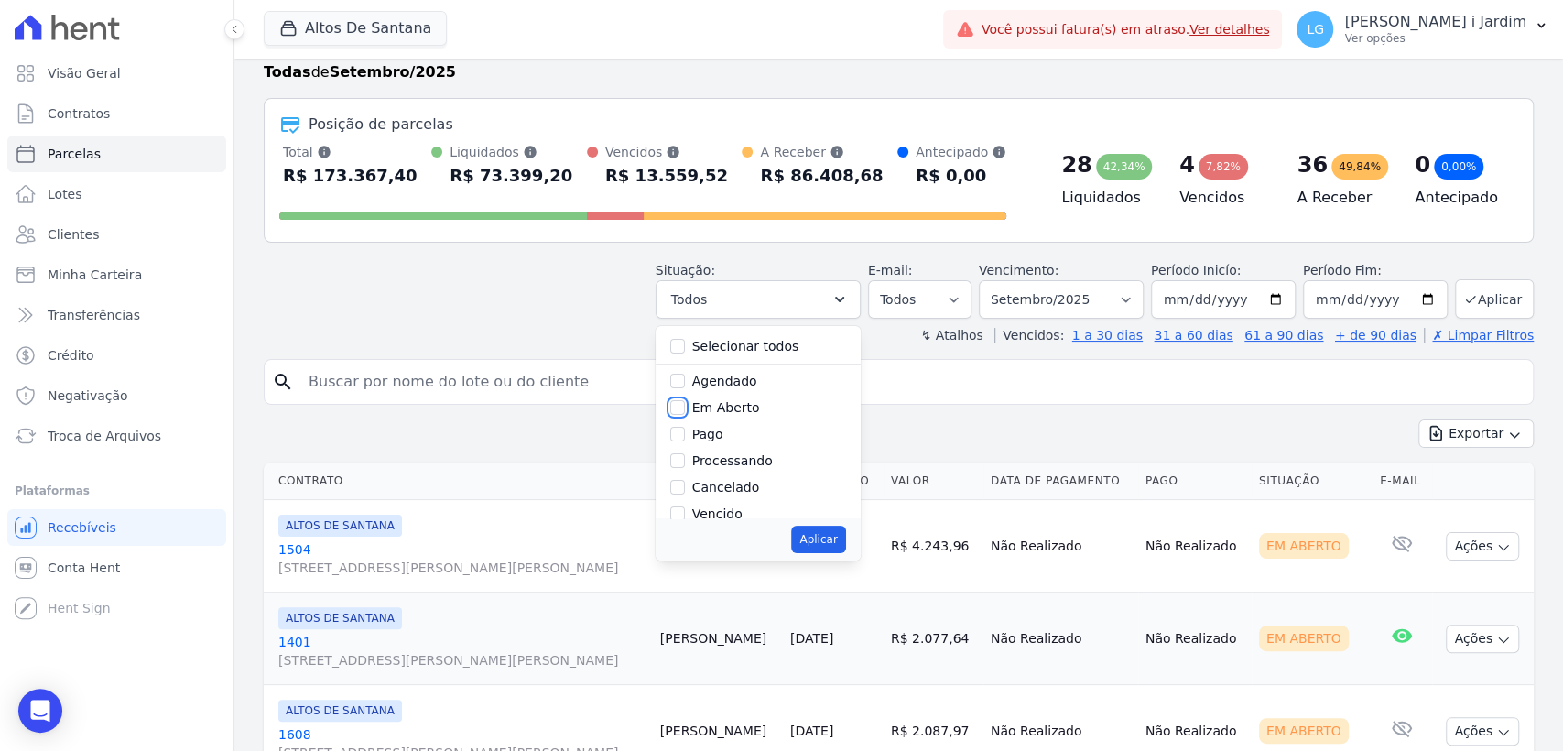
click at [685, 407] on input "Em Aberto" at bounding box center [677, 407] width 15 height 15
checkbox input "true"
click at [829, 526] on button "Aplicar" at bounding box center [818, 539] width 54 height 27
select select "pending"
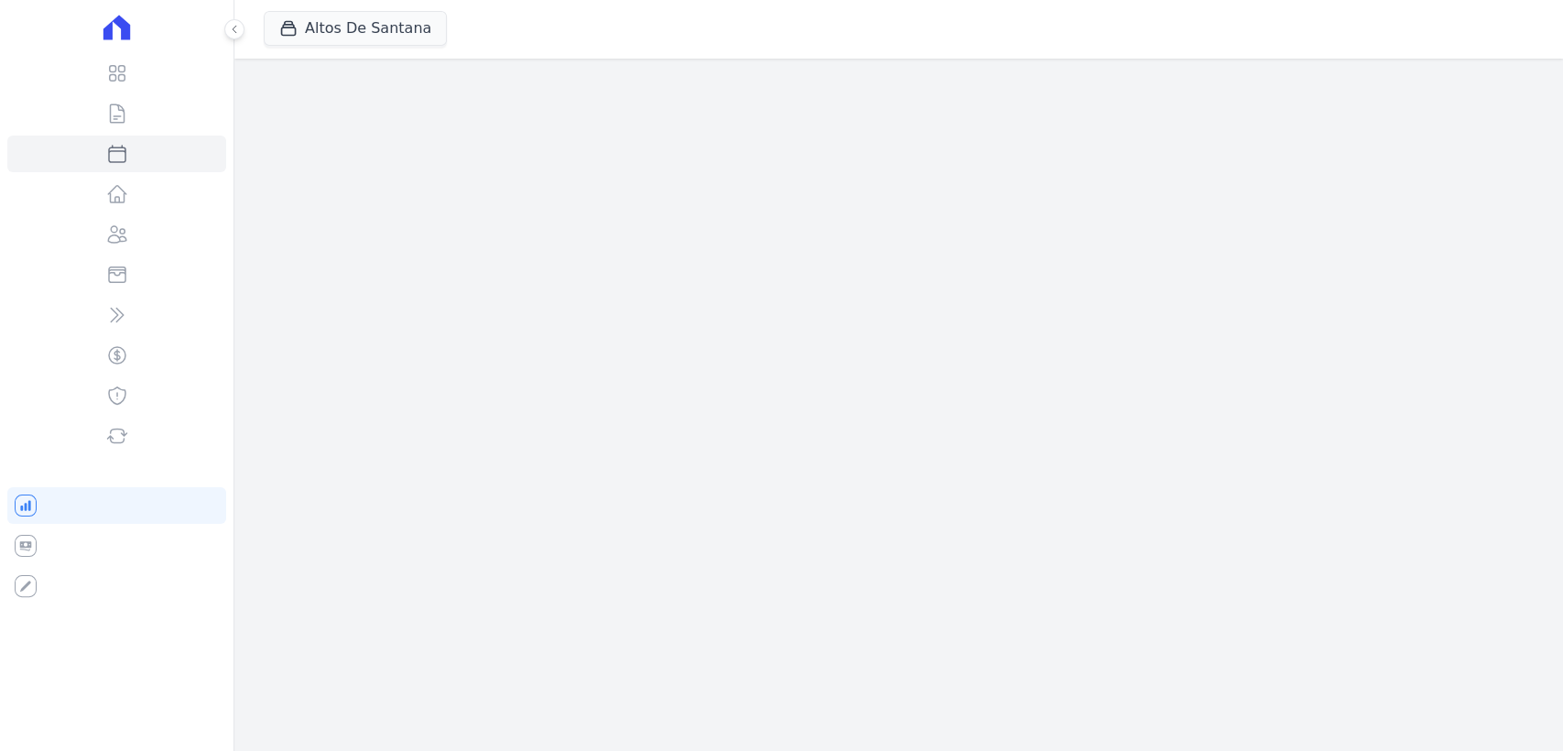
select select
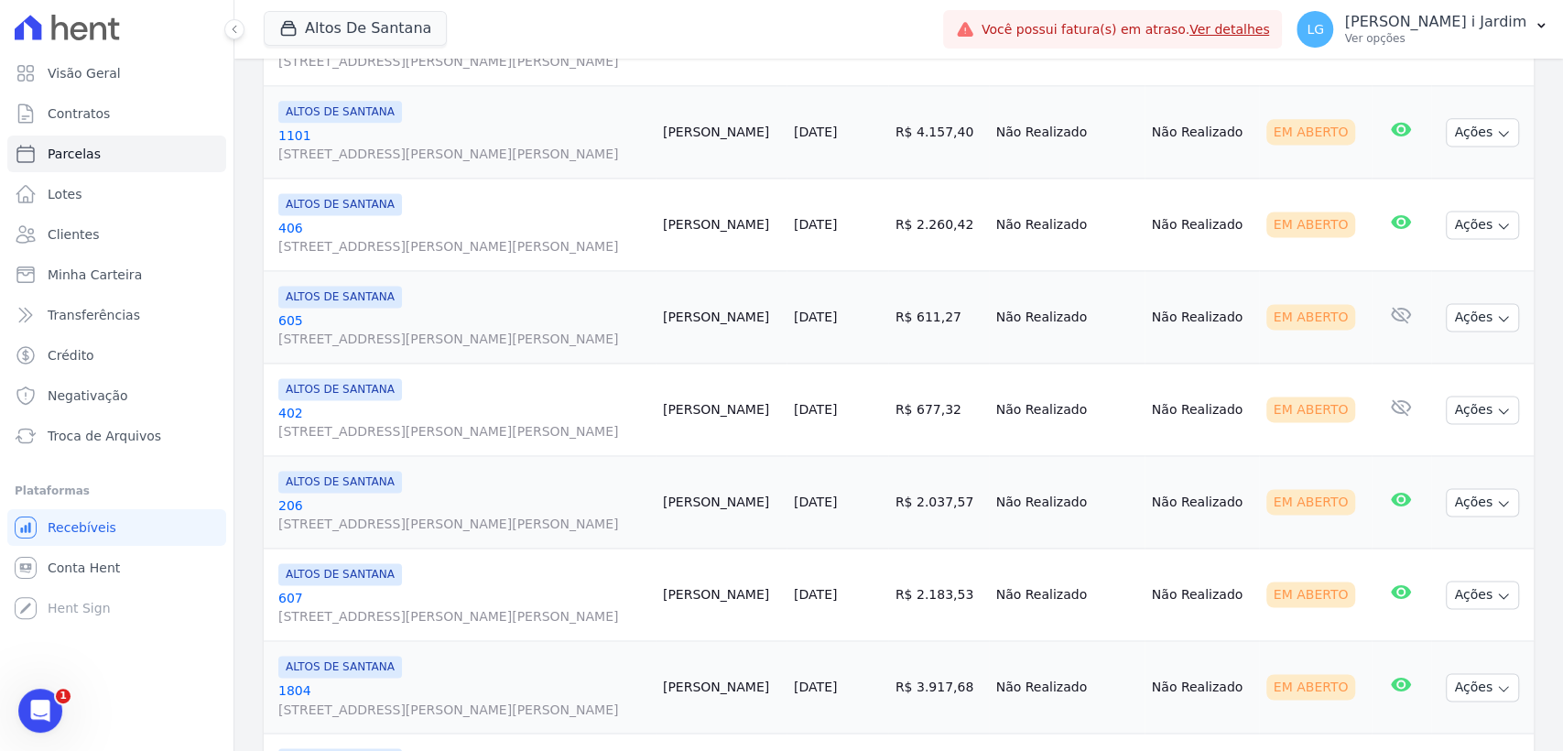
scroll to position [2027, 0]
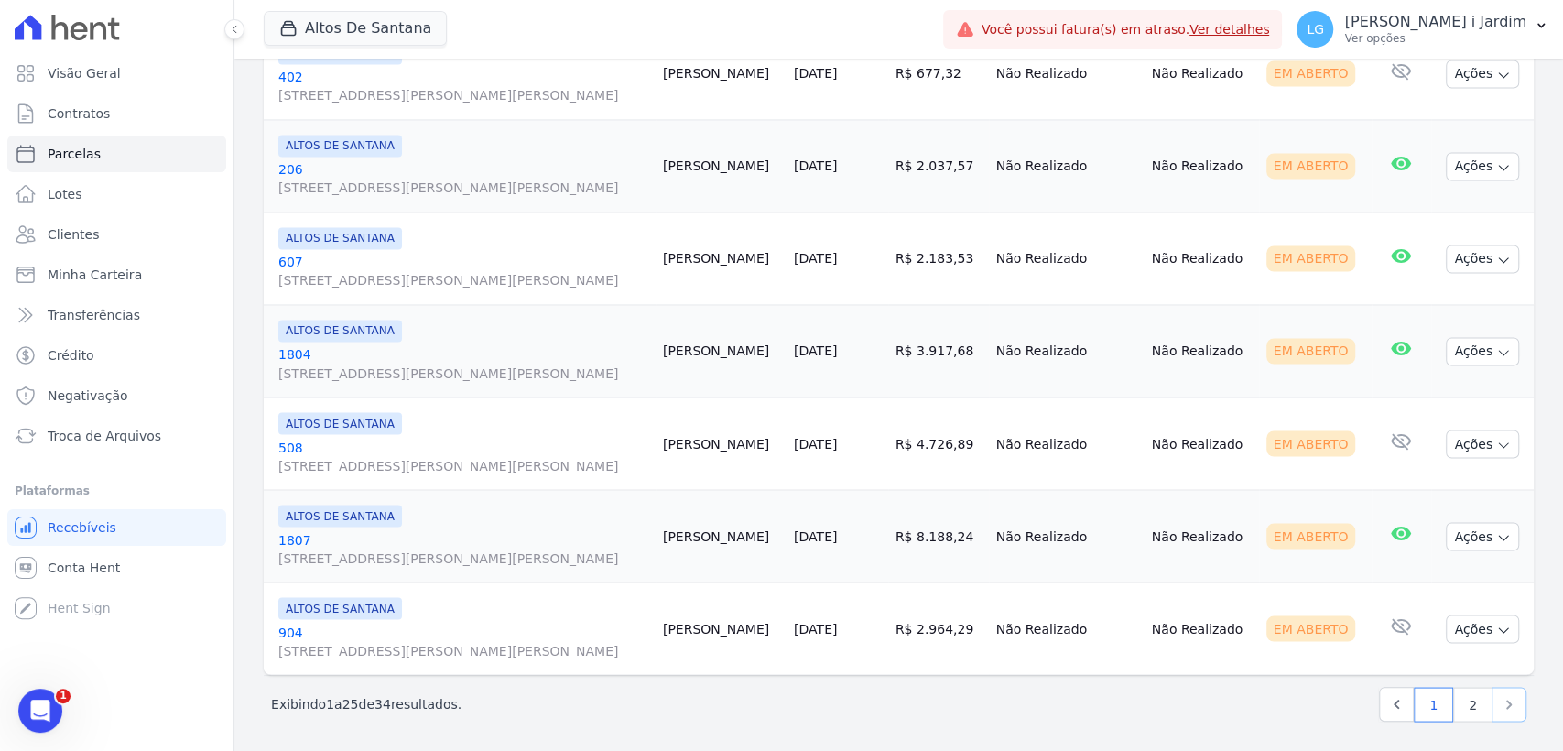
click at [1500, 708] on icon "Next" at bounding box center [1509, 704] width 18 height 18
select select
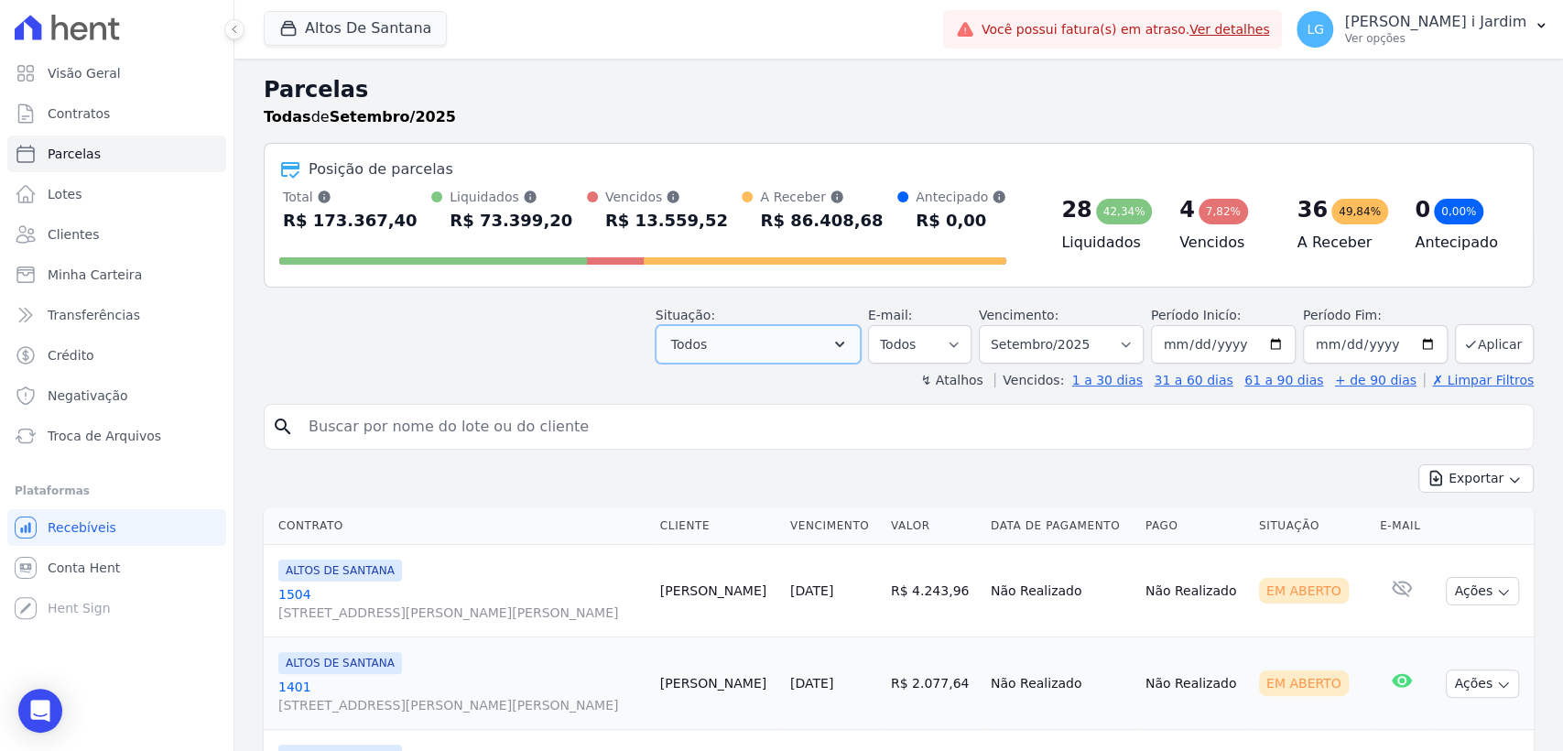
click at [842, 335] on button "Todos" at bounding box center [758, 344] width 205 height 38
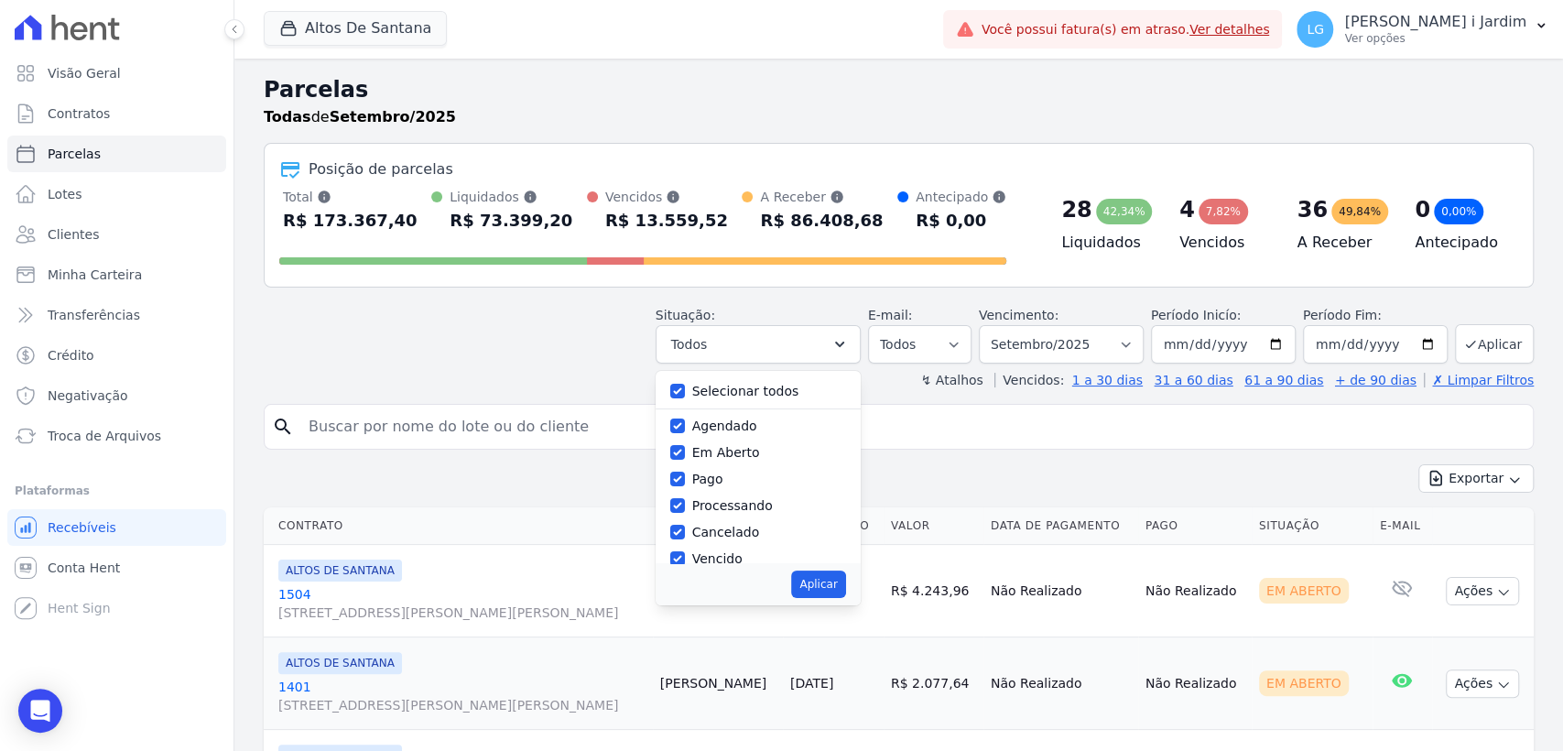
click at [774, 214] on div "R$ 86.408,68" at bounding box center [821, 220] width 123 height 29
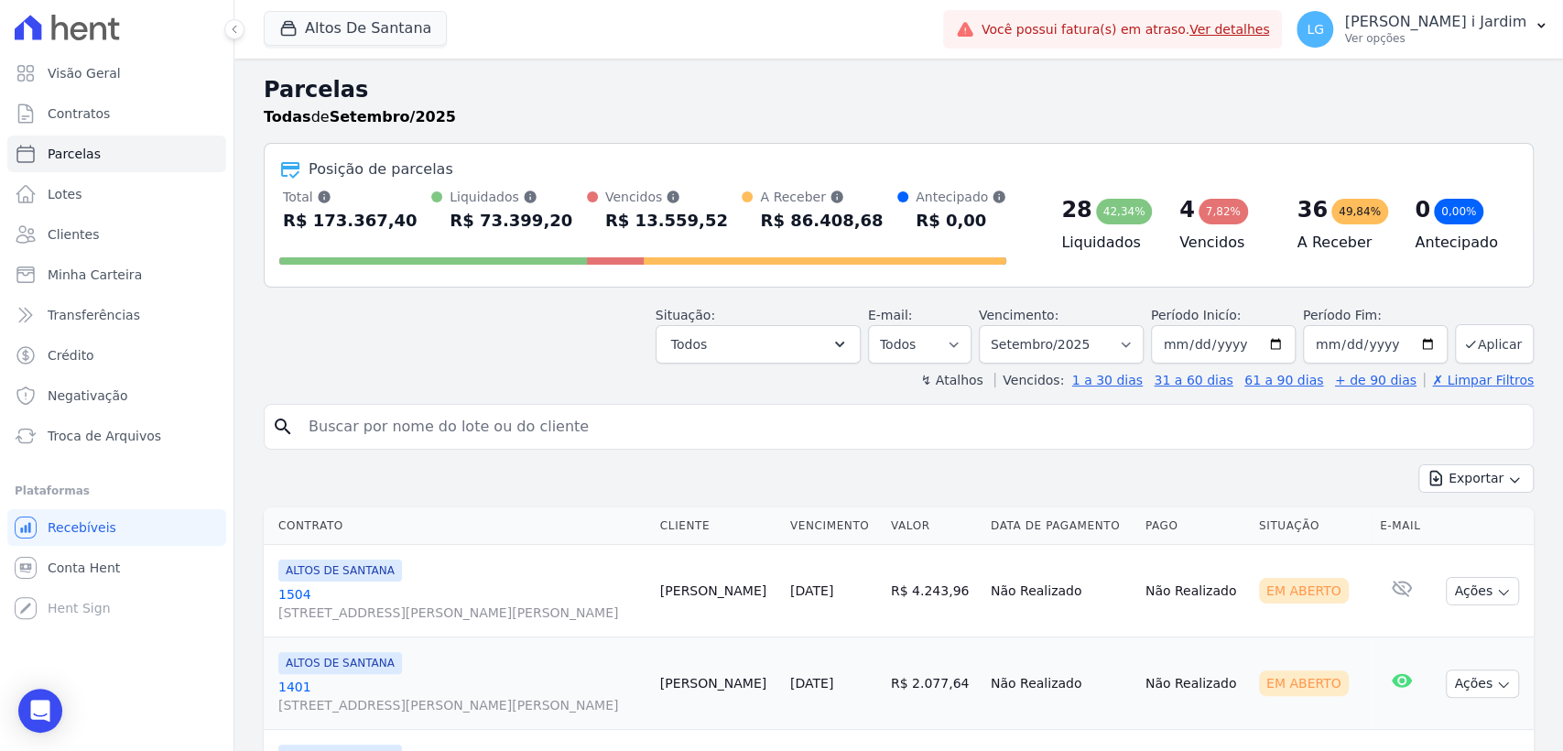
click at [775, 214] on div "R$ 86.408,68" at bounding box center [821, 220] width 123 height 29
click at [839, 216] on div "R$ 86.408,68" at bounding box center [821, 220] width 123 height 29
click at [839, 215] on div "R$ 86.408,68" at bounding box center [821, 220] width 123 height 29
copy div "86.408,68"
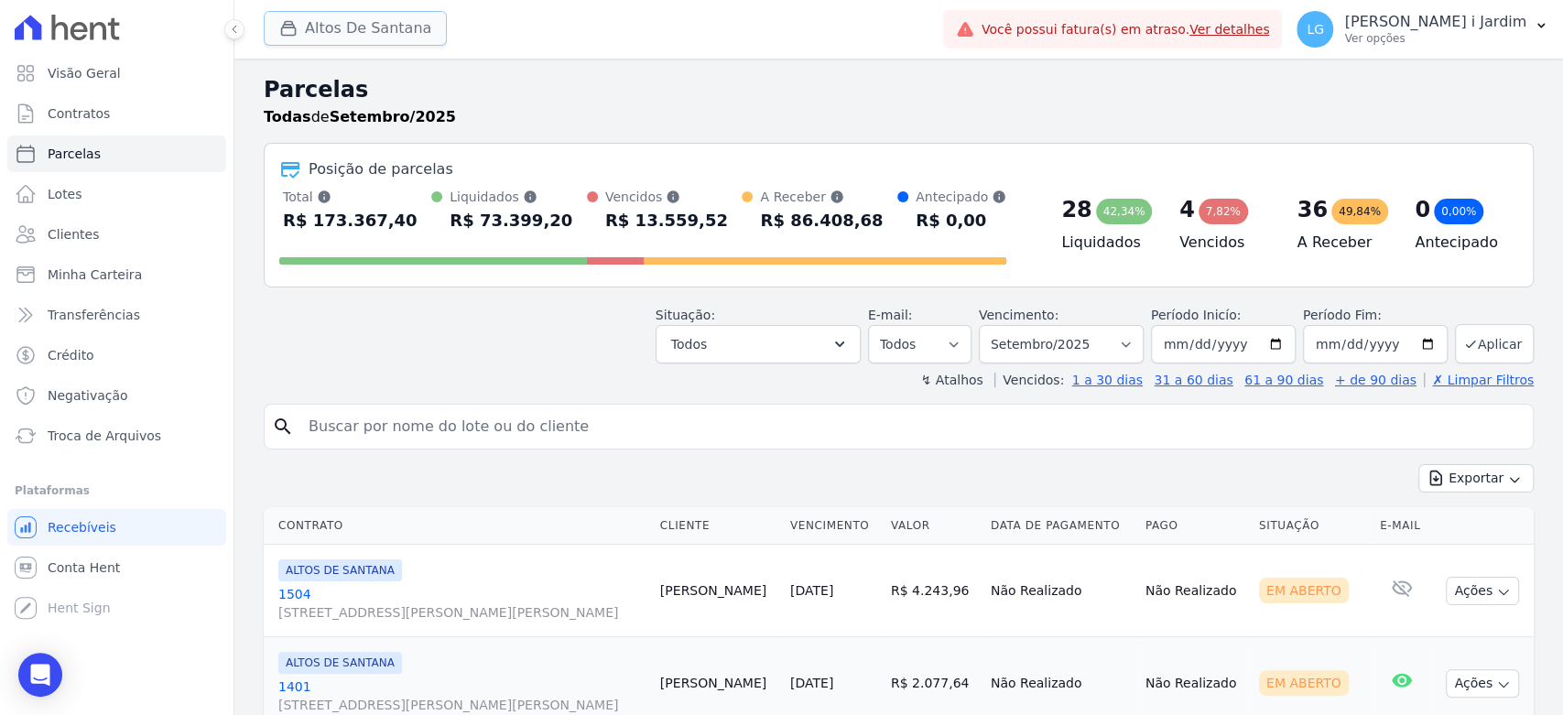
click at [332, 30] on button "Altos De Santana" at bounding box center [355, 28] width 183 height 35
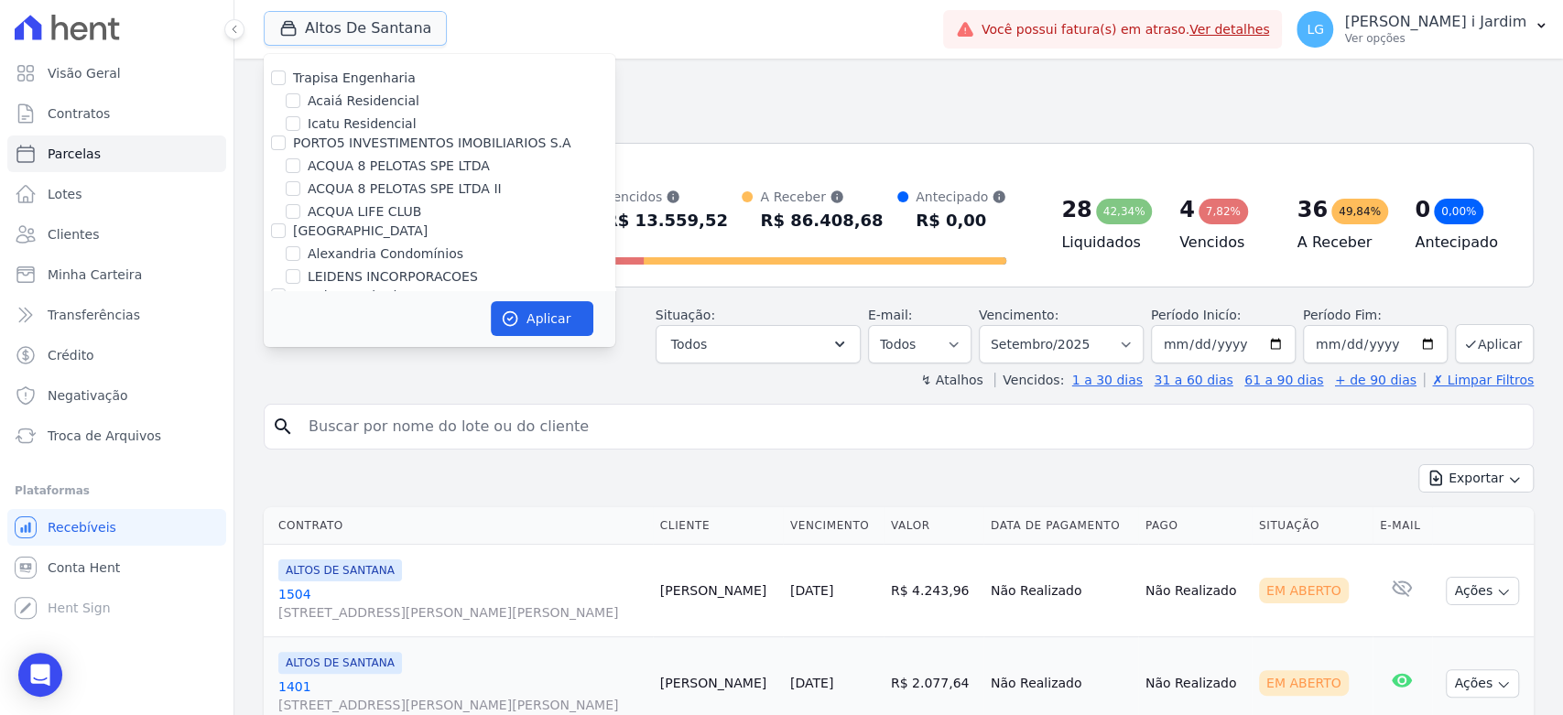
scroll to position [203, 0]
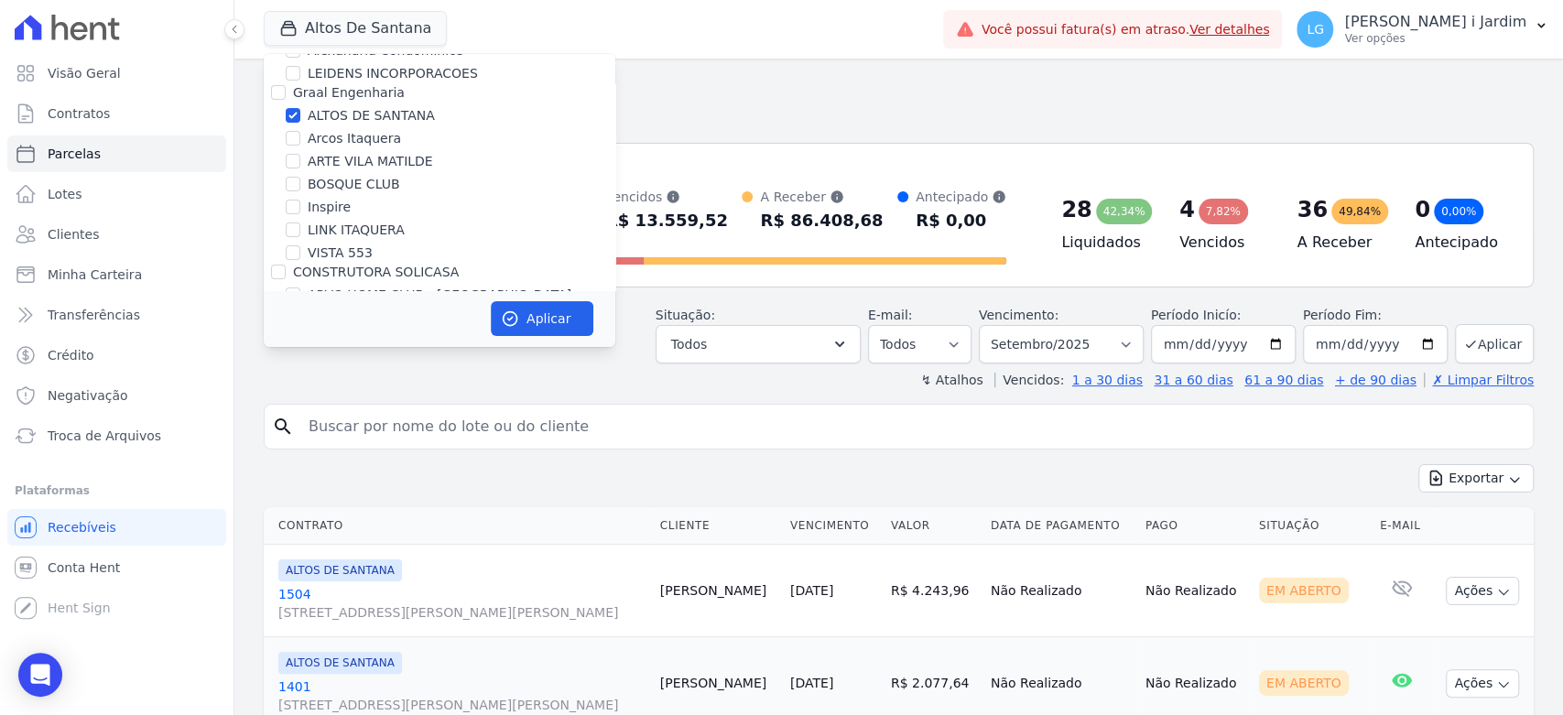
click at [361, 117] on label "ALTOS DE SANTANA" at bounding box center [371, 115] width 127 height 19
click at [300, 117] on input "ALTOS DE SANTANA" at bounding box center [293, 115] width 15 height 15
checkbox input "false"
click at [357, 165] on label "ARTE VILA MATILDE" at bounding box center [370, 161] width 125 height 19
click at [300, 165] on input "ARTE VILA MATILDE" at bounding box center [293, 161] width 15 height 15
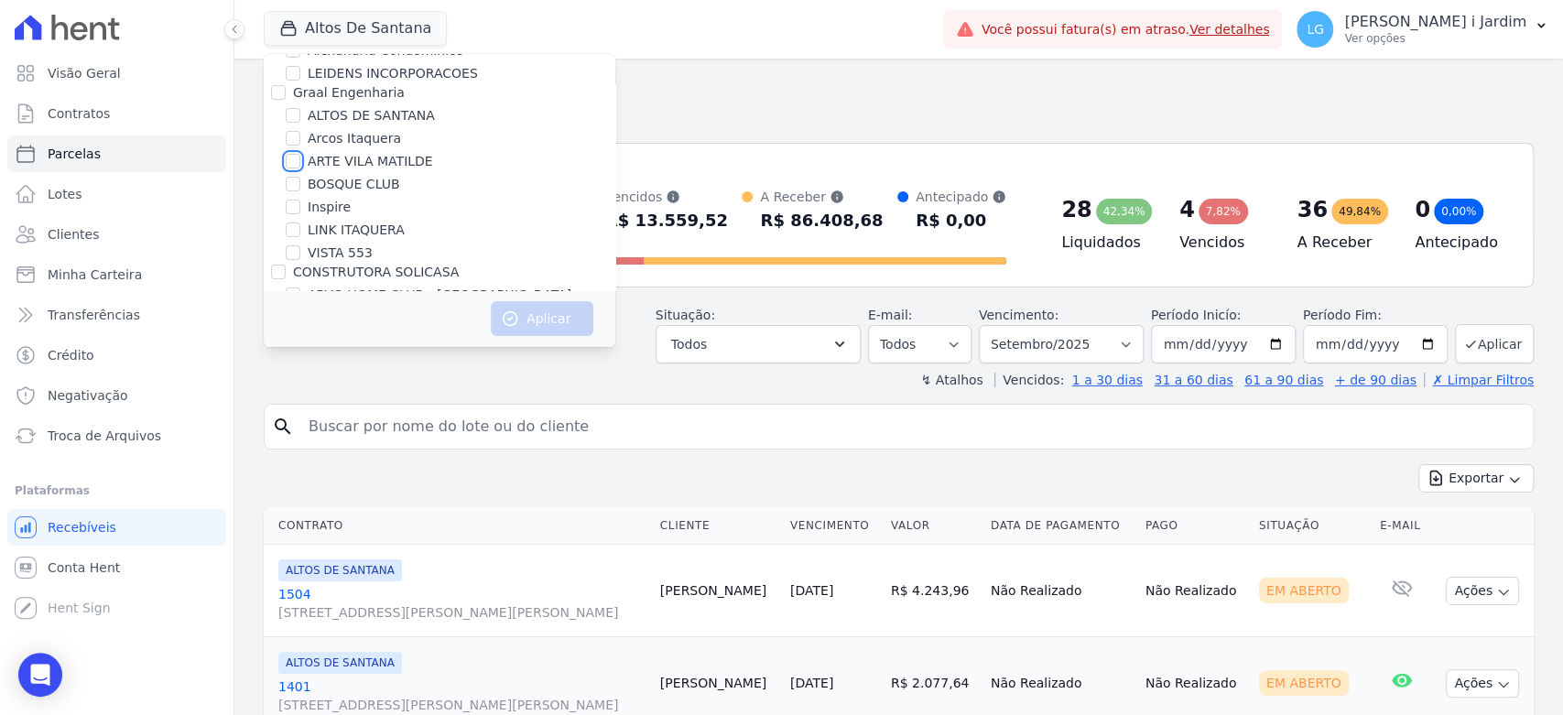
checkbox input "true"
click at [522, 316] on button "Aplicar" at bounding box center [542, 318] width 103 height 35
select select
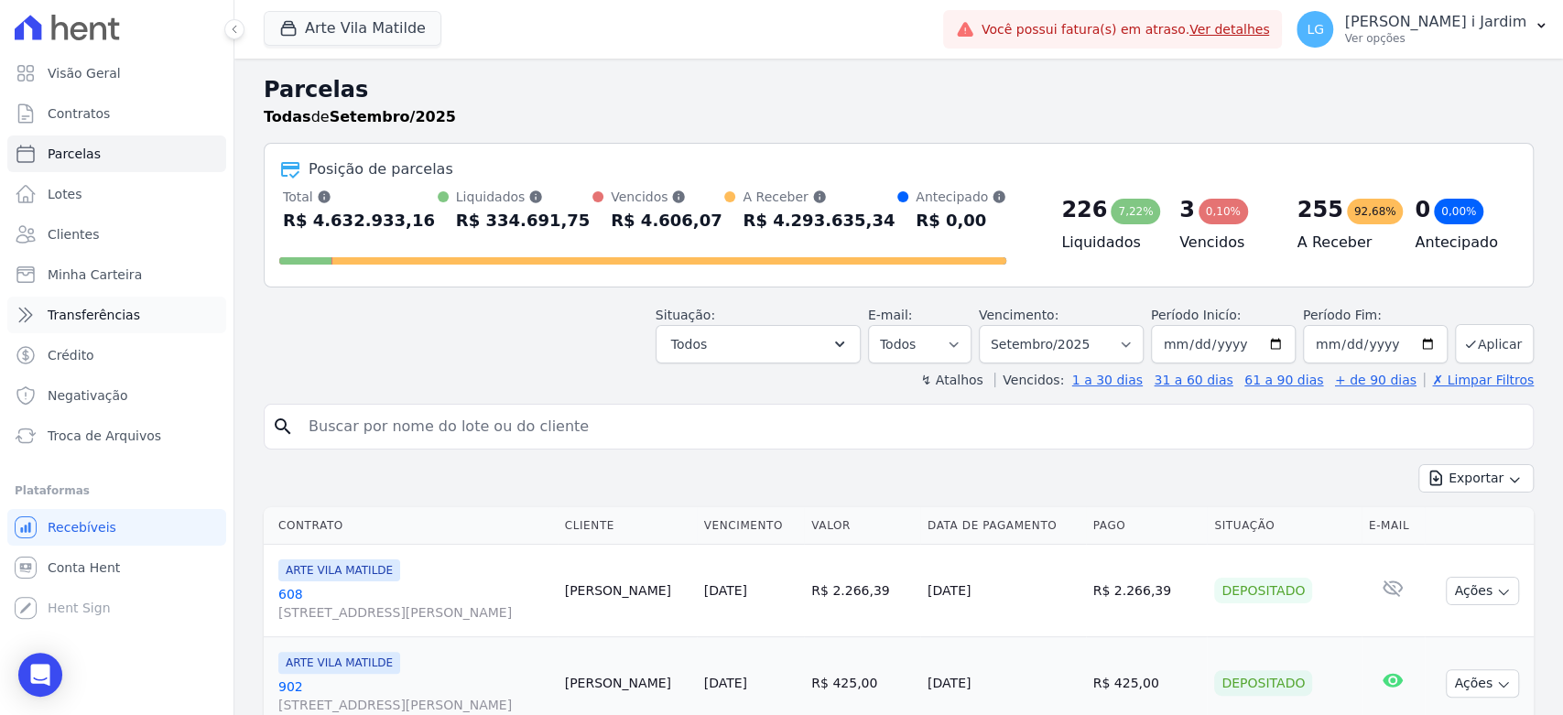
click at [130, 306] on link "Transferências" at bounding box center [116, 315] width 219 height 37
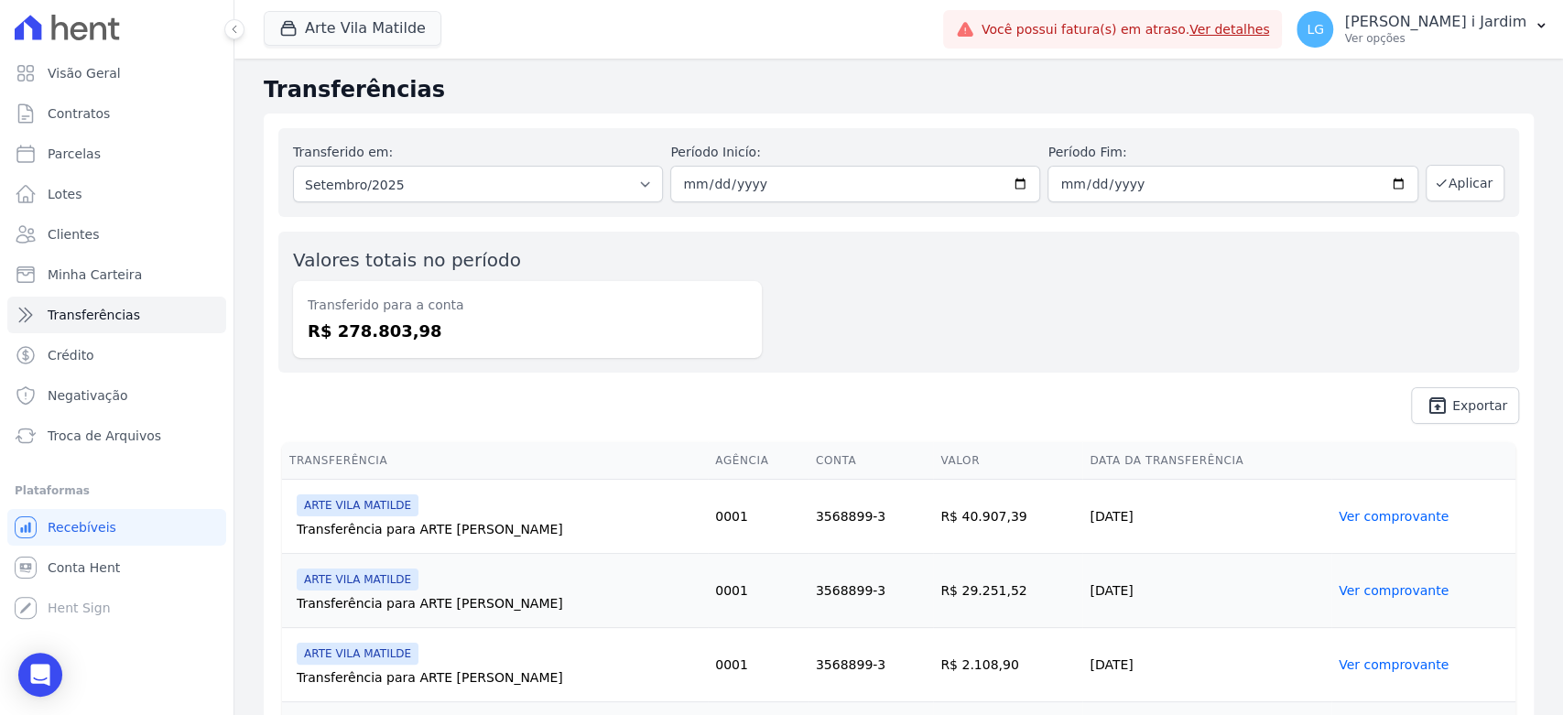
click at [395, 338] on dd "R$ 278.803,98" at bounding box center [528, 331] width 440 height 25
copy dd "278.803,98"
click at [1008, 306] on div "Valores totais no período Transferido para a conta R$ 278.803,98" at bounding box center [898, 302] width 1241 height 141
click at [403, 16] on button "Arte Vila Matilde" at bounding box center [353, 28] width 178 height 35
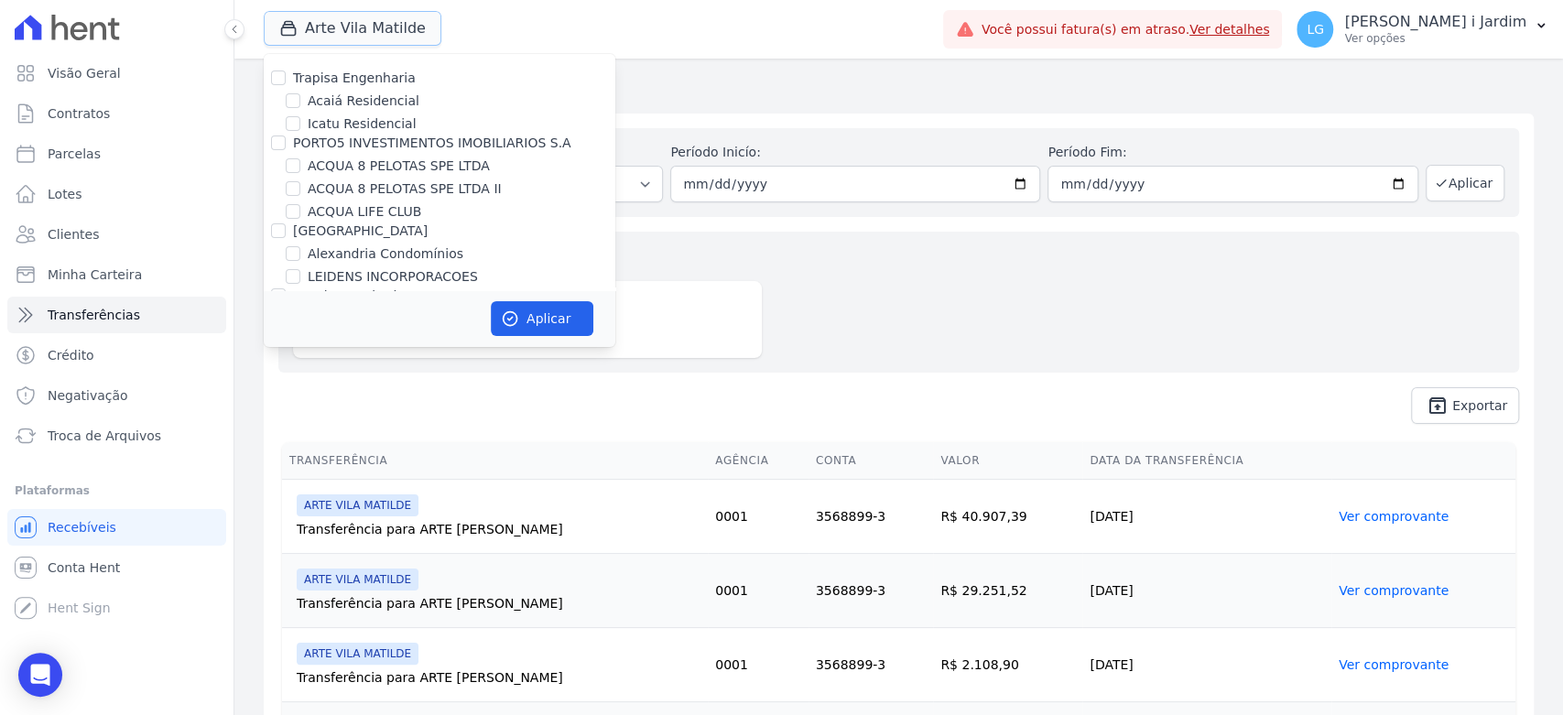
scroll to position [203, 0]
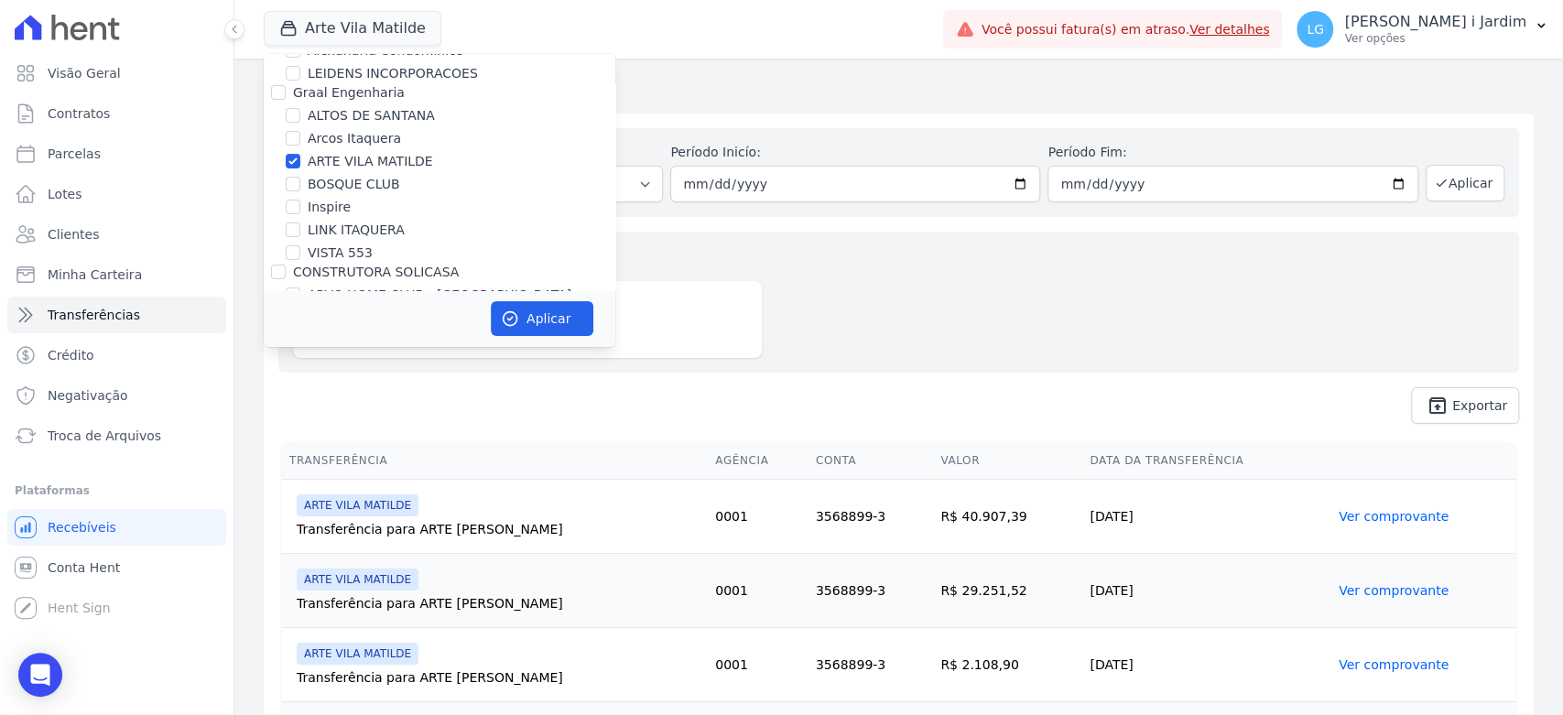
click at [351, 158] on label "ARTE VILA MATILDE" at bounding box center [370, 161] width 125 height 19
click at [300, 158] on input "ARTE VILA MATILDE" at bounding box center [293, 161] width 15 height 15
checkbox input "false"
click at [357, 183] on label "BOSQUE CLUB" at bounding box center [354, 184] width 92 height 19
click at [300, 183] on input "BOSQUE CLUB" at bounding box center [293, 184] width 15 height 15
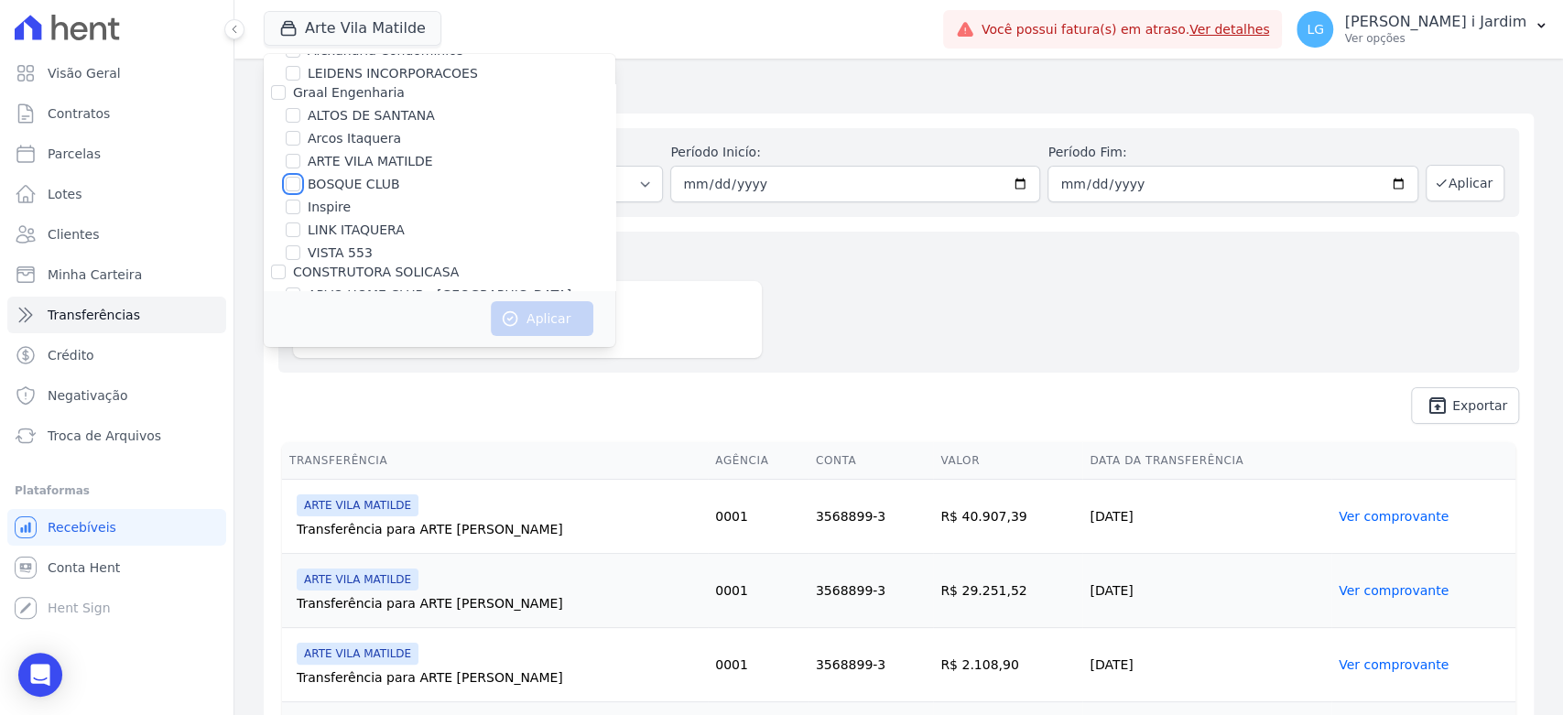
checkbox input "true"
click at [522, 322] on button "Aplicar" at bounding box center [542, 318] width 103 height 35
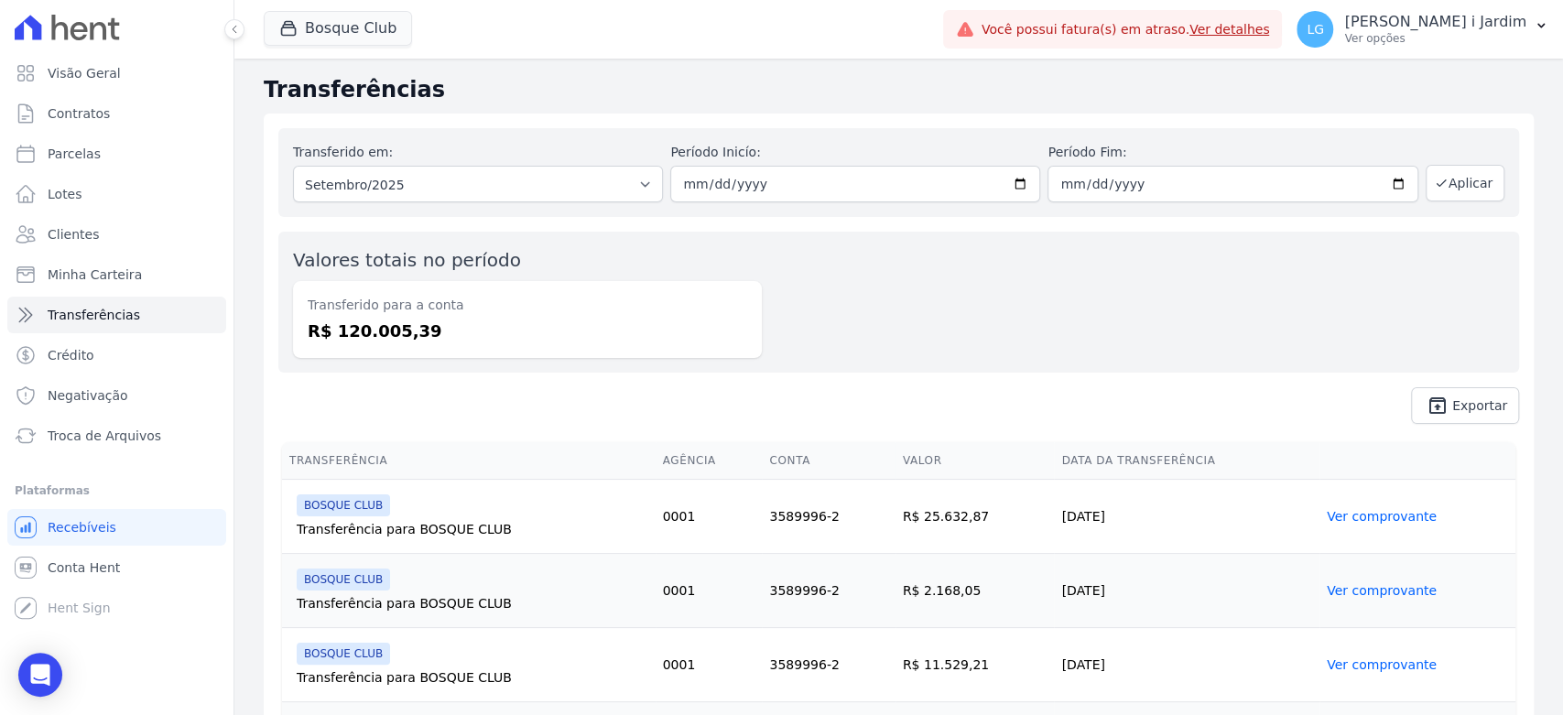
click at [385, 321] on dd "R$ 120.005,39" at bounding box center [528, 331] width 440 height 25
copy dd "120.005,39"
click at [117, 71] on link "Visão Geral" at bounding box center [116, 73] width 219 height 37
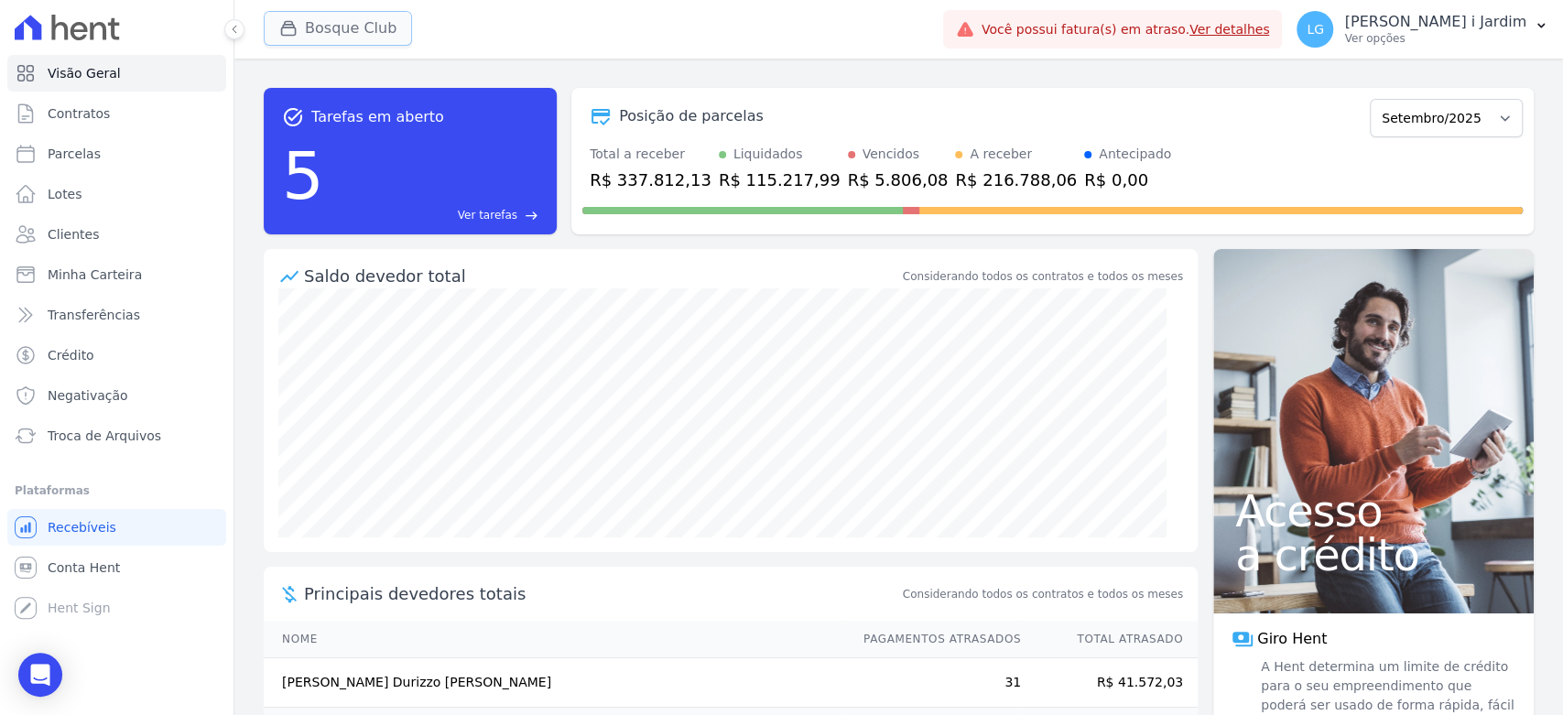
click at [367, 29] on button "Bosque Club" at bounding box center [338, 28] width 148 height 35
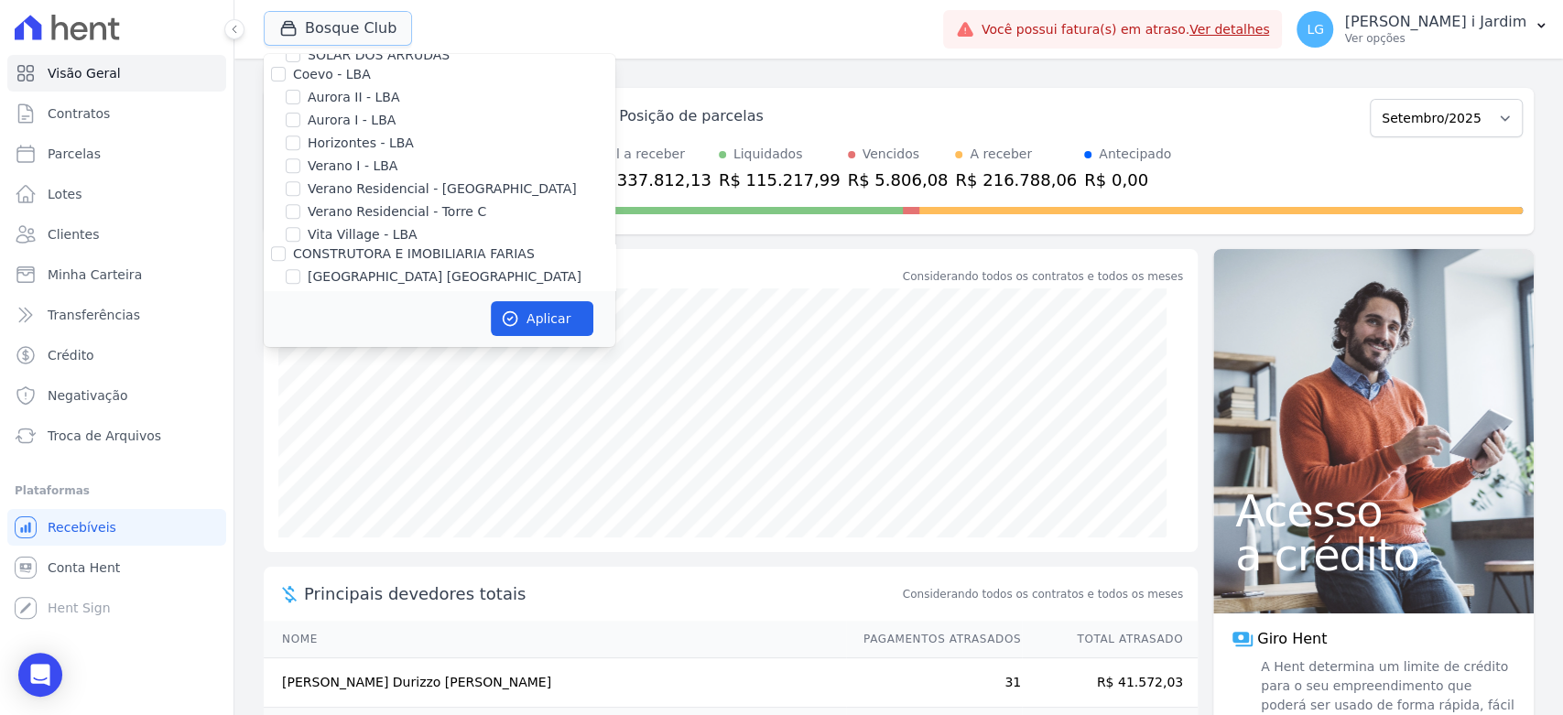
scroll to position [305, 0]
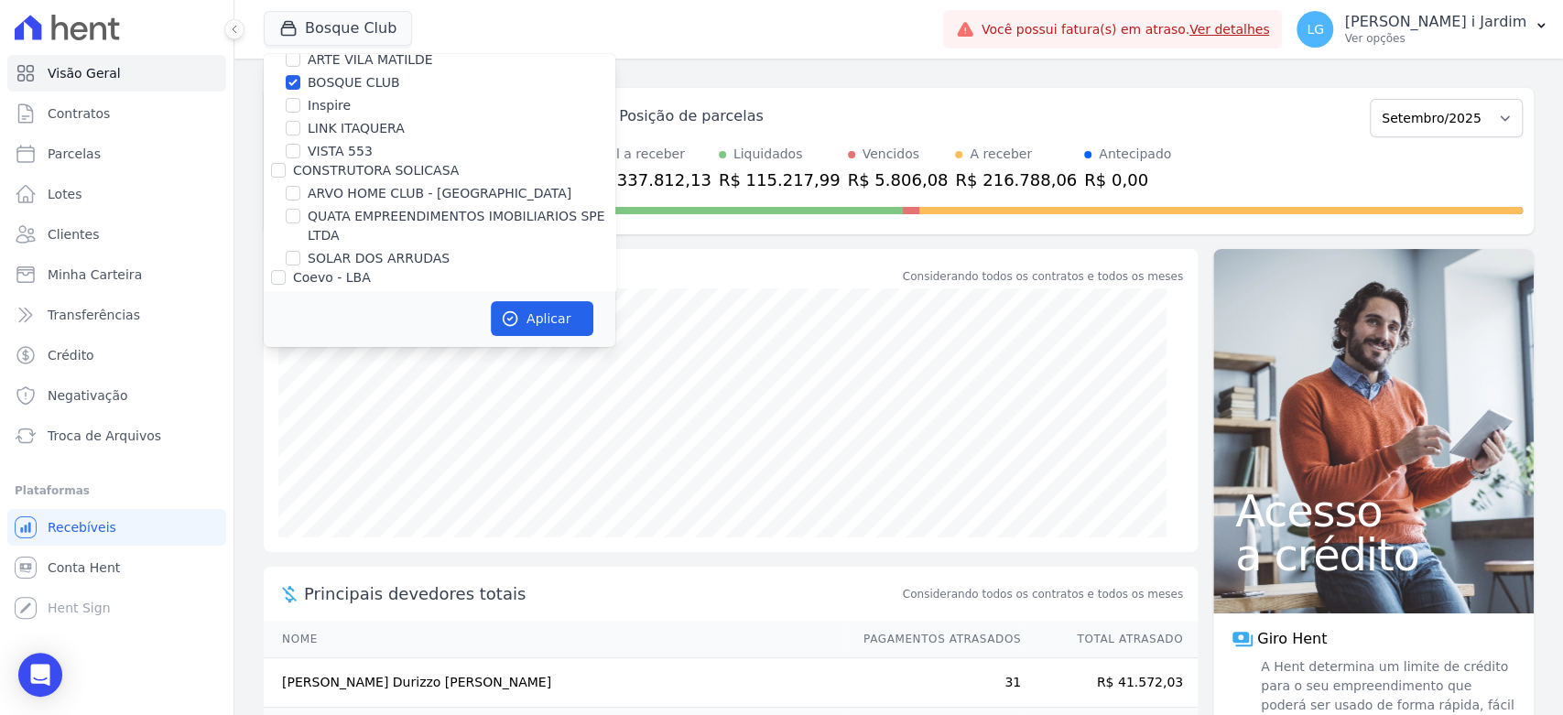
click at [358, 84] on label "BOSQUE CLUB" at bounding box center [354, 82] width 92 height 19
click at [300, 84] on input "BOSQUE CLUB" at bounding box center [293, 82] width 15 height 15
checkbox input "false"
click at [327, 99] on label "Inspire" at bounding box center [329, 105] width 43 height 19
click at [300, 99] on input "Inspire" at bounding box center [293, 105] width 15 height 15
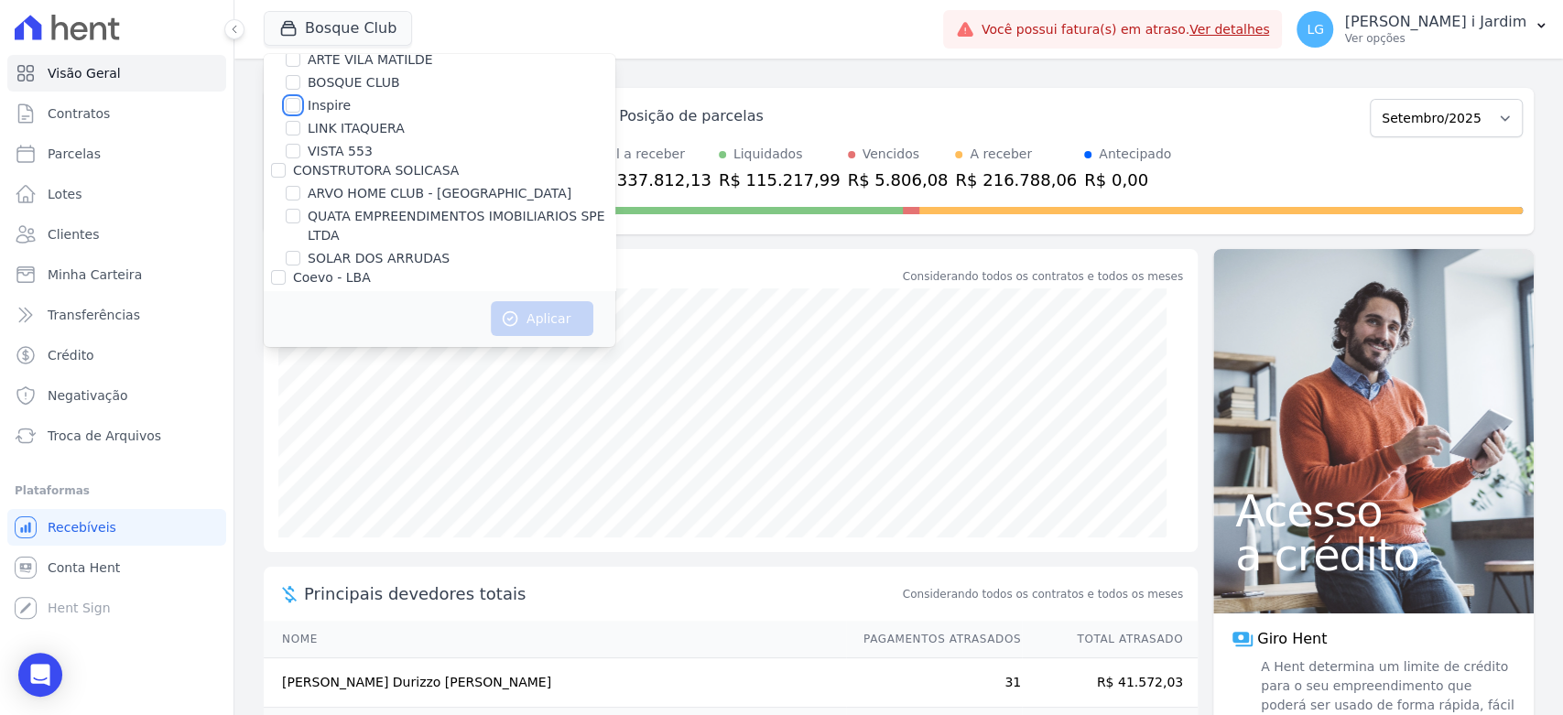
checkbox input "true"
click at [549, 313] on button "Aplicar" at bounding box center [542, 318] width 103 height 35
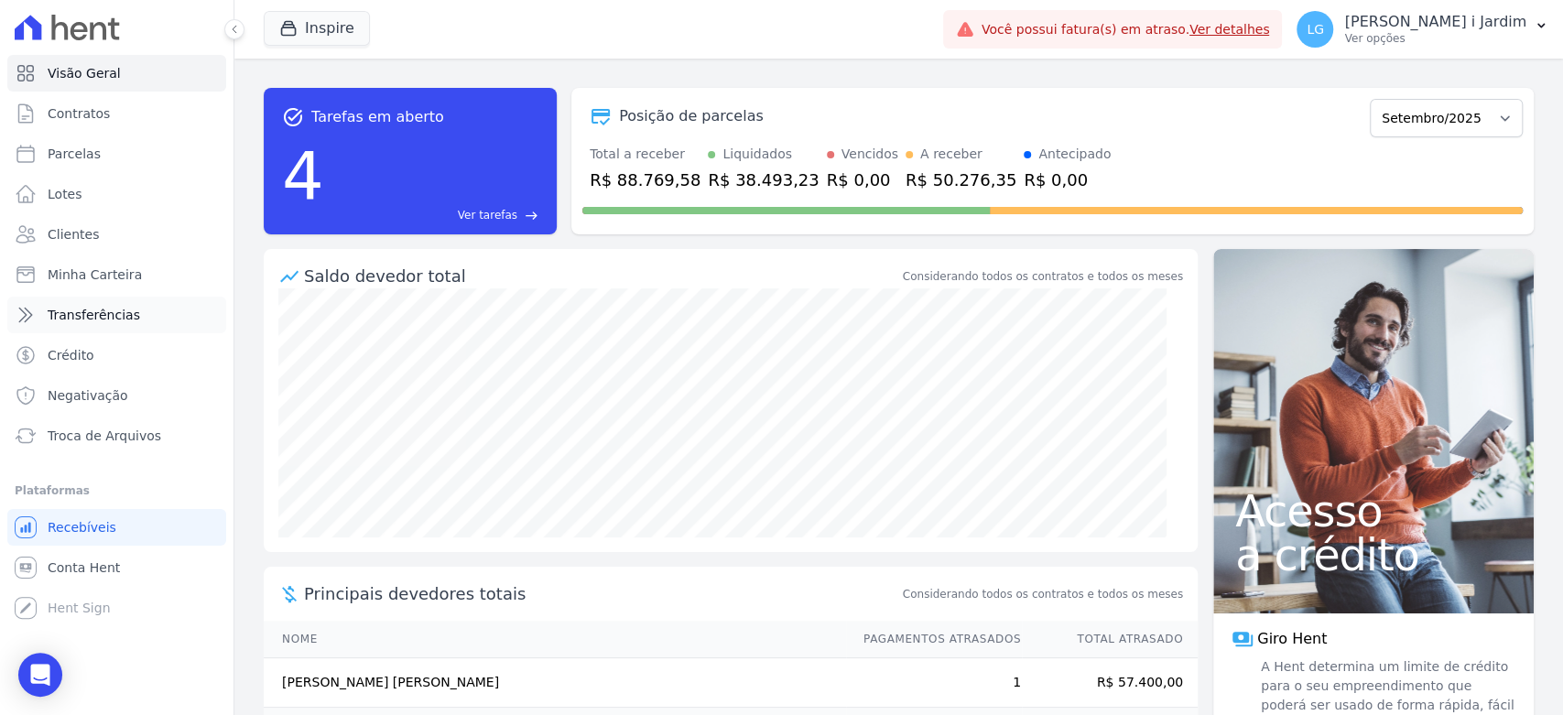
click at [158, 307] on link "Transferências" at bounding box center [116, 315] width 219 height 37
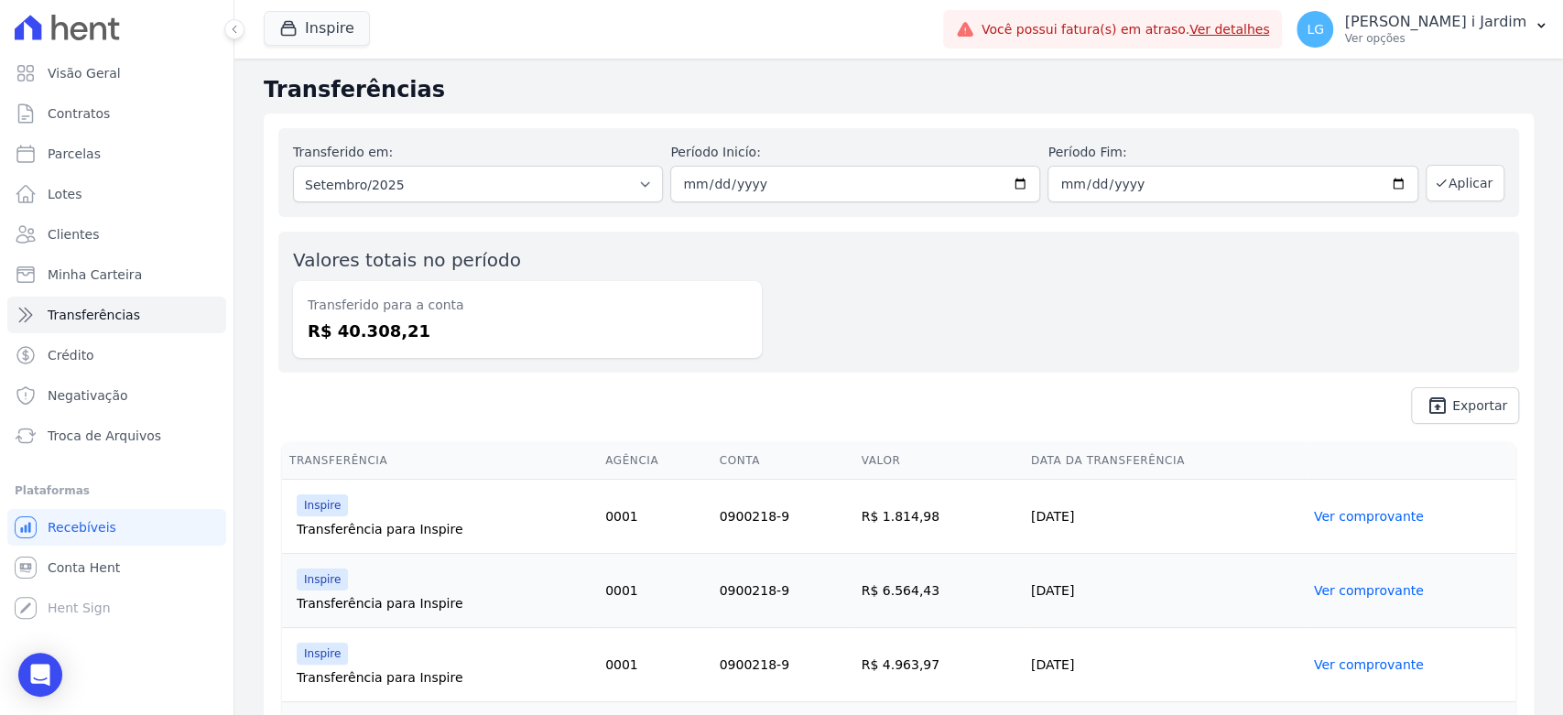
click at [388, 337] on dd "R$ 40.308,21" at bounding box center [528, 331] width 440 height 25
copy dd "40.308,21"
click at [319, 16] on button "Inspire" at bounding box center [317, 28] width 106 height 35
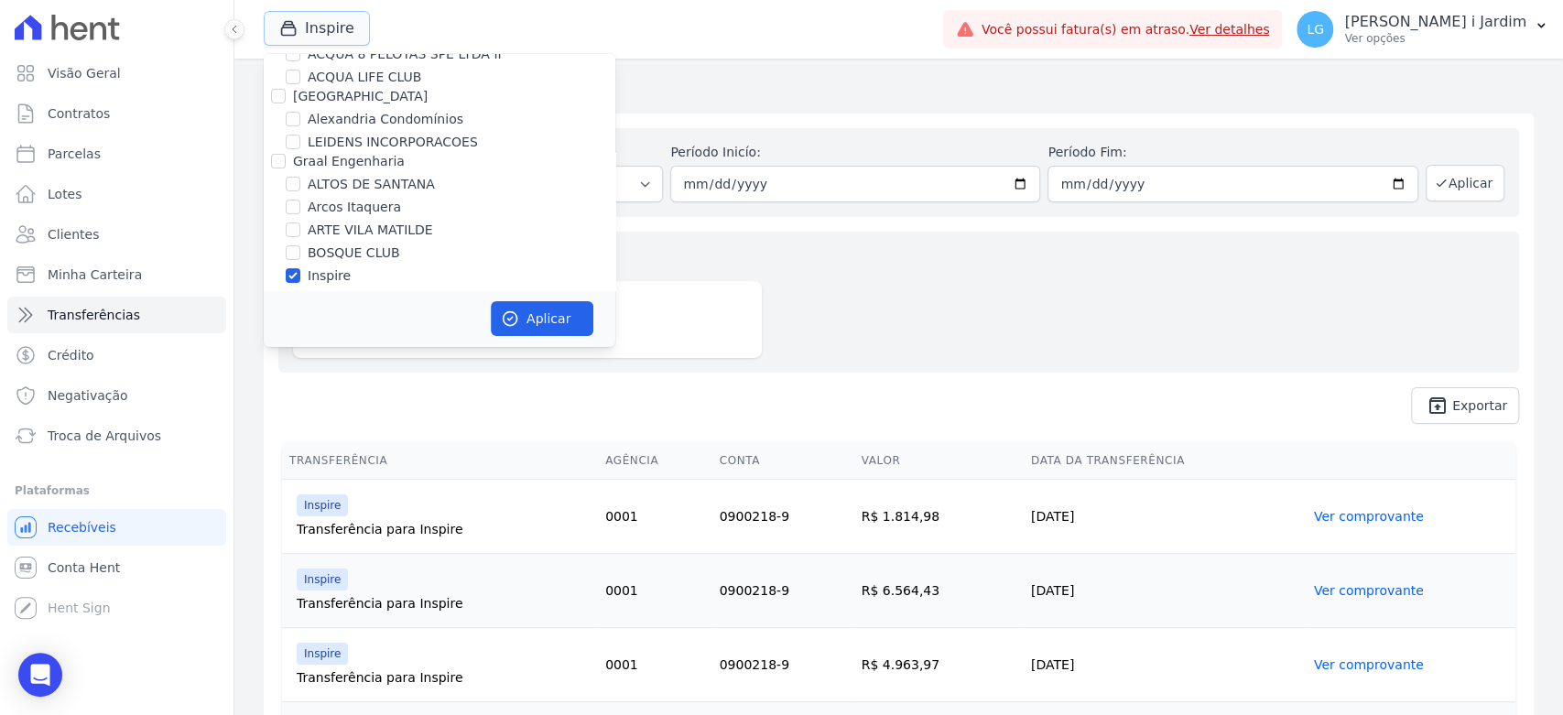
scroll to position [203, 0]
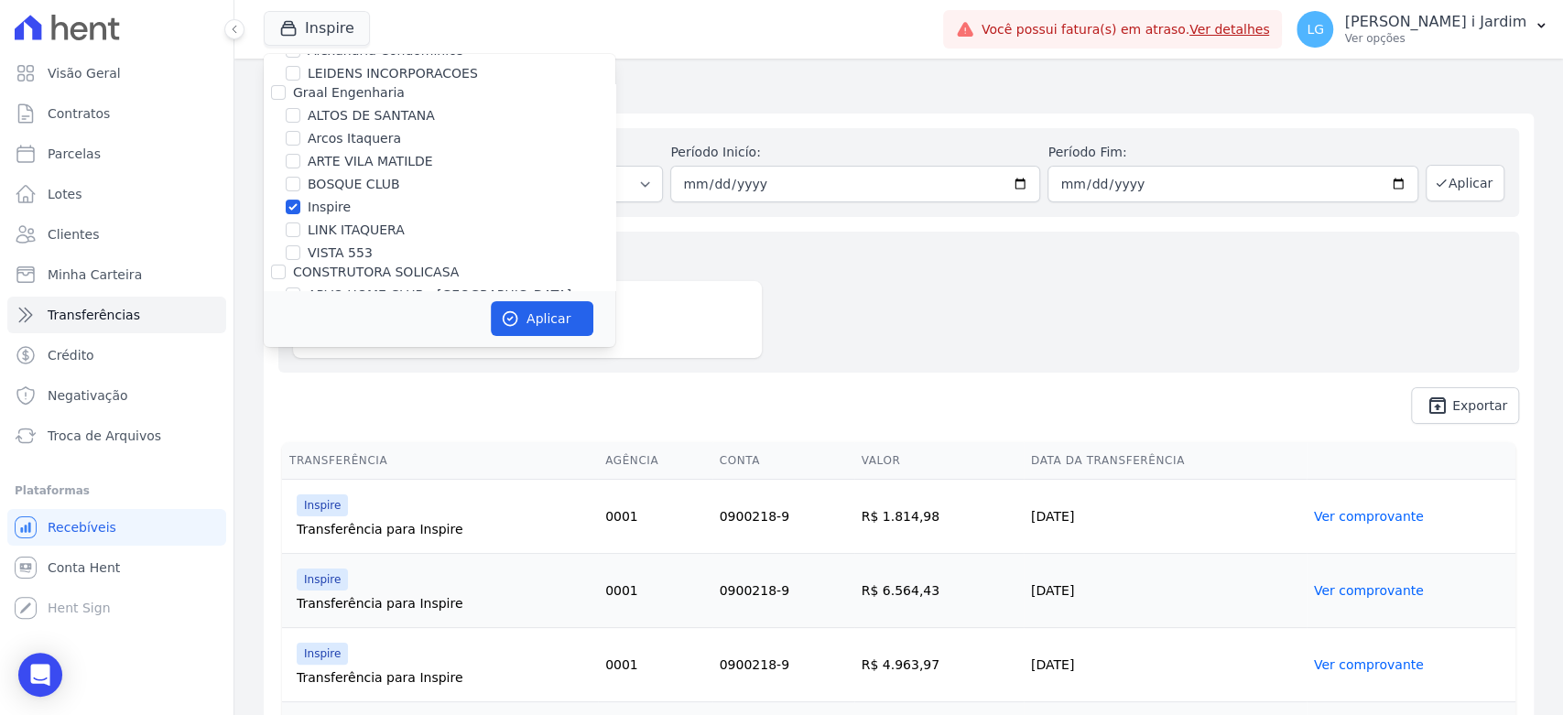
click at [330, 202] on label "Inspire" at bounding box center [329, 207] width 43 height 19
click at [300, 202] on input "Inspire" at bounding box center [293, 207] width 15 height 15
checkbox input "false"
click at [349, 229] on label "LINK ITAQUERA" at bounding box center [356, 230] width 97 height 19
click at [300, 229] on input "LINK ITAQUERA" at bounding box center [293, 230] width 15 height 15
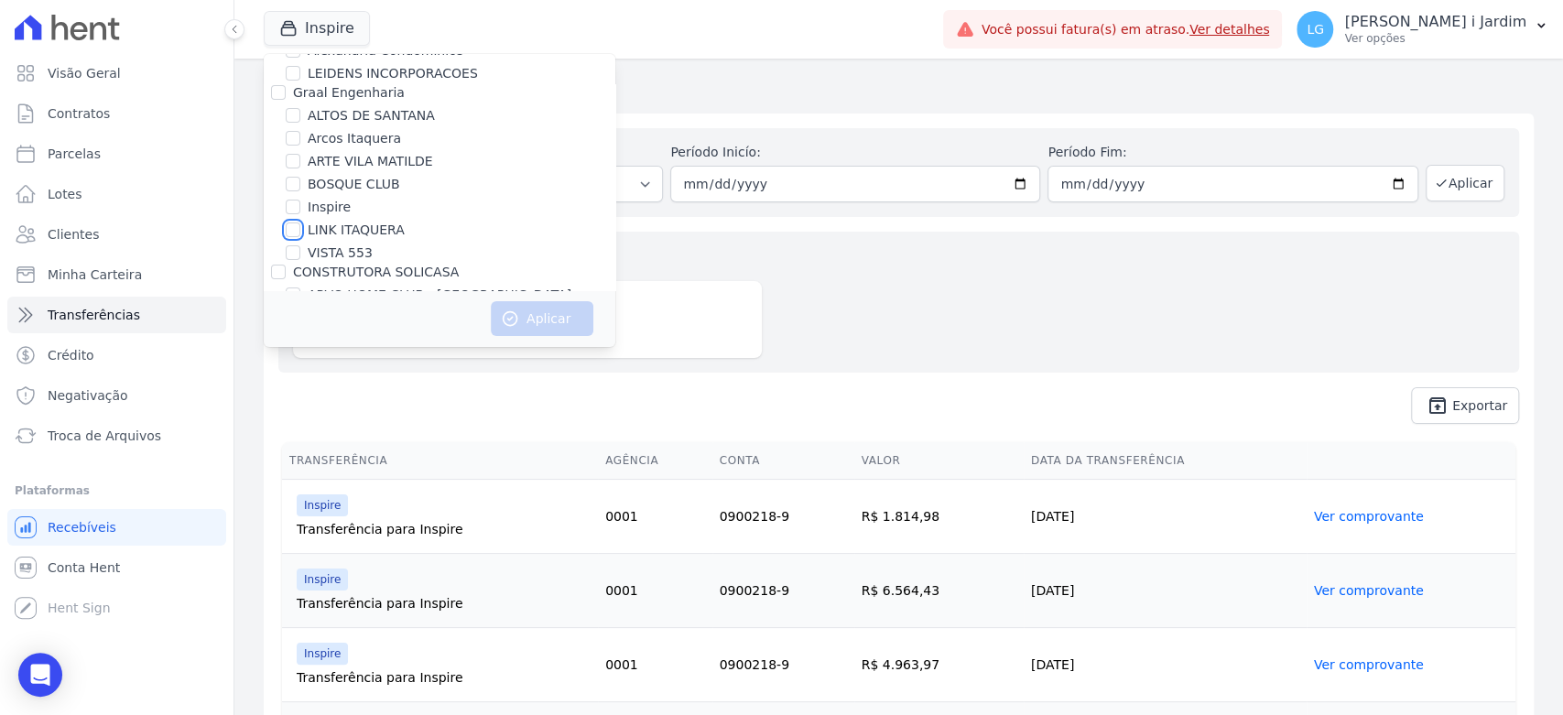
checkbox input "true"
click at [540, 321] on button "Aplicar" at bounding box center [542, 318] width 103 height 35
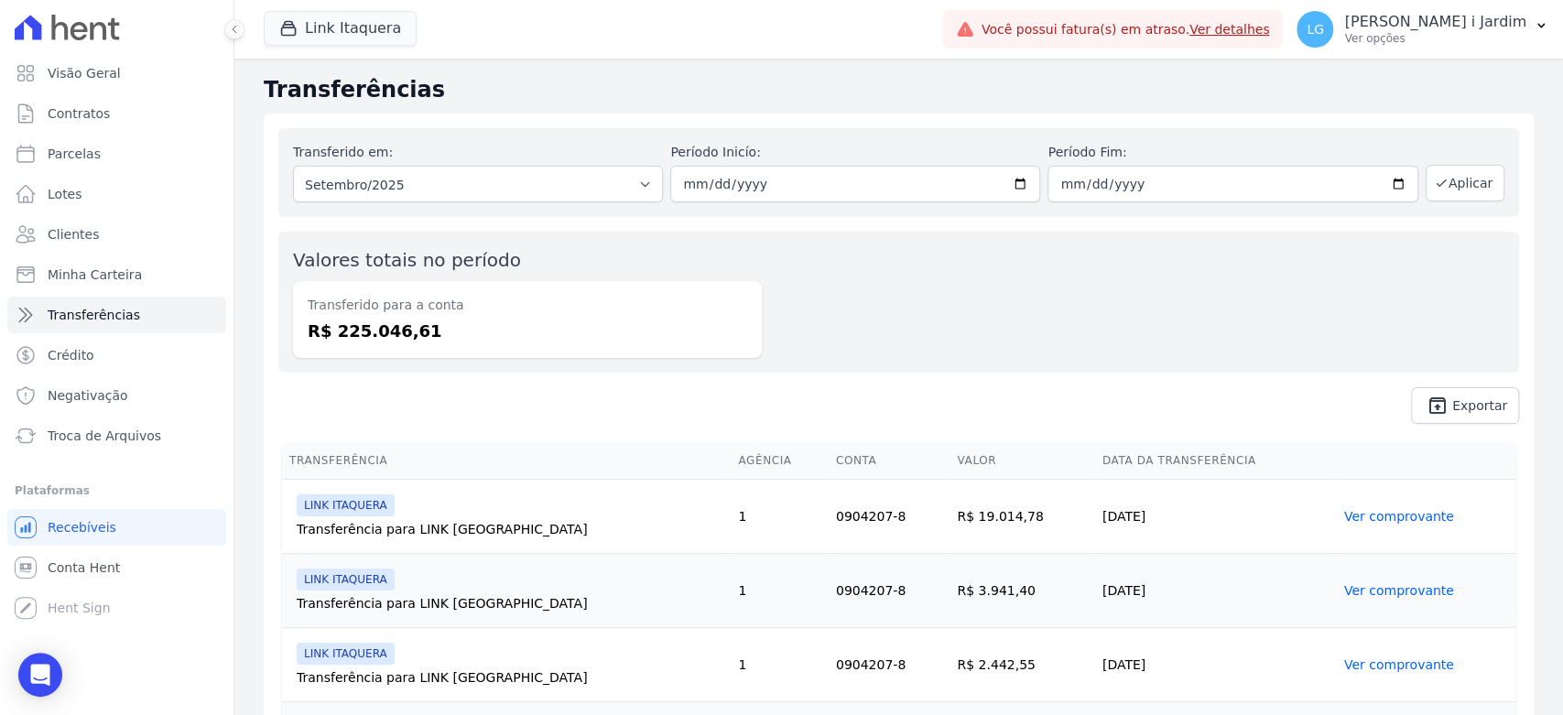
click at [393, 333] on dd "R$ 225.046,61" at bounding box center [528, 331] width 440 height 25
copy dd "225.046,61"
click at [856, 342] on div "Valores totais no período Transferido para a conta R$ 225.046,61" at bounding box center [898, 302] width 1241 height 141
click at [326, 26] on button "Link Itaquera" at bounding box center [340, 28] width 153 height 35
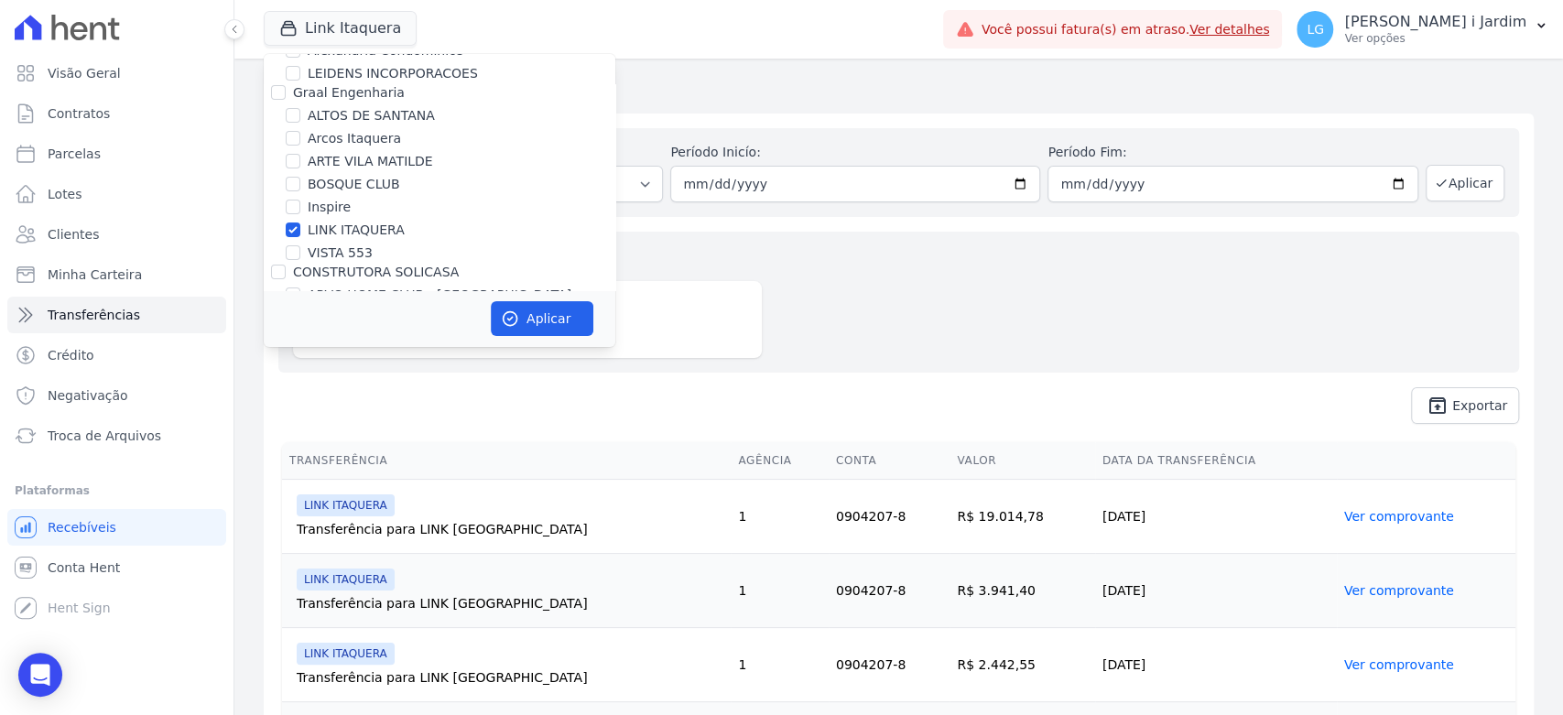
click at [327, 232] on label "LINK ITAQUERA" at bounding box center [356, 230] width 97 height 19
click at [300, 232] on input "LINK ITAQUERA" at bounding box center [293, 230] width 15 height 15
checkbox input "false"
click at [329, 251] on label "VISTA 553" at bounding box center [340, 253] width 65 height 19
click at [296, 250] on input "VISTA 553" at bounding box center [293, 252] width 15 height 15
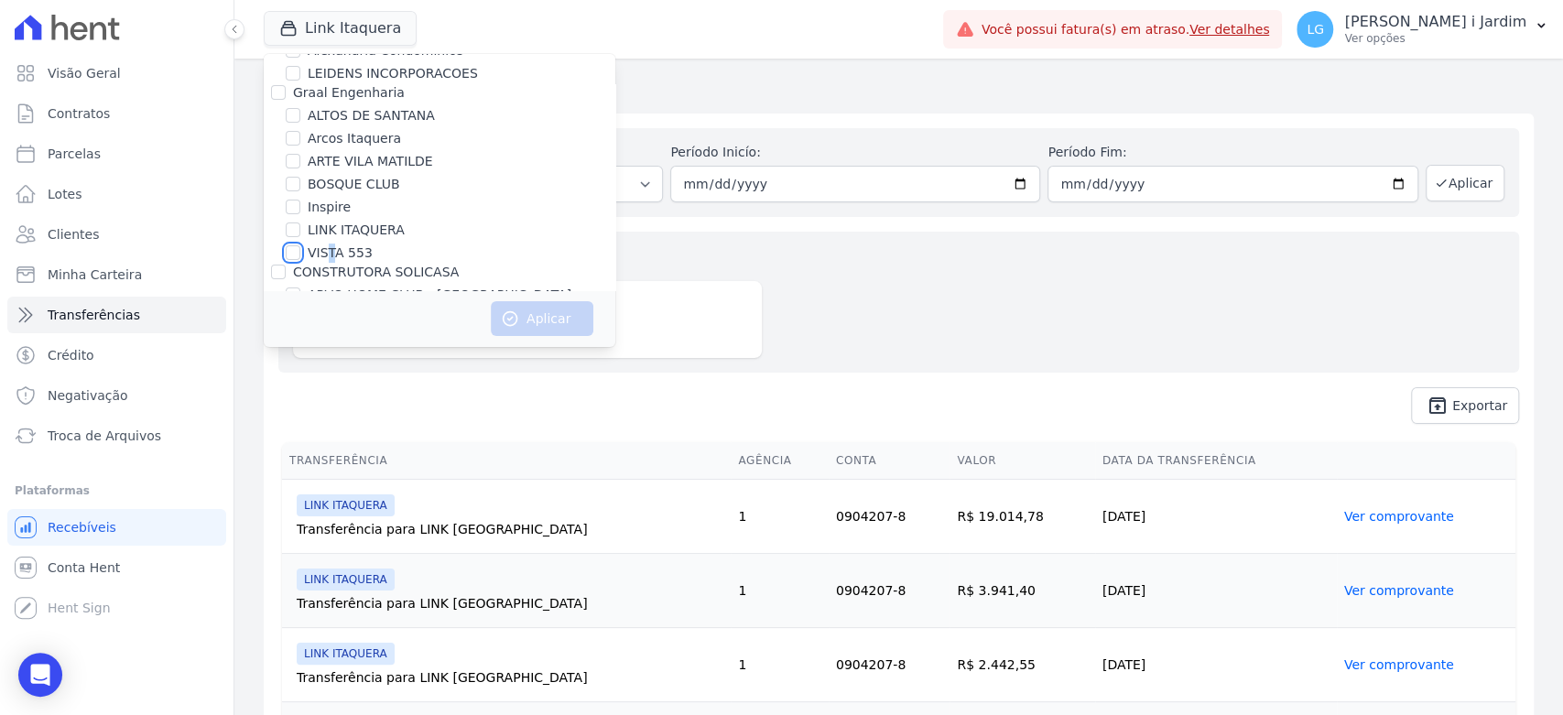
checkbox input "true"
click at [506, 321] on icon "button" at bounding box center [510, 319] width 18 height 18
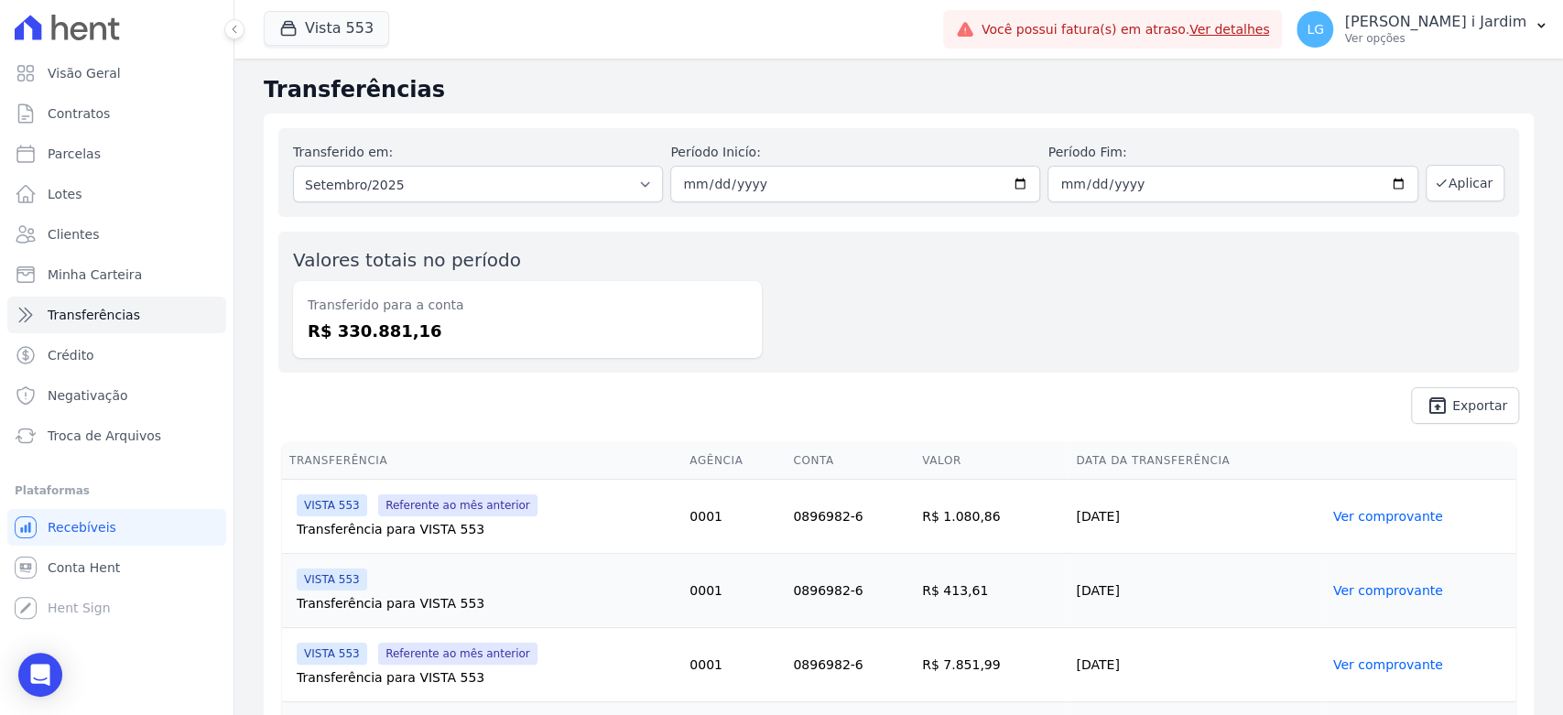
click at [368, 341] on dd "R$ 330.881,16" at bounding box center [528, 331] width 440 height 25
copy dd "330.881,16"
click at [132, 84] on link "Visão Geral" at bounding box center [116, 73] width 219 height 37
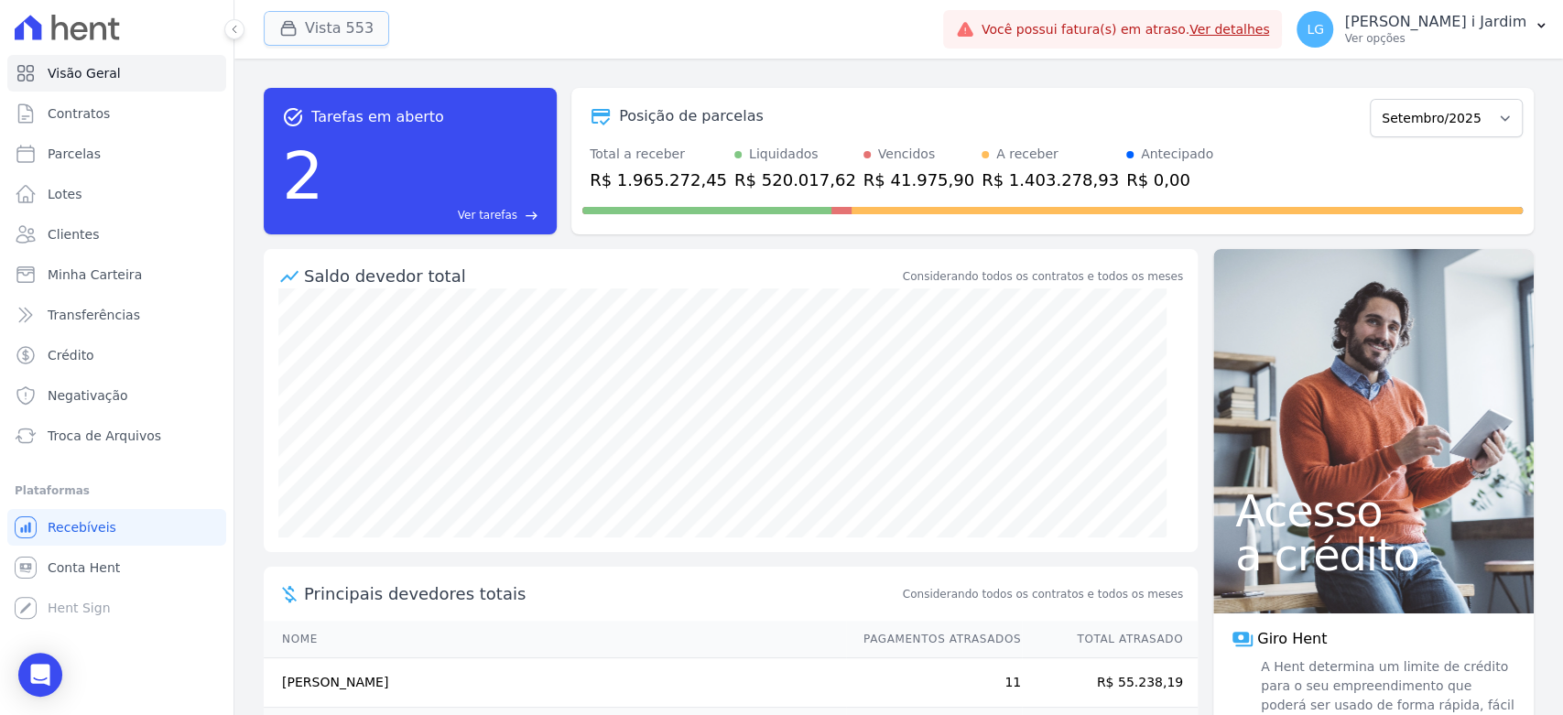
click at [351, 21] on button "Vista 553" at bounding box center [326, 28] width 125 height 35
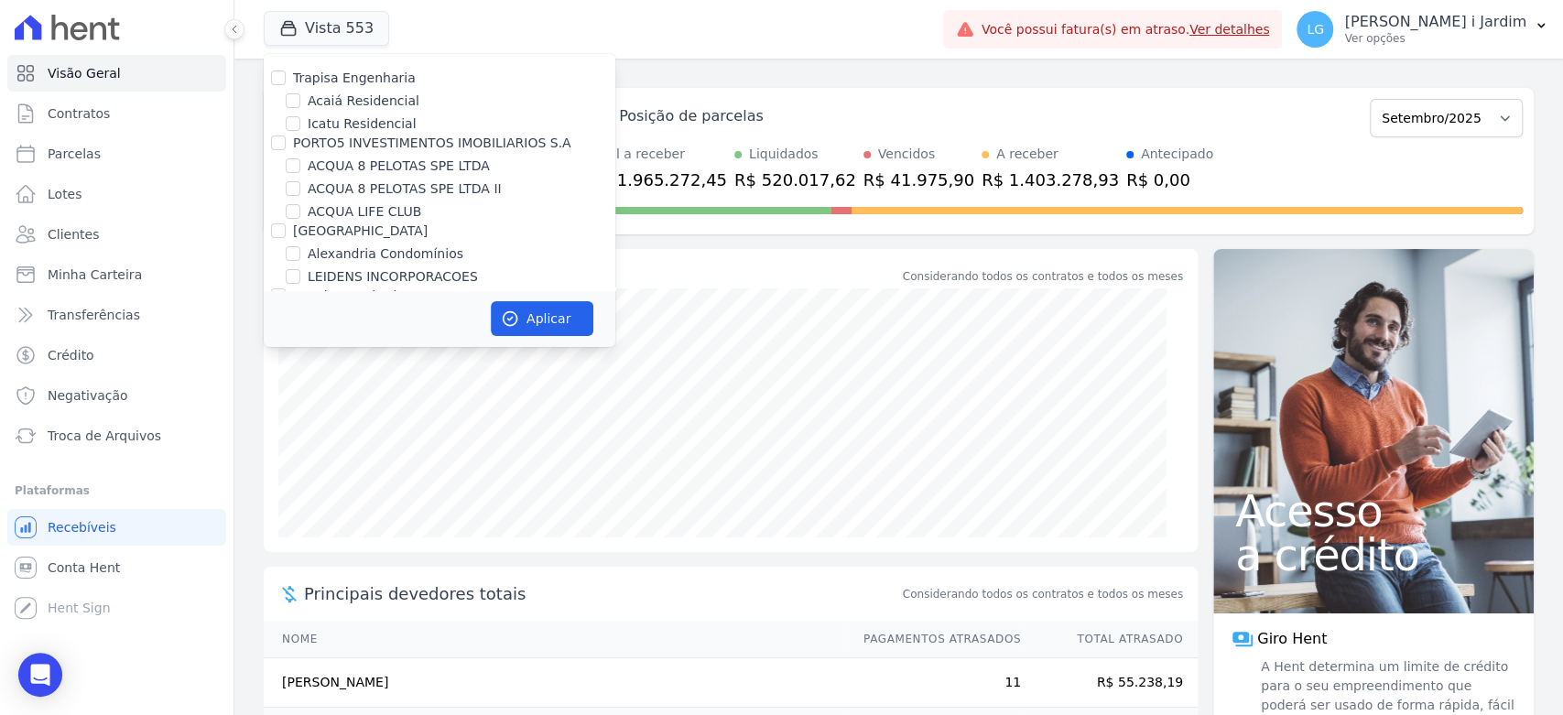
scroll to position [4476, 0]
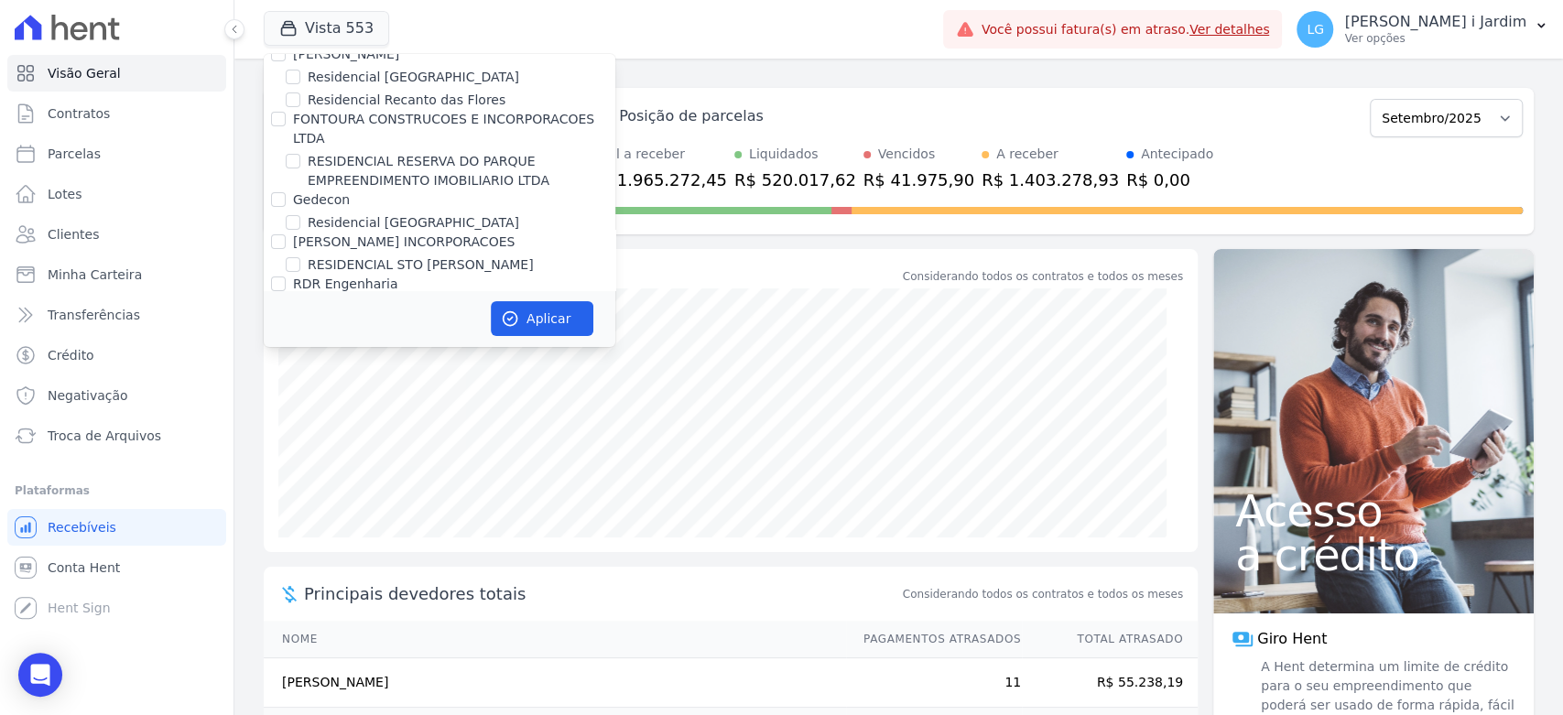
click at [325, 340] on label "Residencia SZN Citta | Timbiras" at bounding box center [408, 349] width 201 height 19
click at [300, 342] on input "Residencia SZN Citta | Timbiras" at bounding box center [293, 349] width 15 height 15
checkbox input "true"
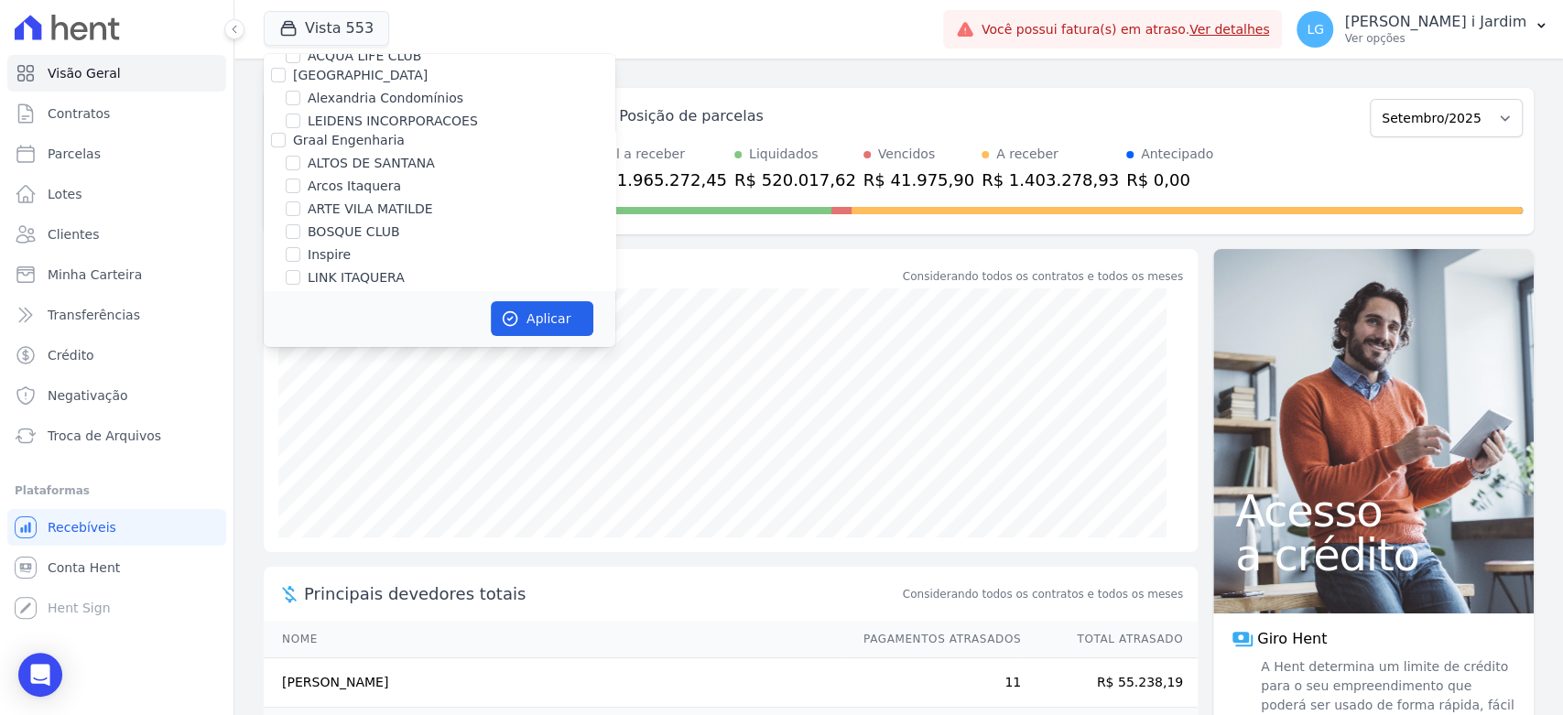
scroll to position [203, 0]
click at [325, 255] on label "VISTA 553" at bounding box center [340, 253] width 65 height 19
click at [300, 255] on input "VISTA 553" at bounding box center [293, 252] width 15 height 15
checkbox input "false"
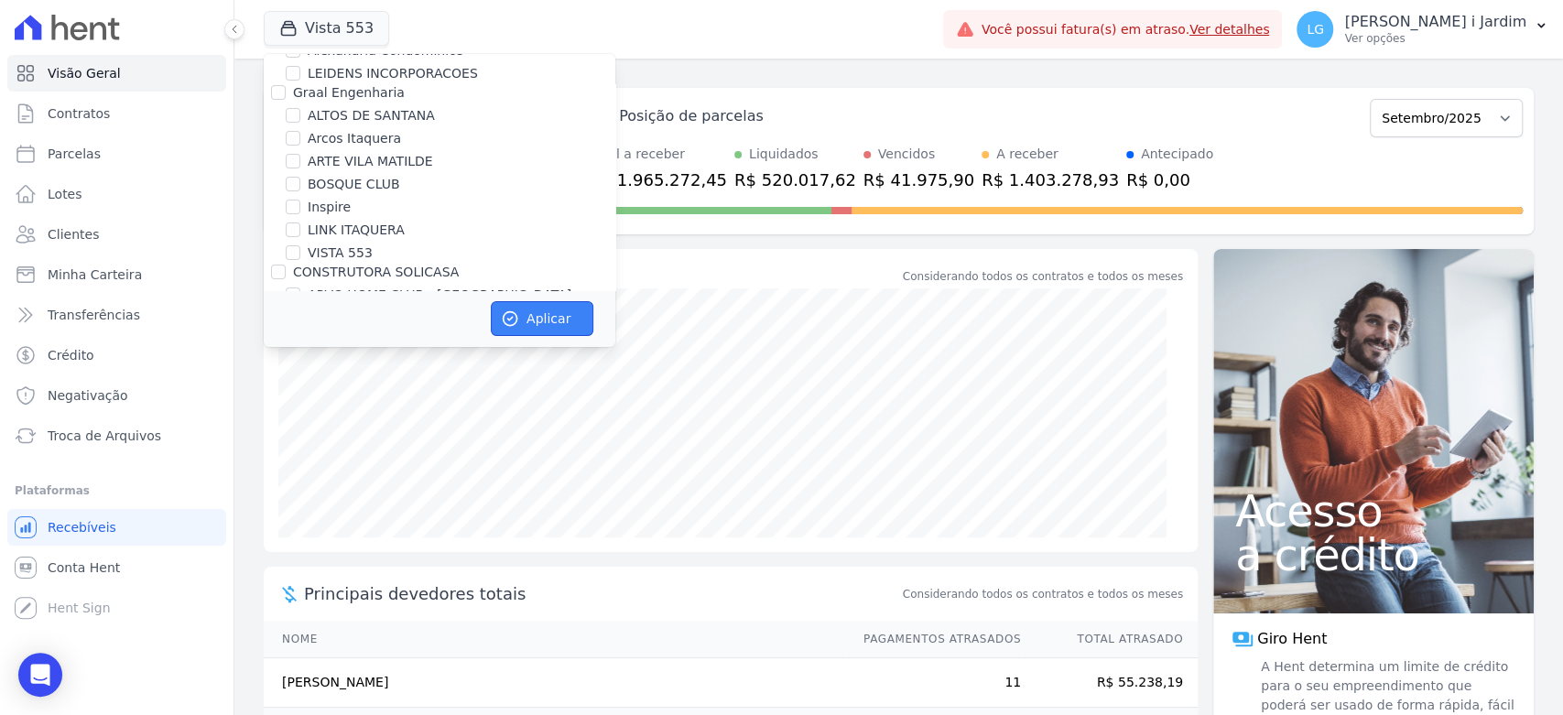
click at [571, 310] on button "Aplicar" at bounding box center [542, 318] width 103 height 35
